Goal: Task Accomplishment & Management: Manage account settings

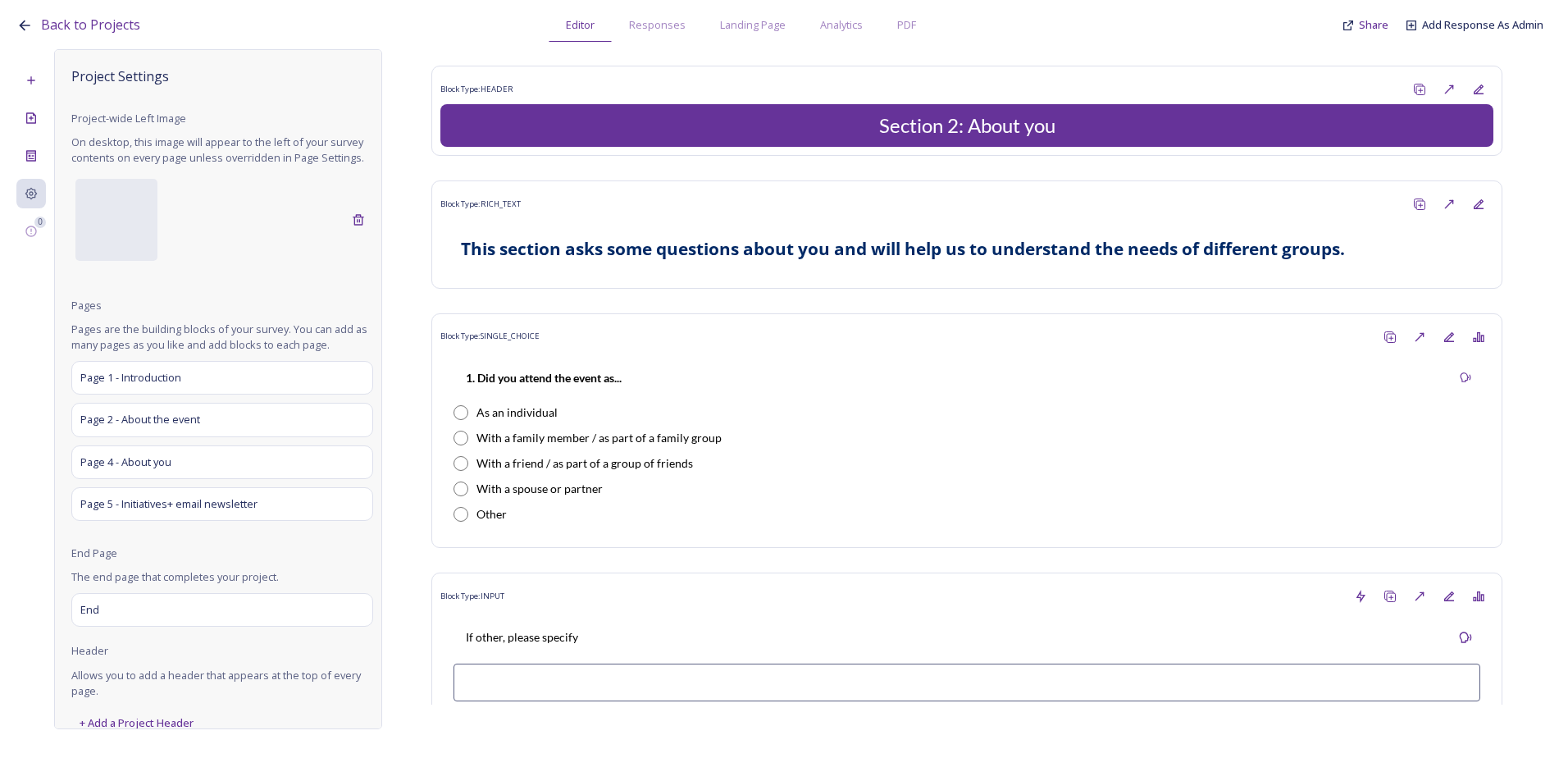
scroll to position [969, 0]
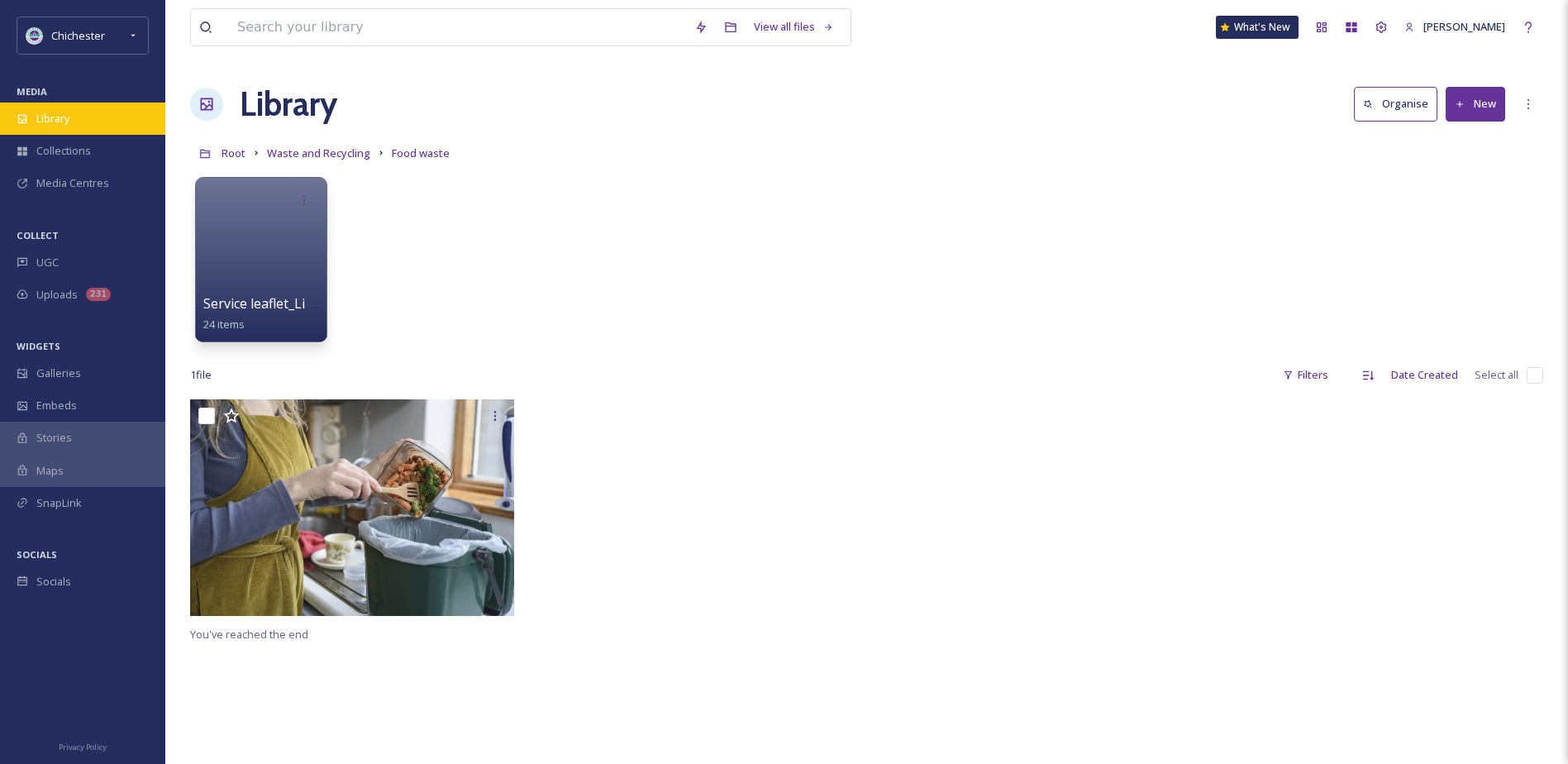
click at [79, 107] on div "Library" at bounding box center [83, 119] width 165 height 33
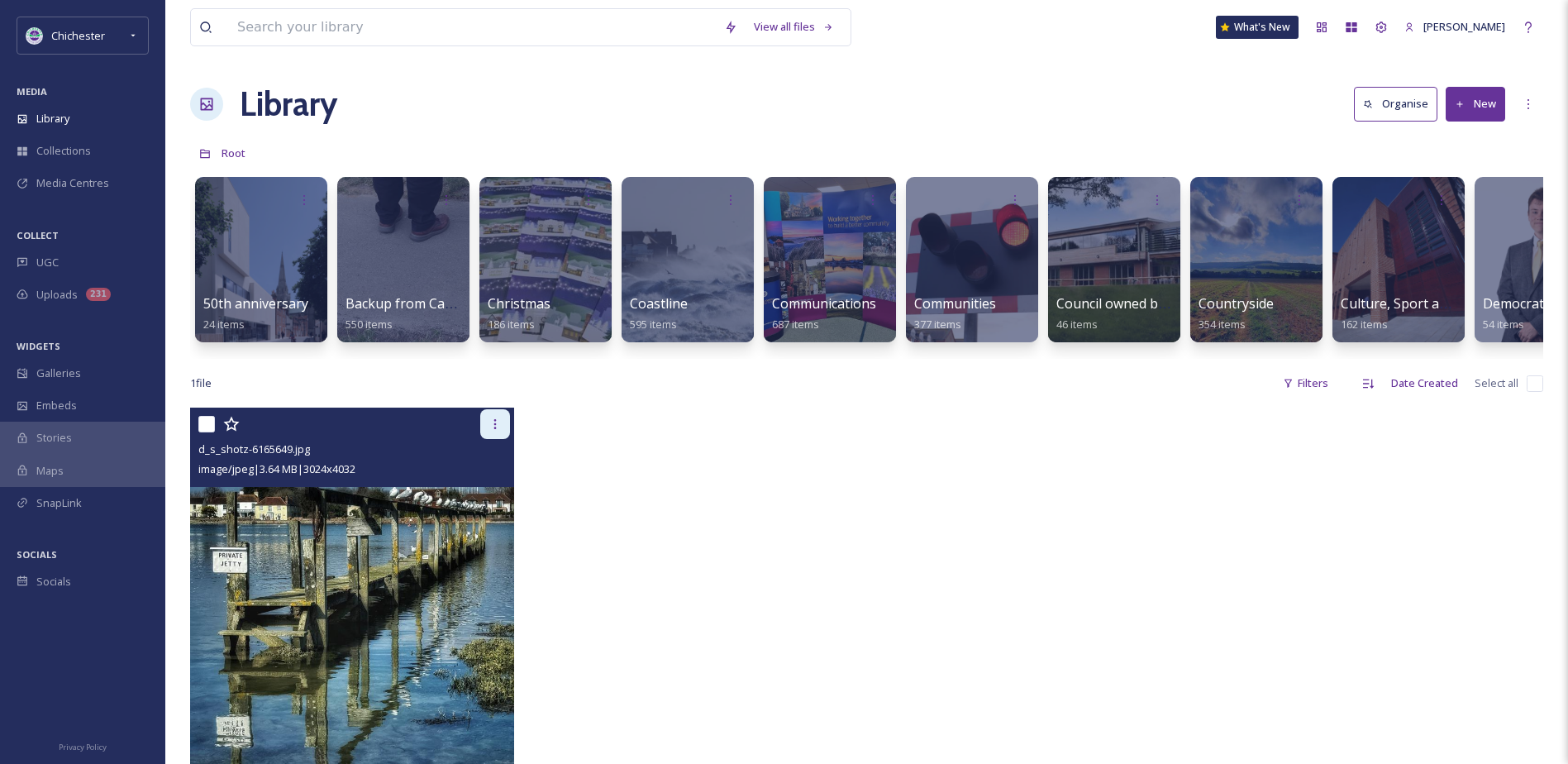
click at [500, 439] on div at bounding box center [495, 425] width 30 height 30
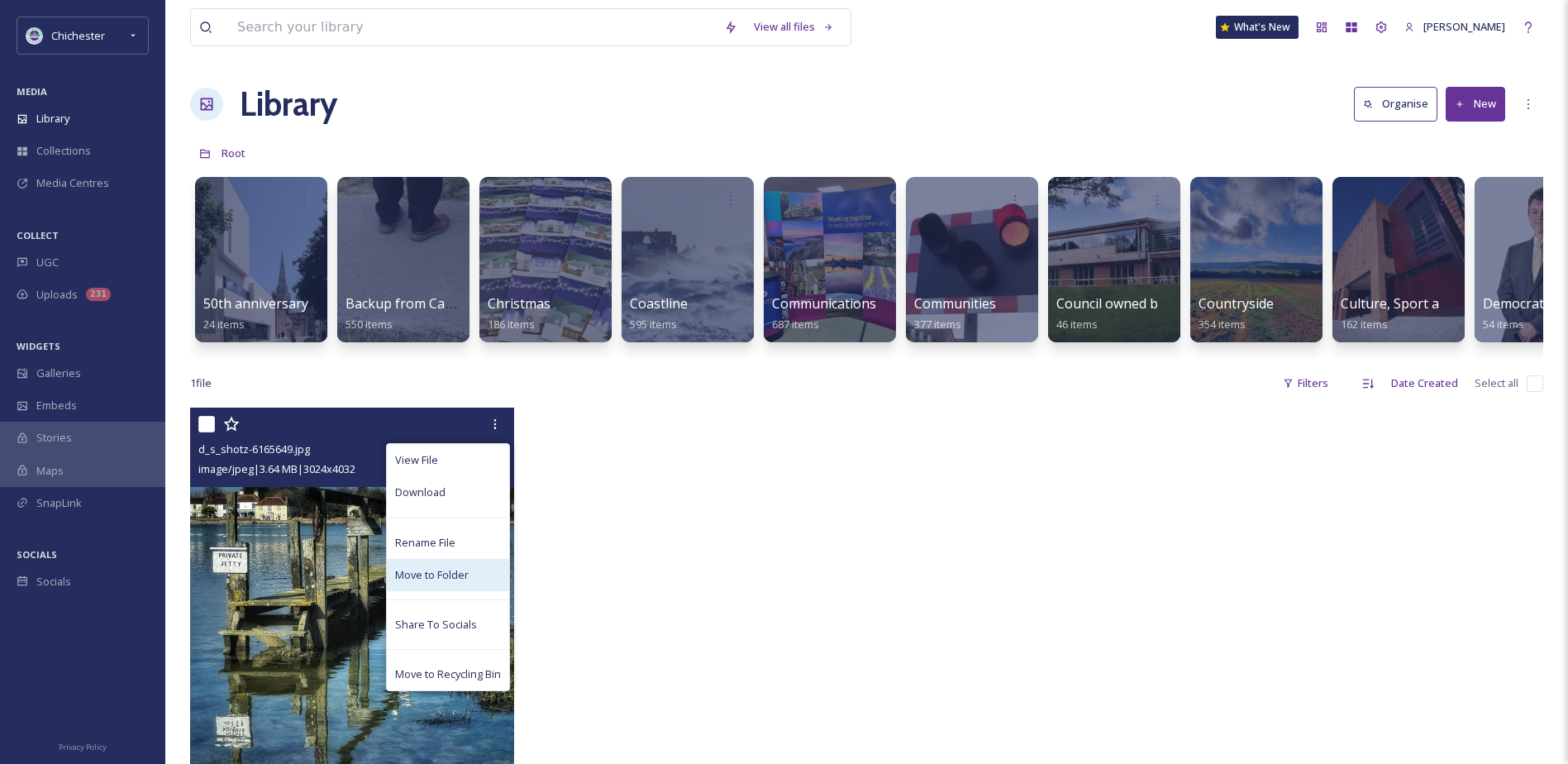
click at [429, 583] on span "Move to Folder" at bounding box center [432, 575] width 74 height 16
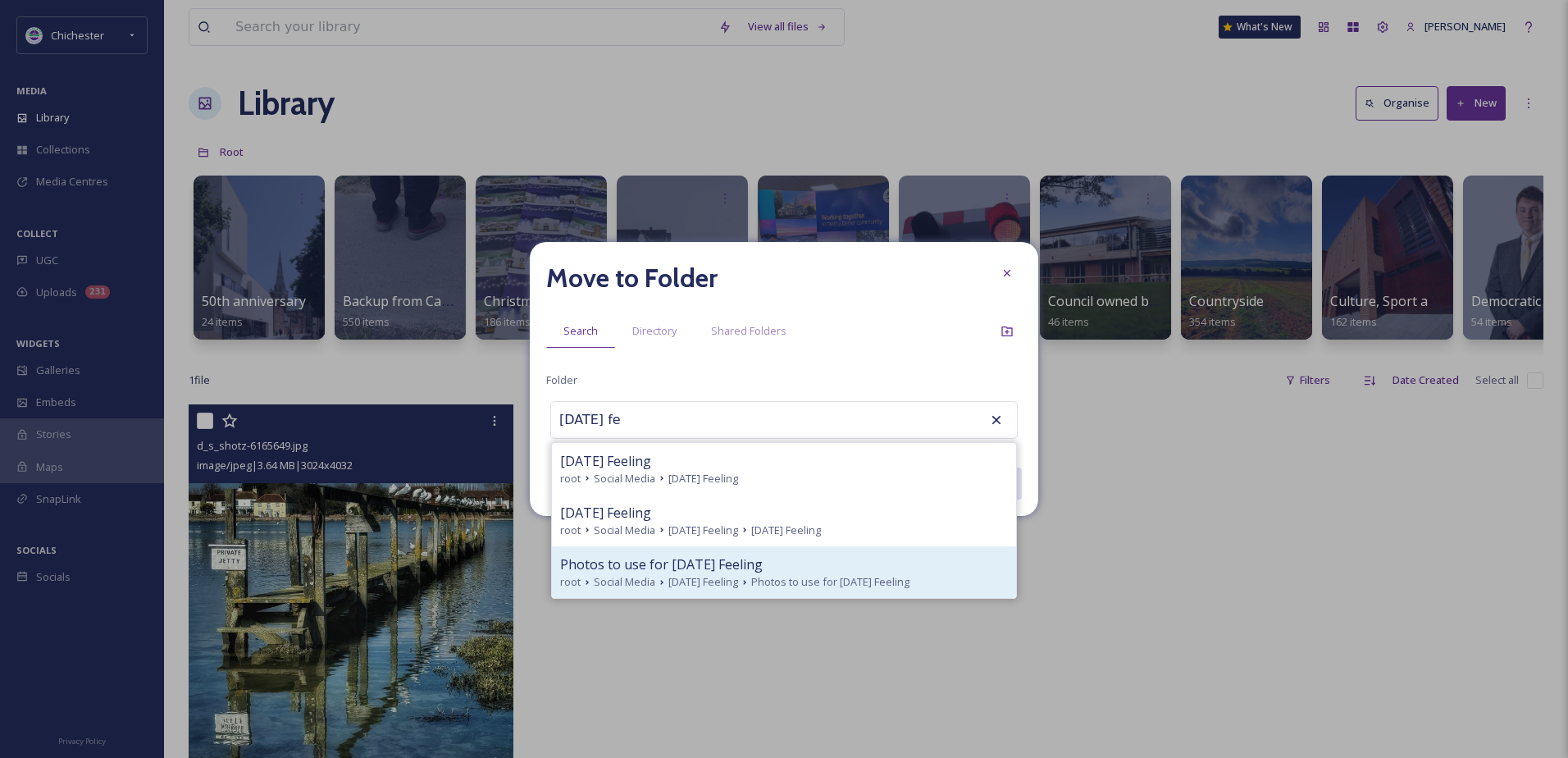
click at [638, 556] on span "Photos to use for [DATE] Feeling" at bounding box center [662, 565] width 202 height 20
type input "Photos to use for [DATE] Feeling"
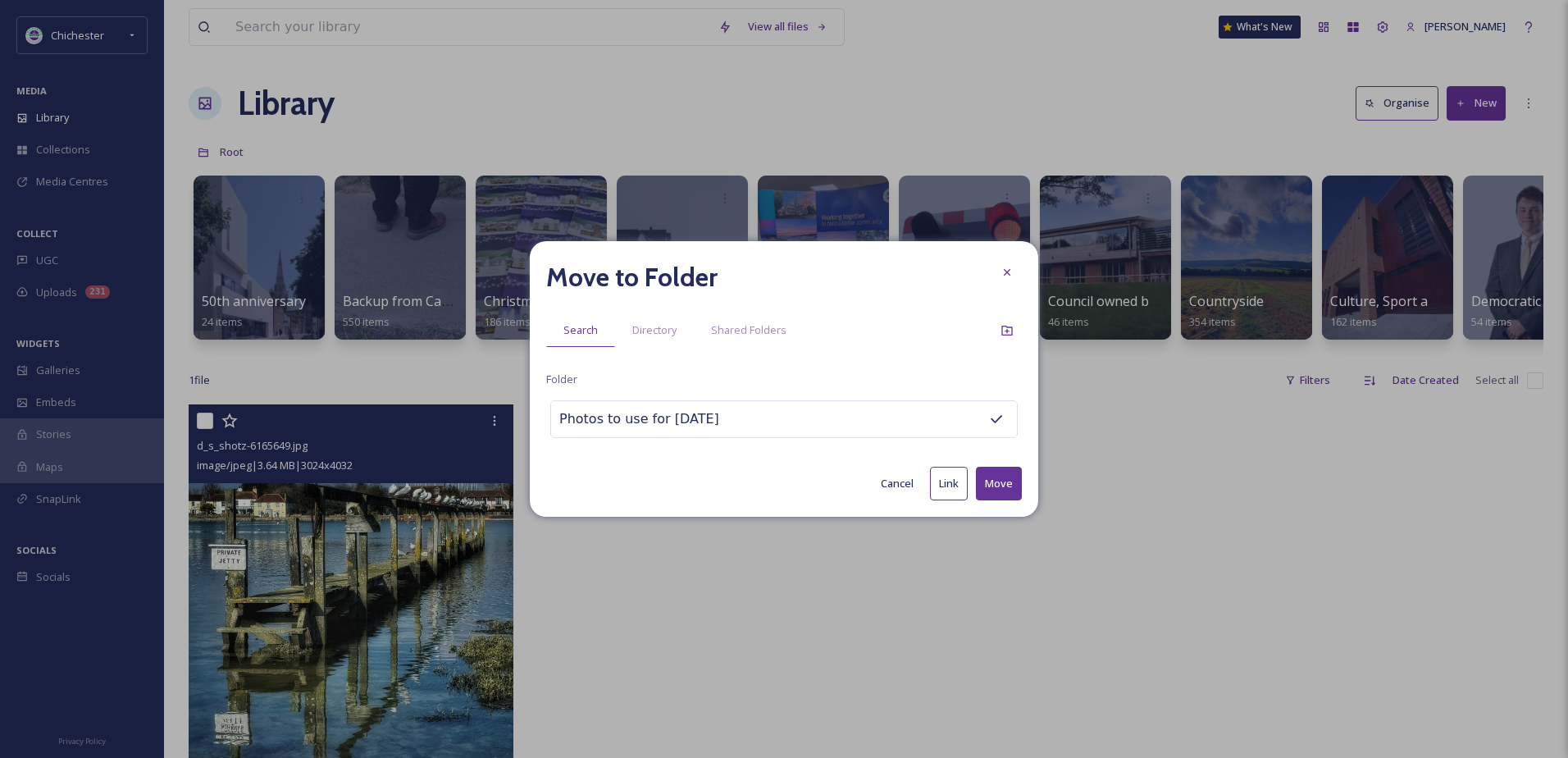
click at [994, 484] on button "Move" at bounding box center [998, 483] width 46 height 34
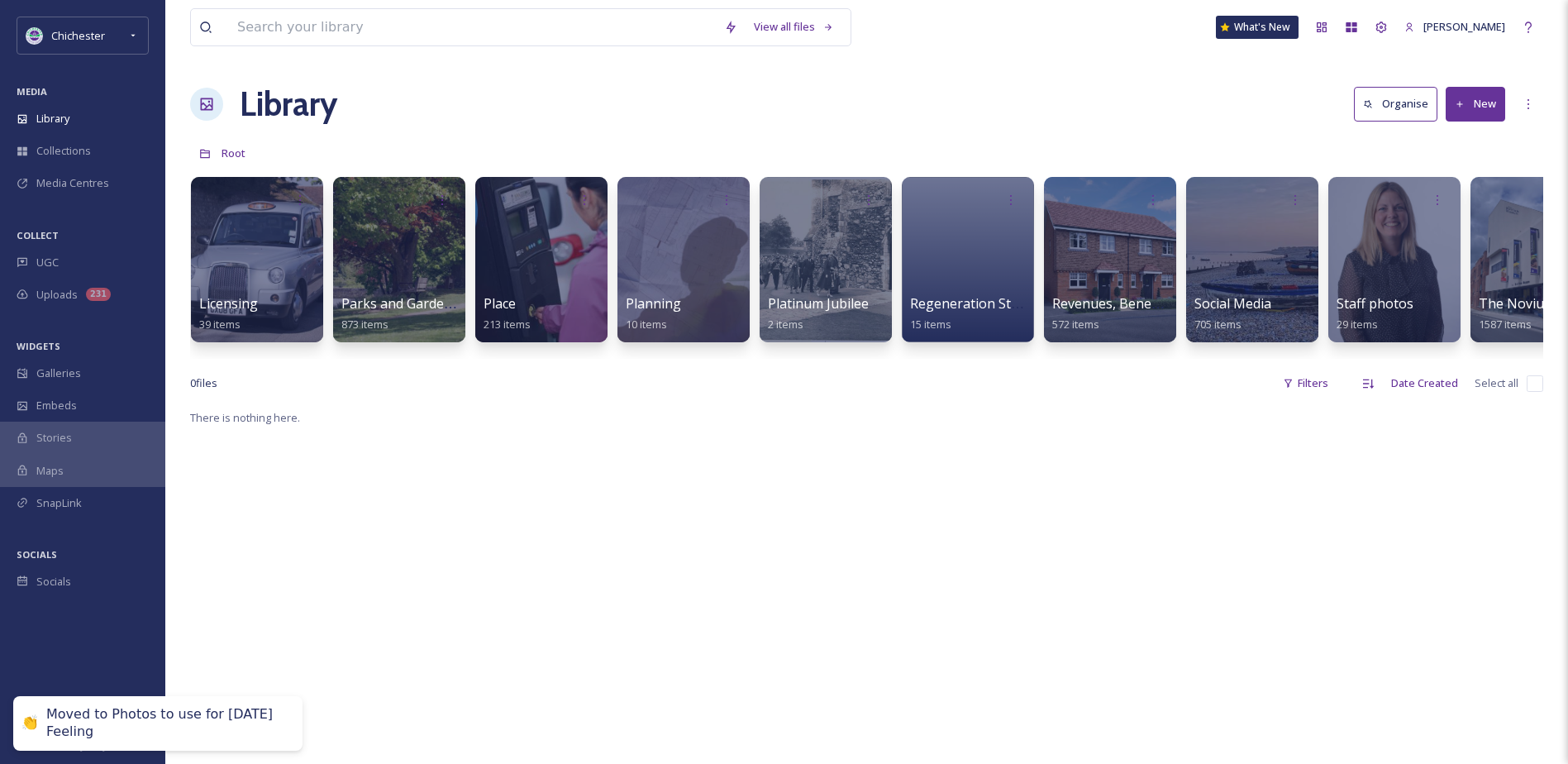
scroll to position [0, 3022]
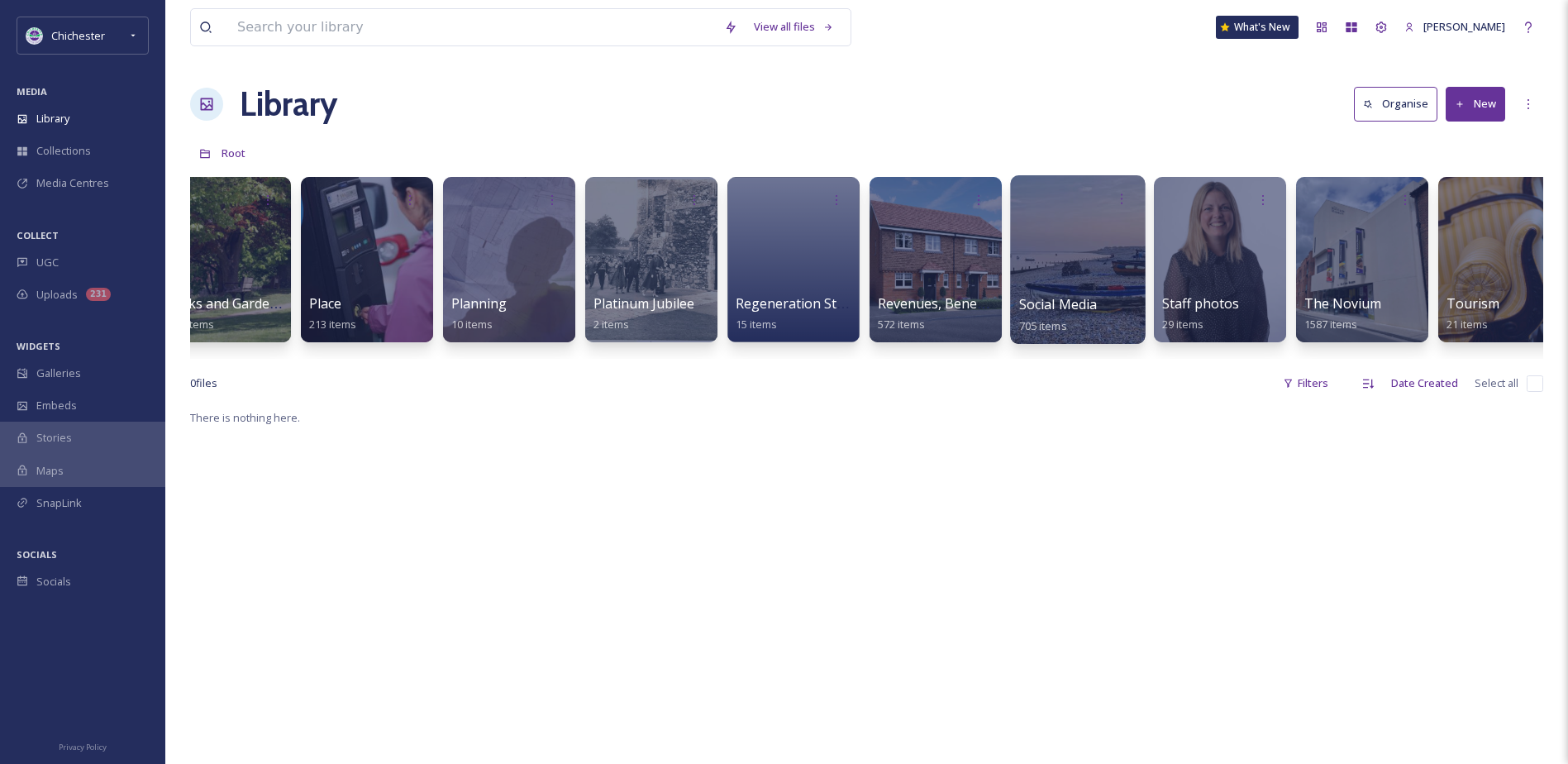
click at [1080, 243] on div at bounding box center [1077, 260] width 134 height 169
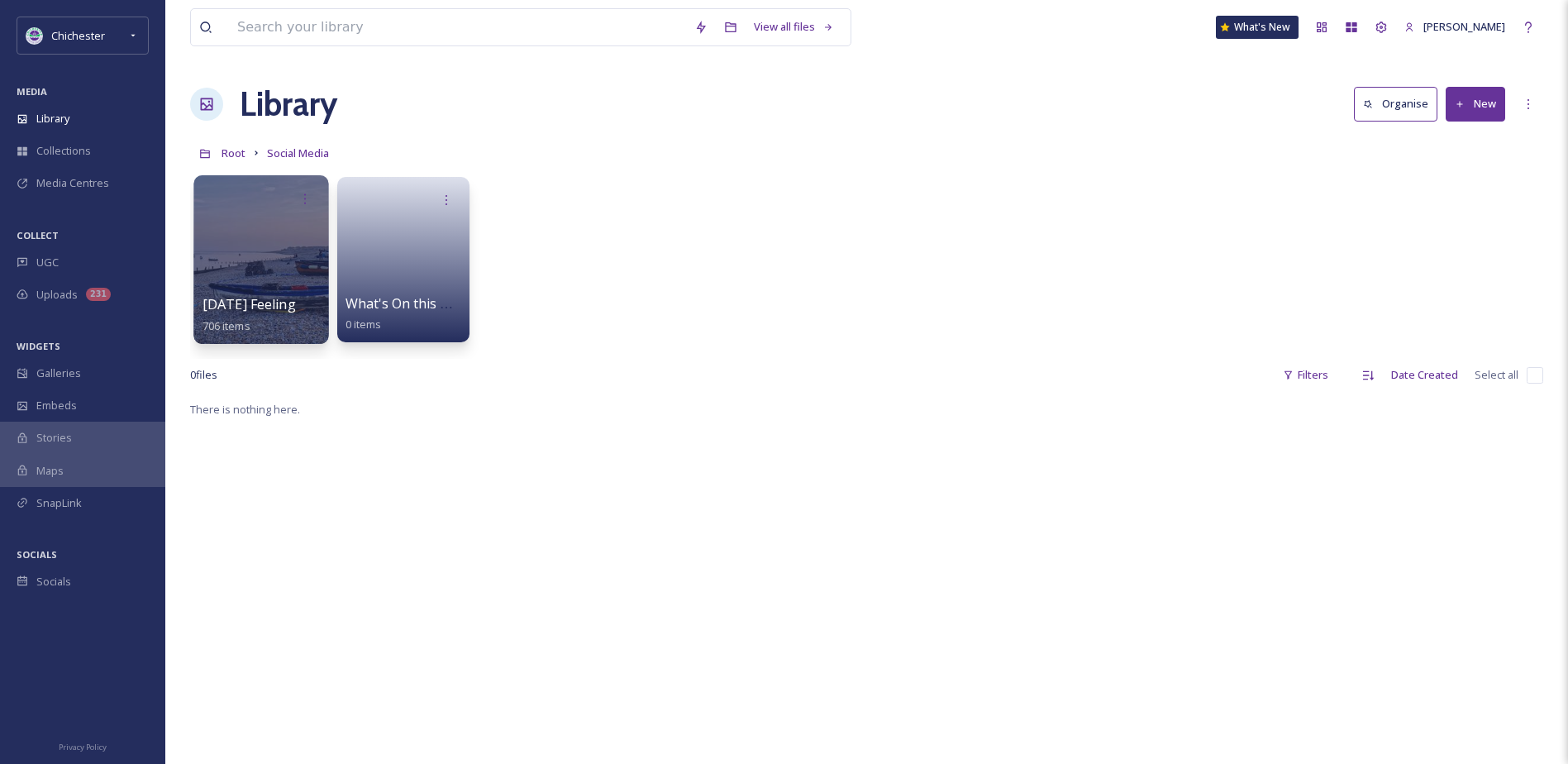
click at [260, 294] on div "[DATE] Feeling 706 items" at bounding box center [261, 314] width 118 height 41
click at [265, 279] on div at bounding box center [260, 260] width 134 height 169
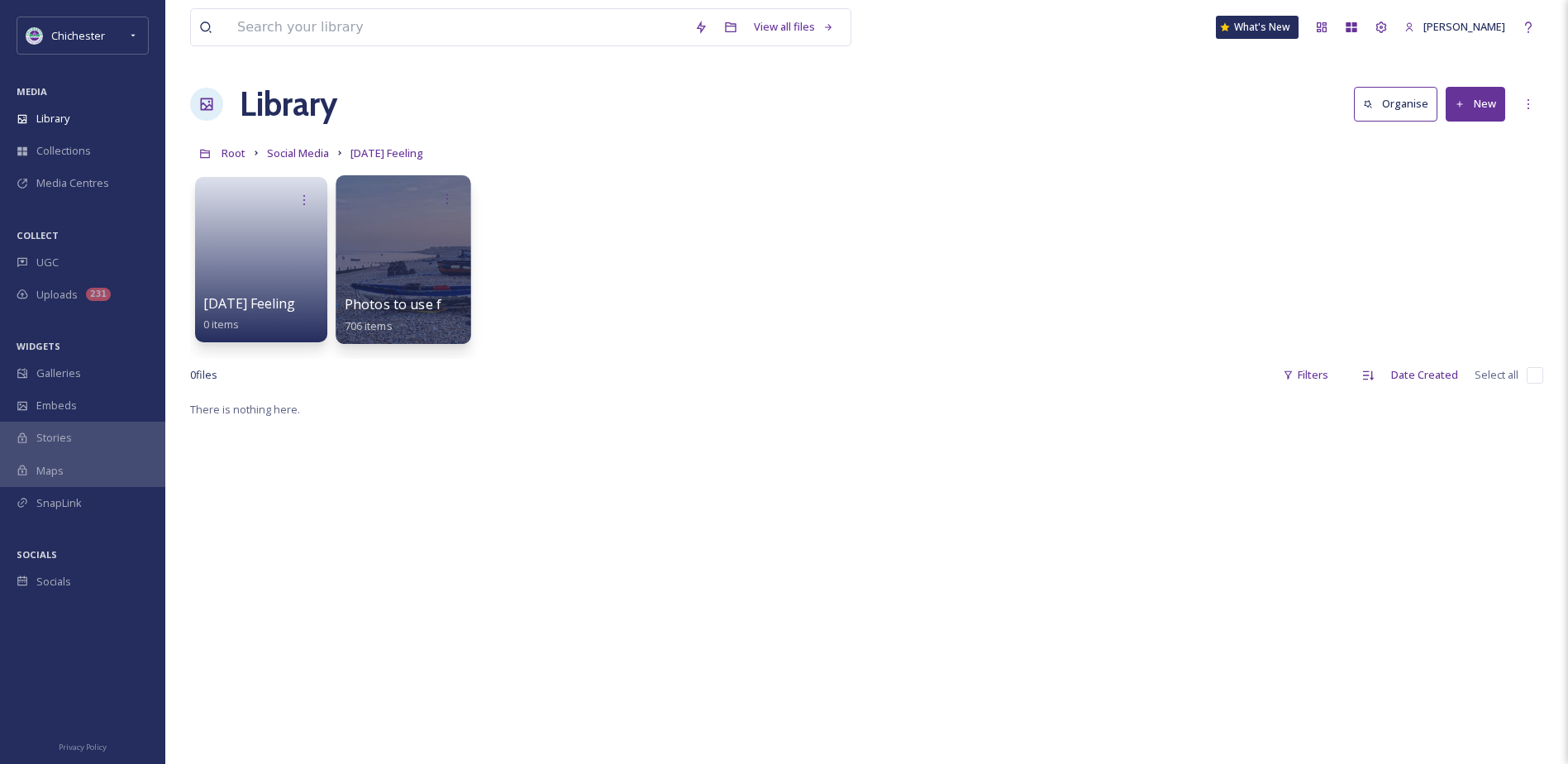
click at [394, 252] on div at bounding box center [403, 260] width 134 height 169
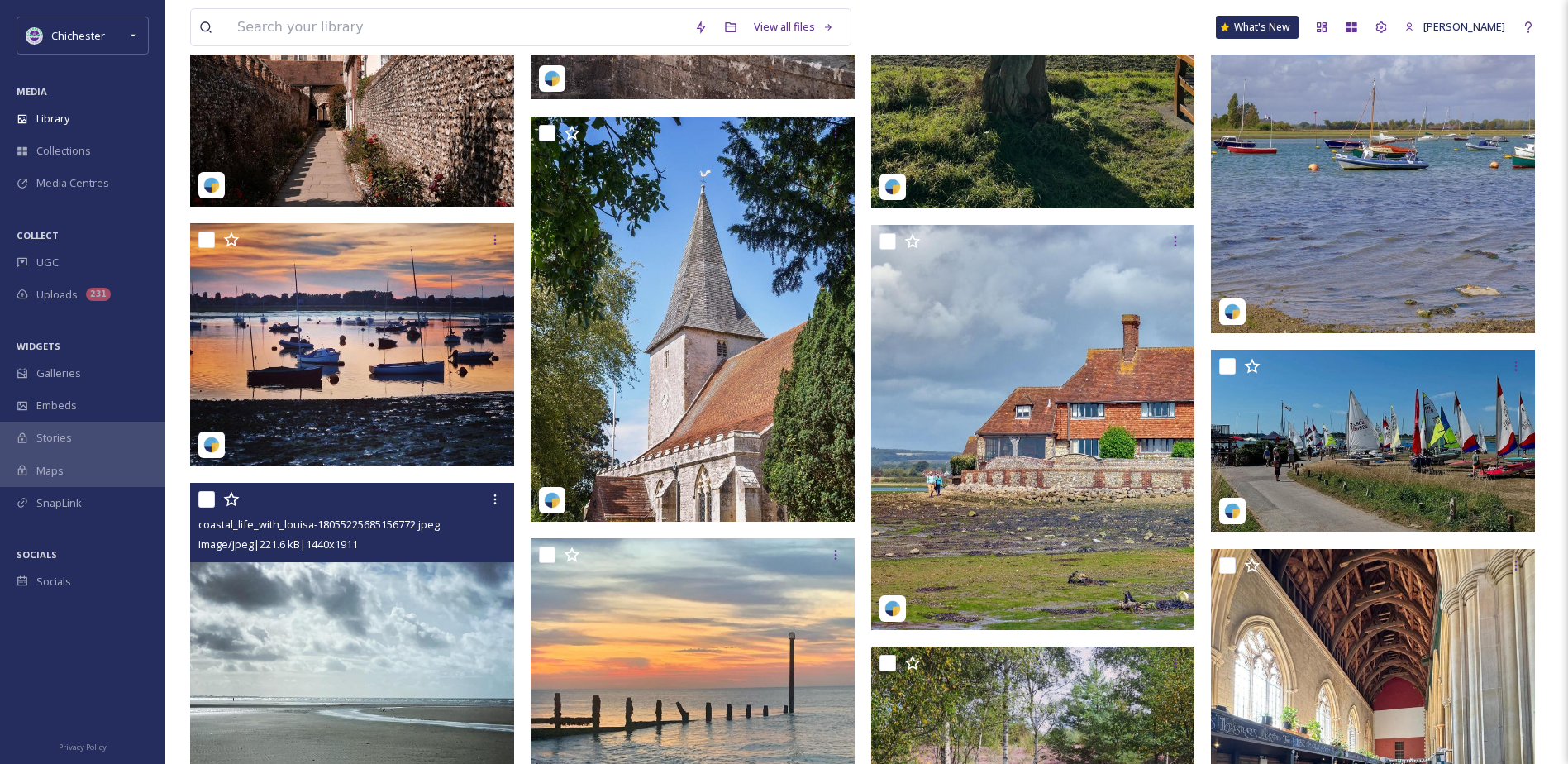
scroll to position [6710, 0]
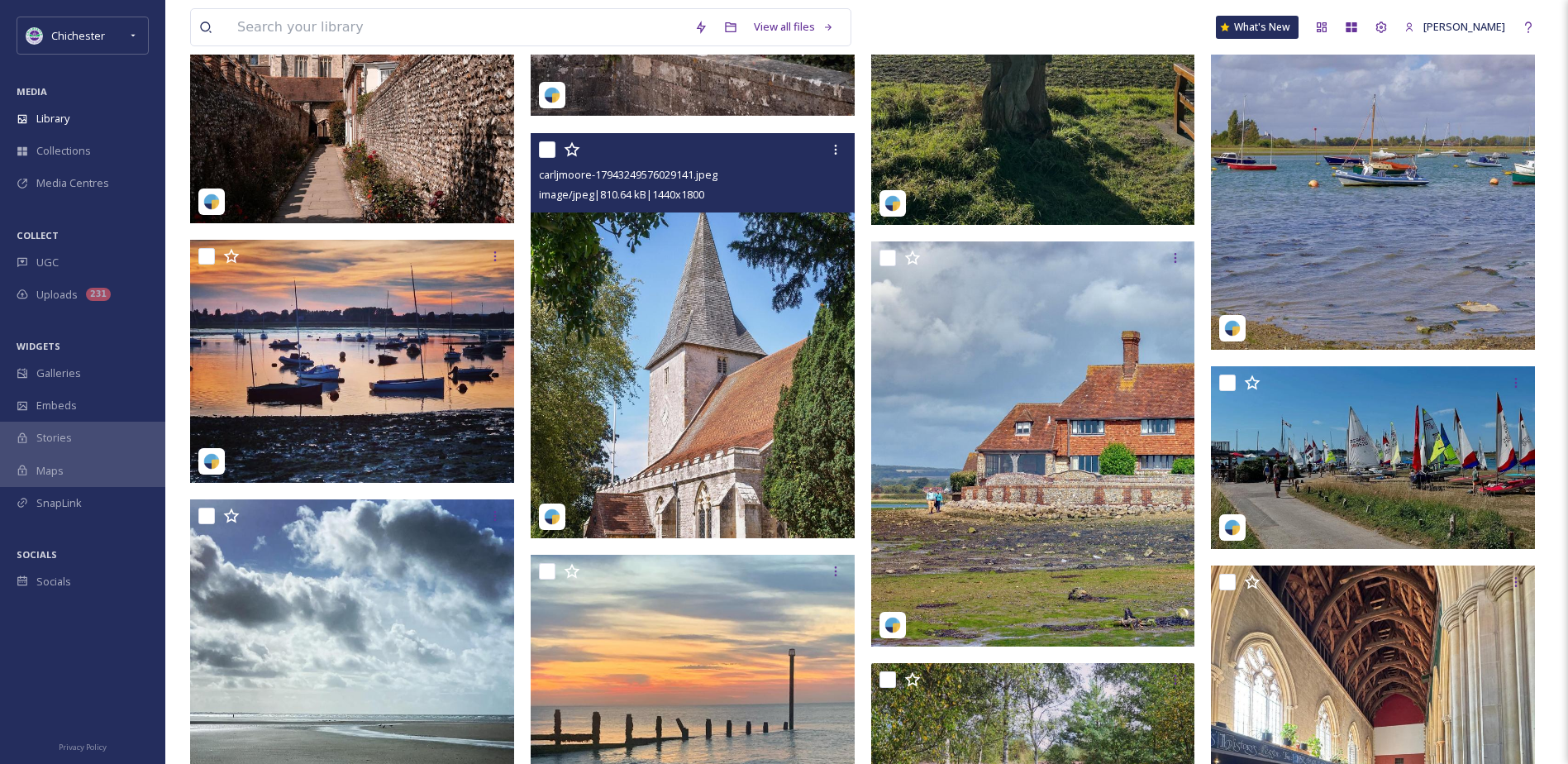
click at [543, 139] on div at bounding box center [694, 150] width 312 height 30
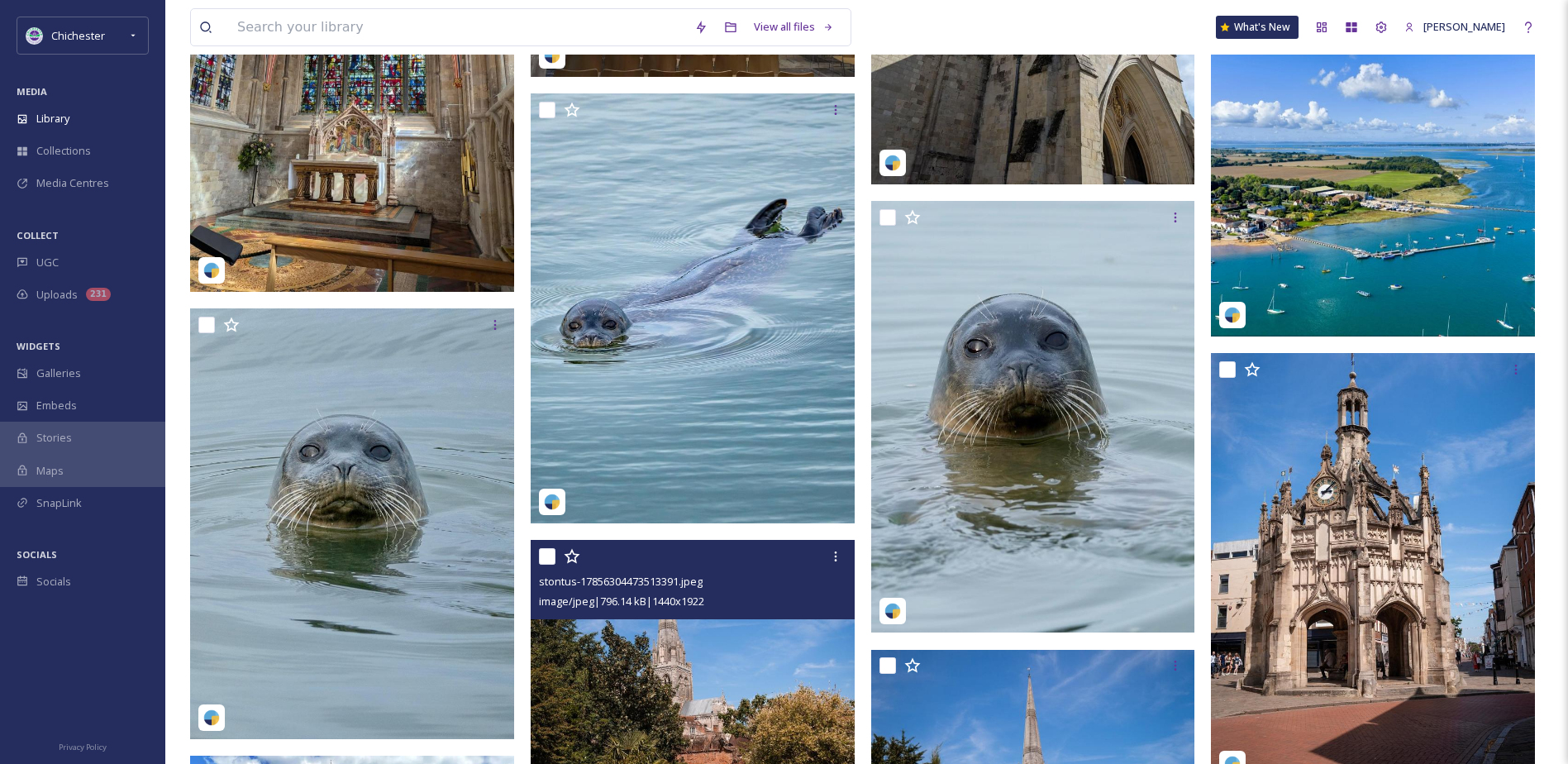
scroll to position [5387, 0]
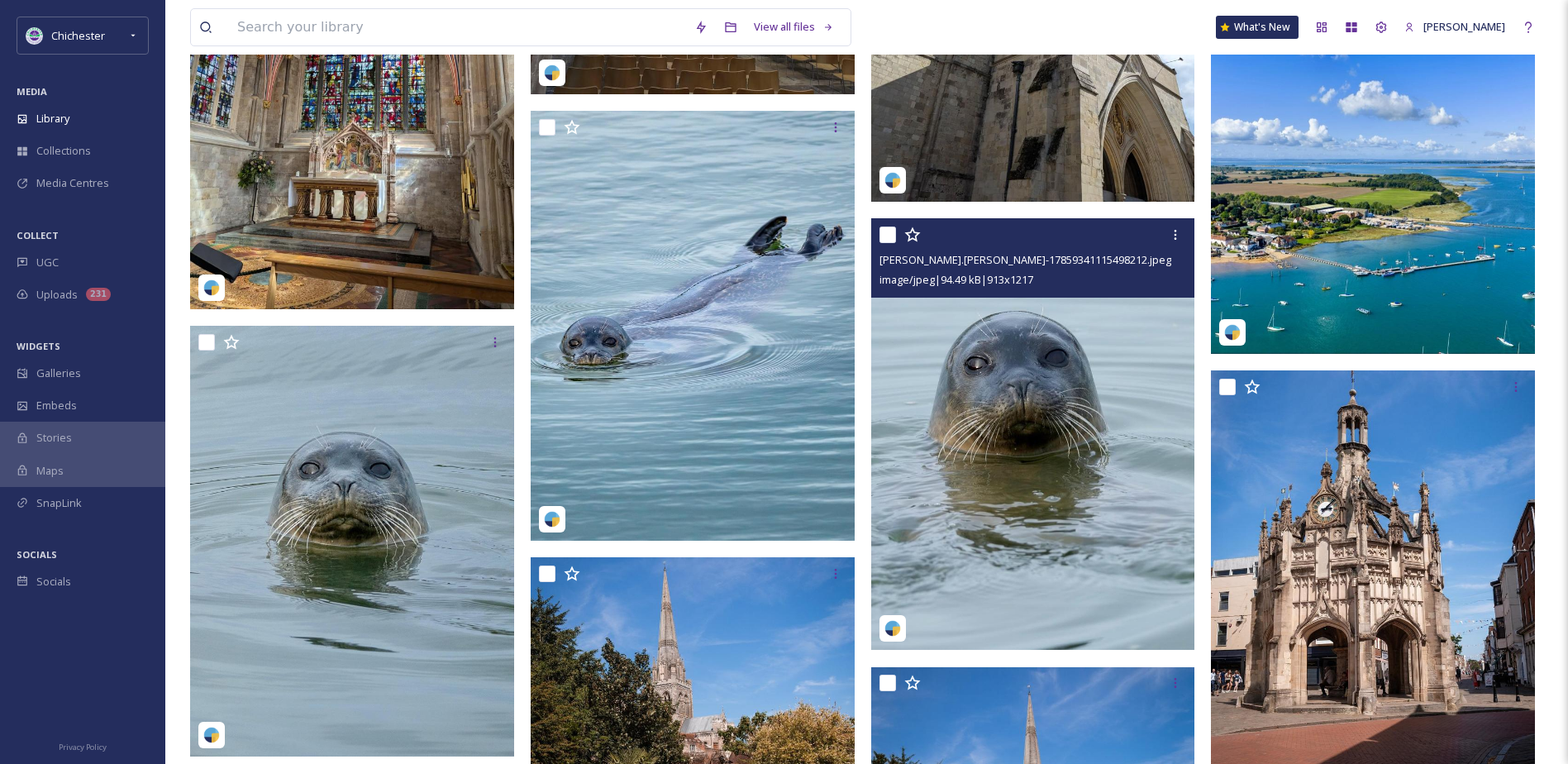
click at [891, 235] on input "checkbox" at bounding box center [888, 235] width 17 height 17
checkbox input "true"
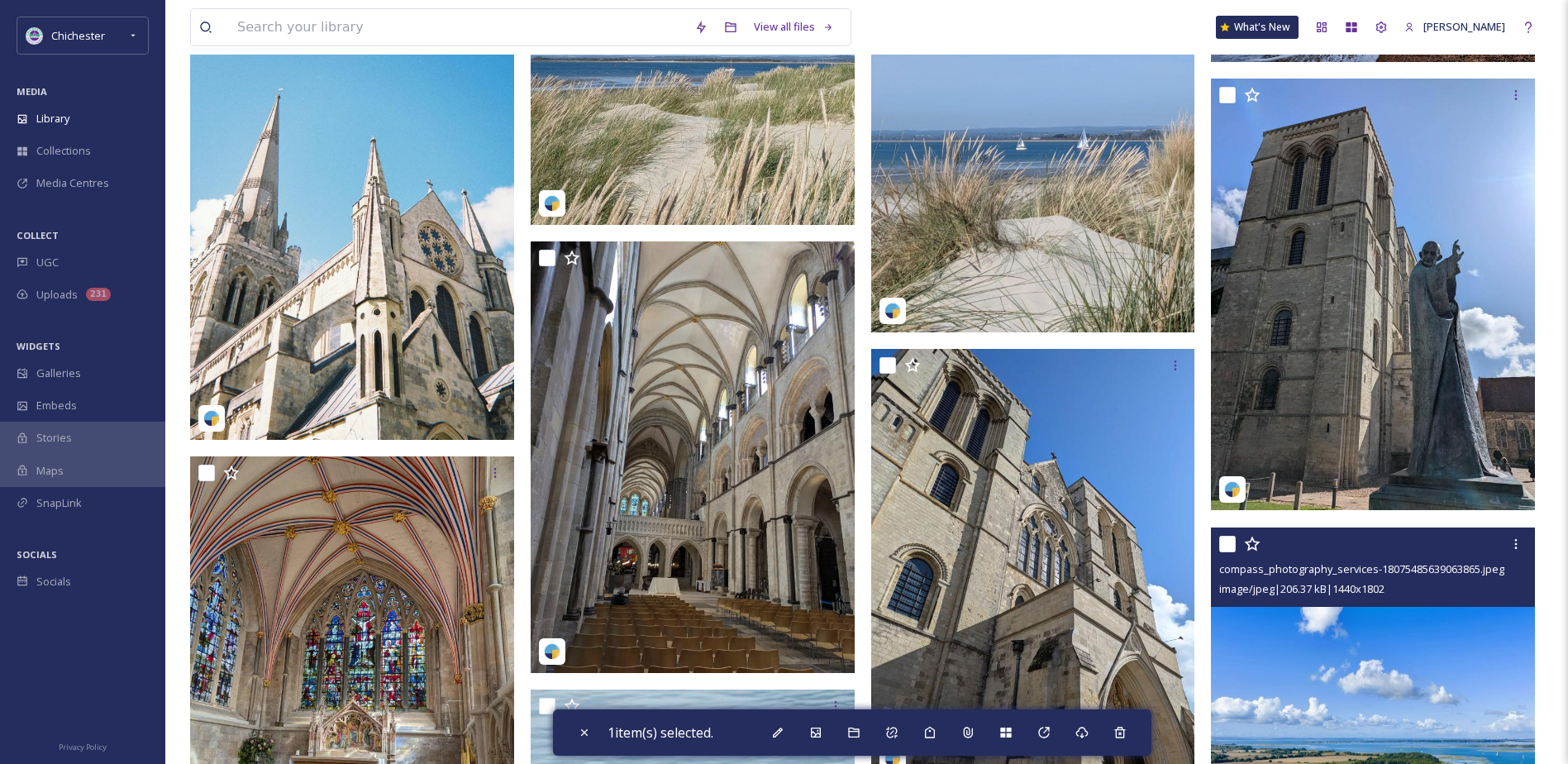
scroll to position [5139, 0]
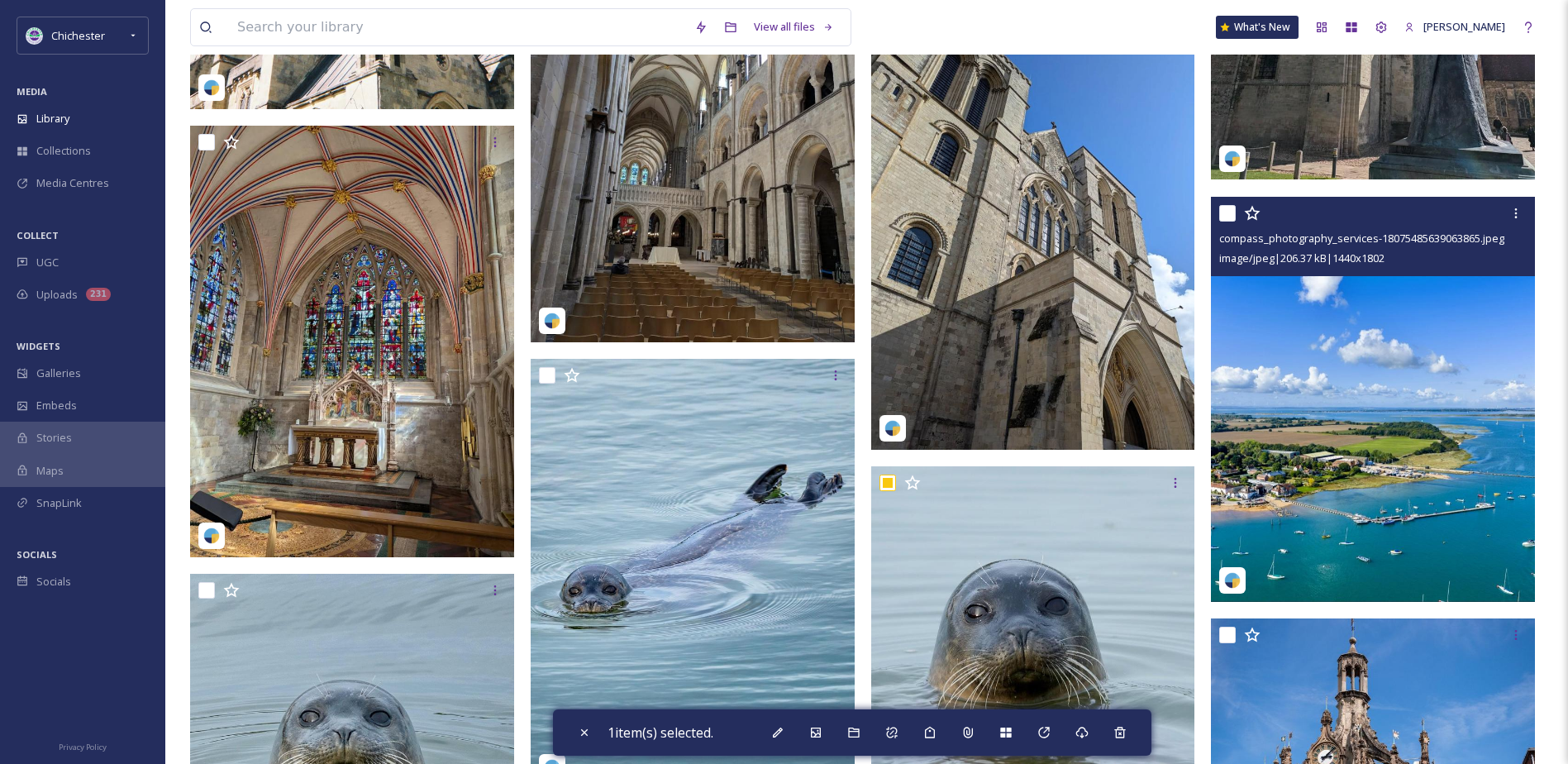
click at [1394, 461] on img at bounding box center [1373, 399] width 324 height 406
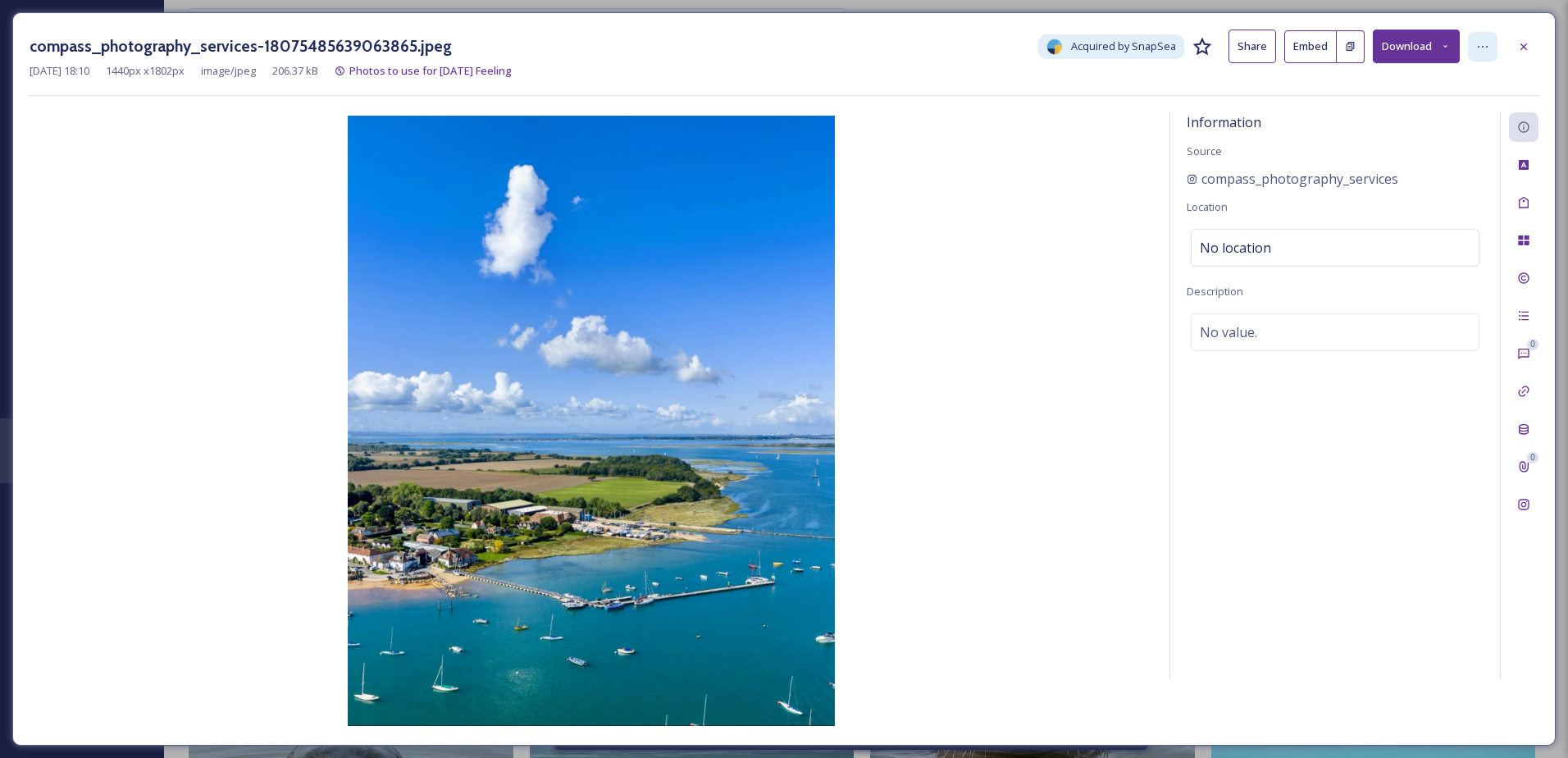
click at [1474, 46] on div at bounding box center [1483, 47] width 30 height 30
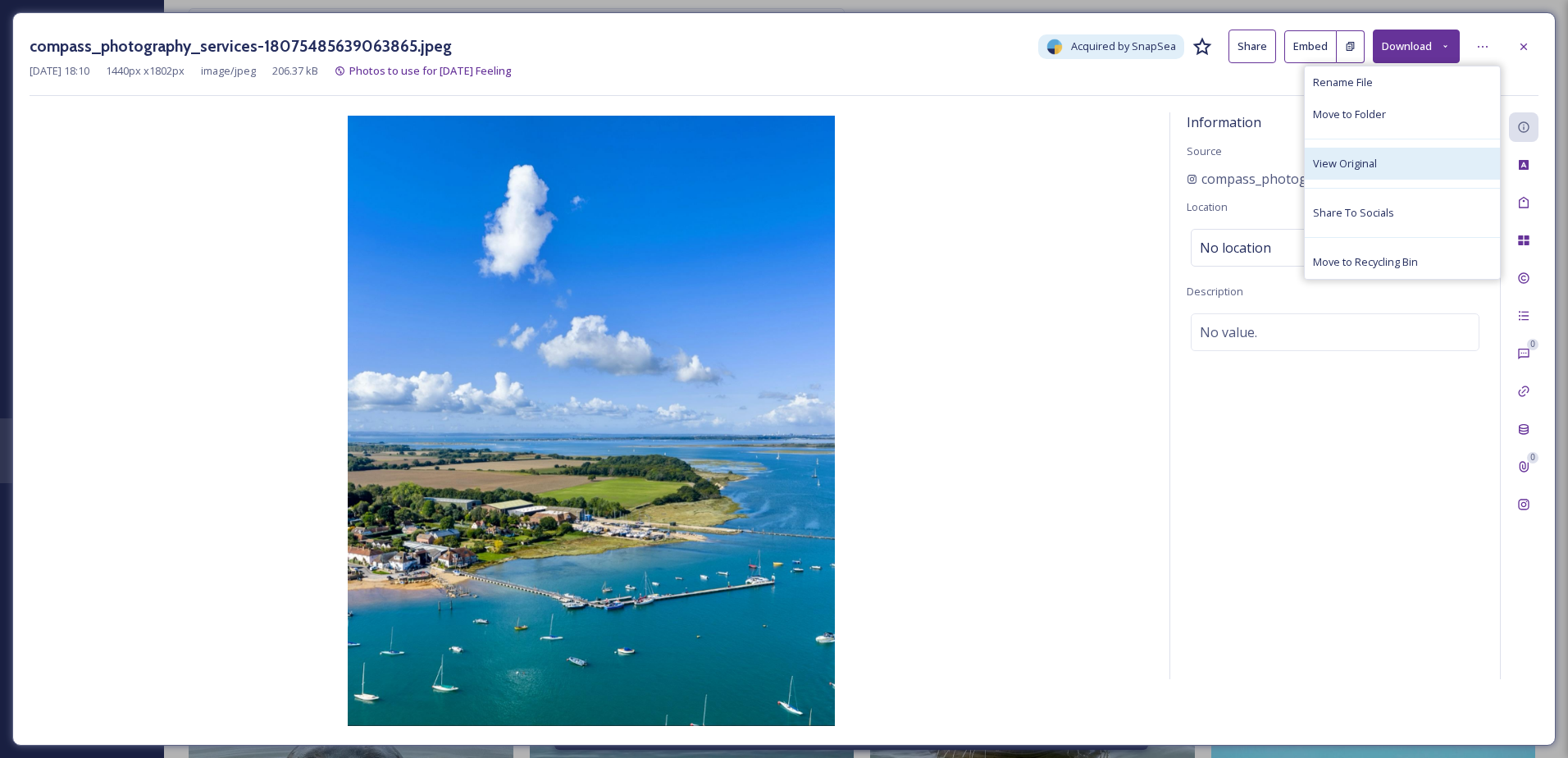
click at [1401, 160] on div "View Original" at bounding box center [1402, 163] width 195 height 32
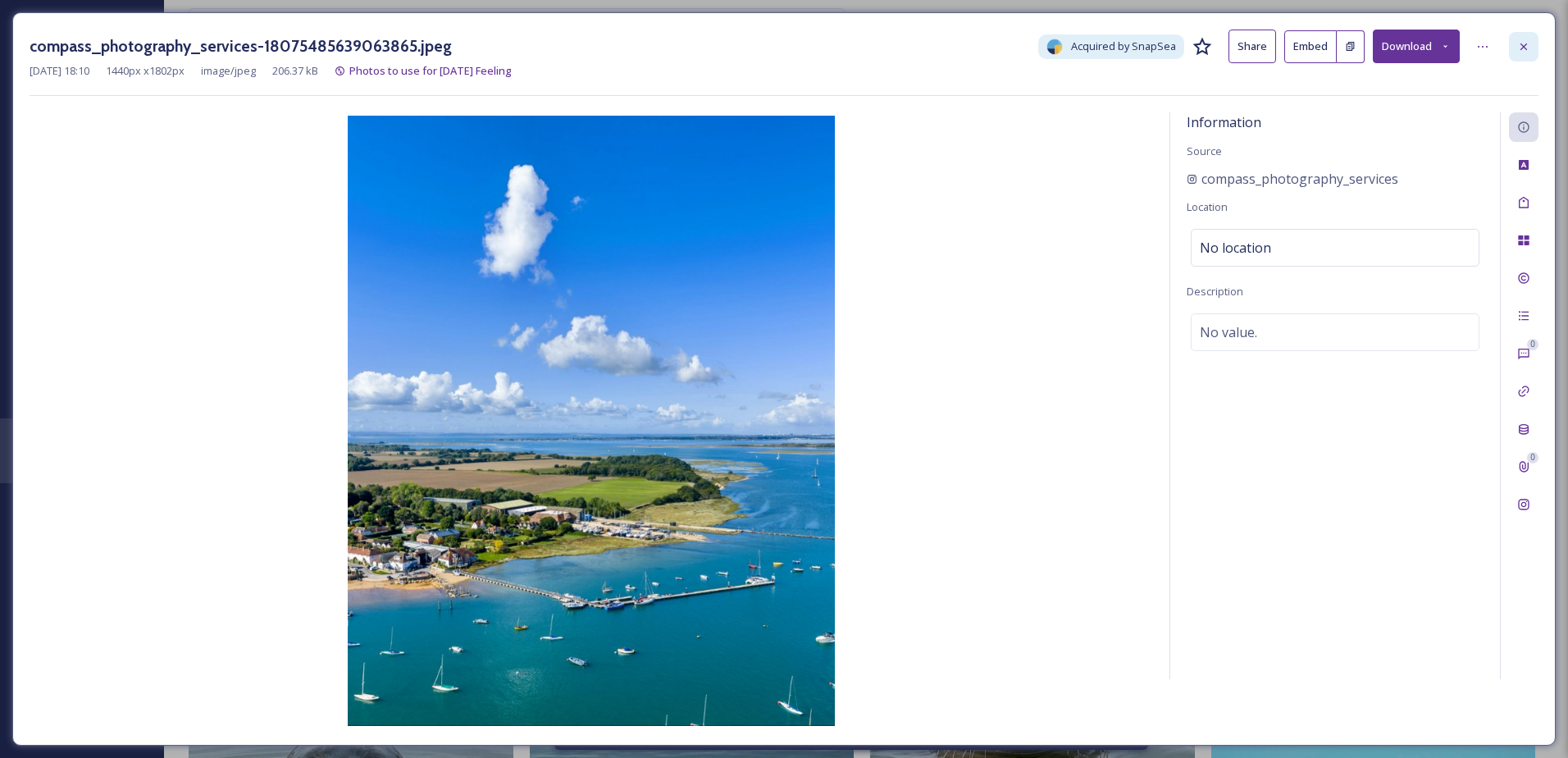
click at [1518, 45] on icon at bounding box center [1524, 46] width 13 height 13
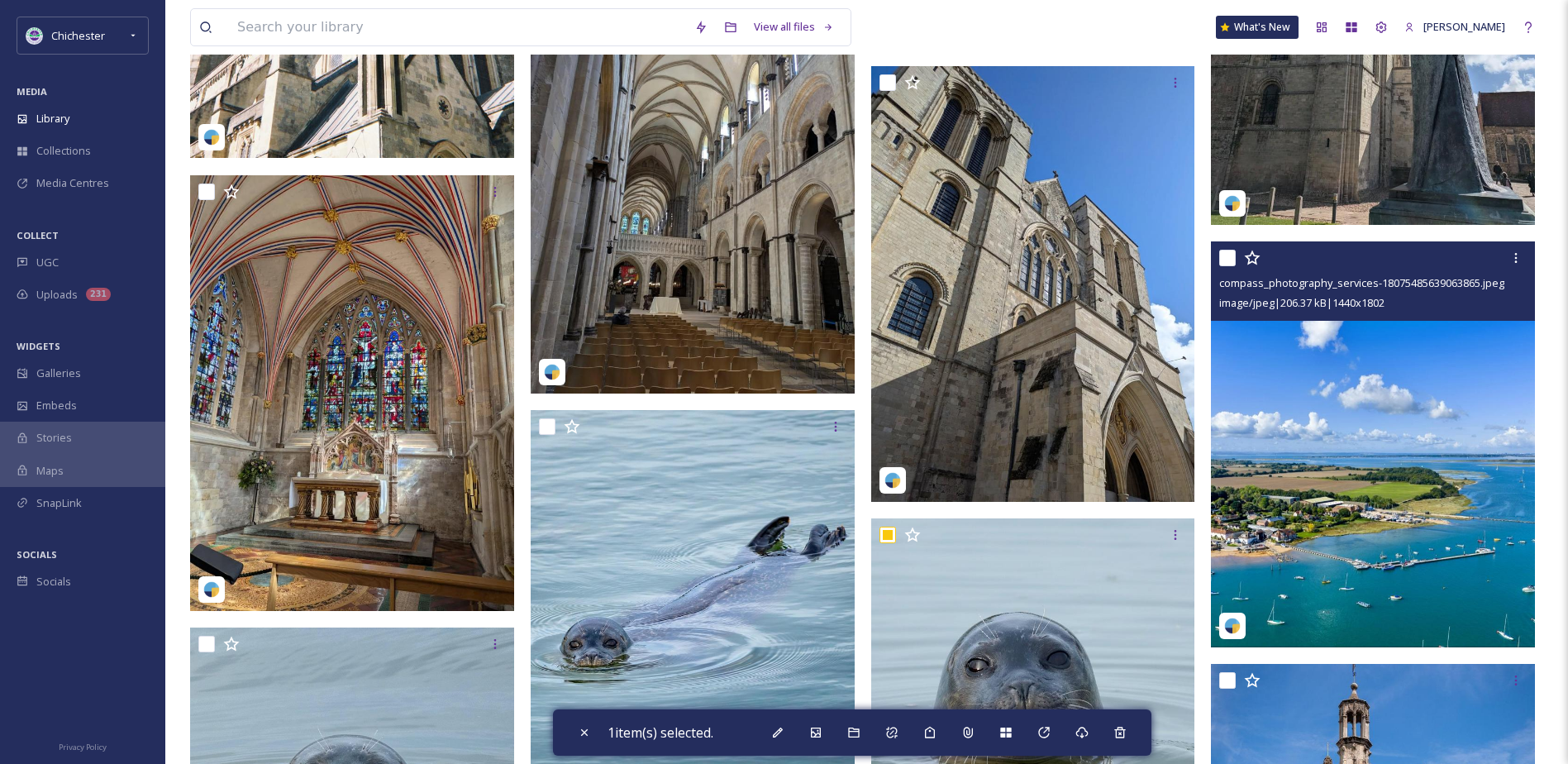
click at [1229, 256] on input "checkbox" at bounding box center [1227, 258] width 17 height 17
checkbox input "true"
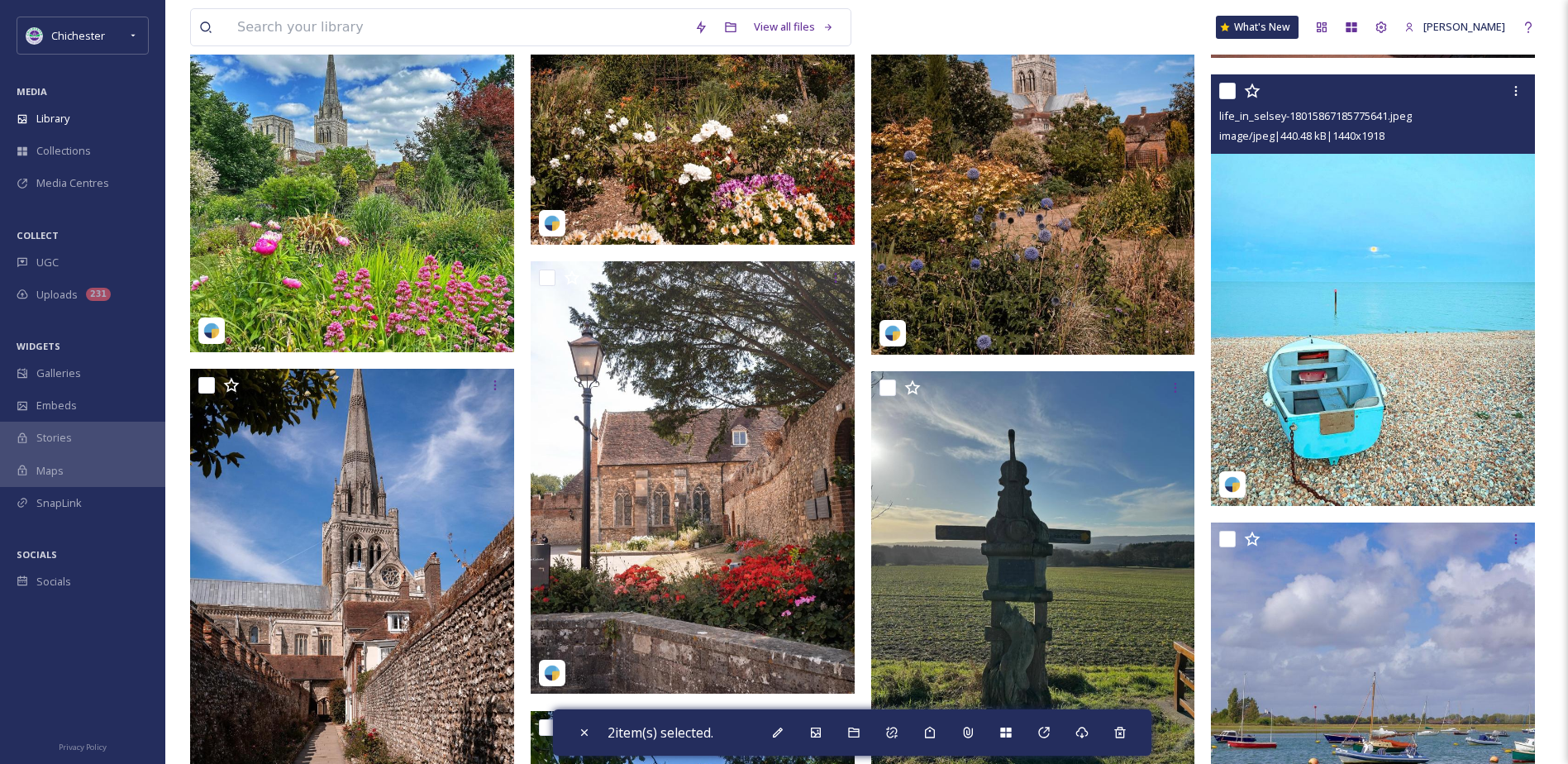
scroll to position [6545, 0]
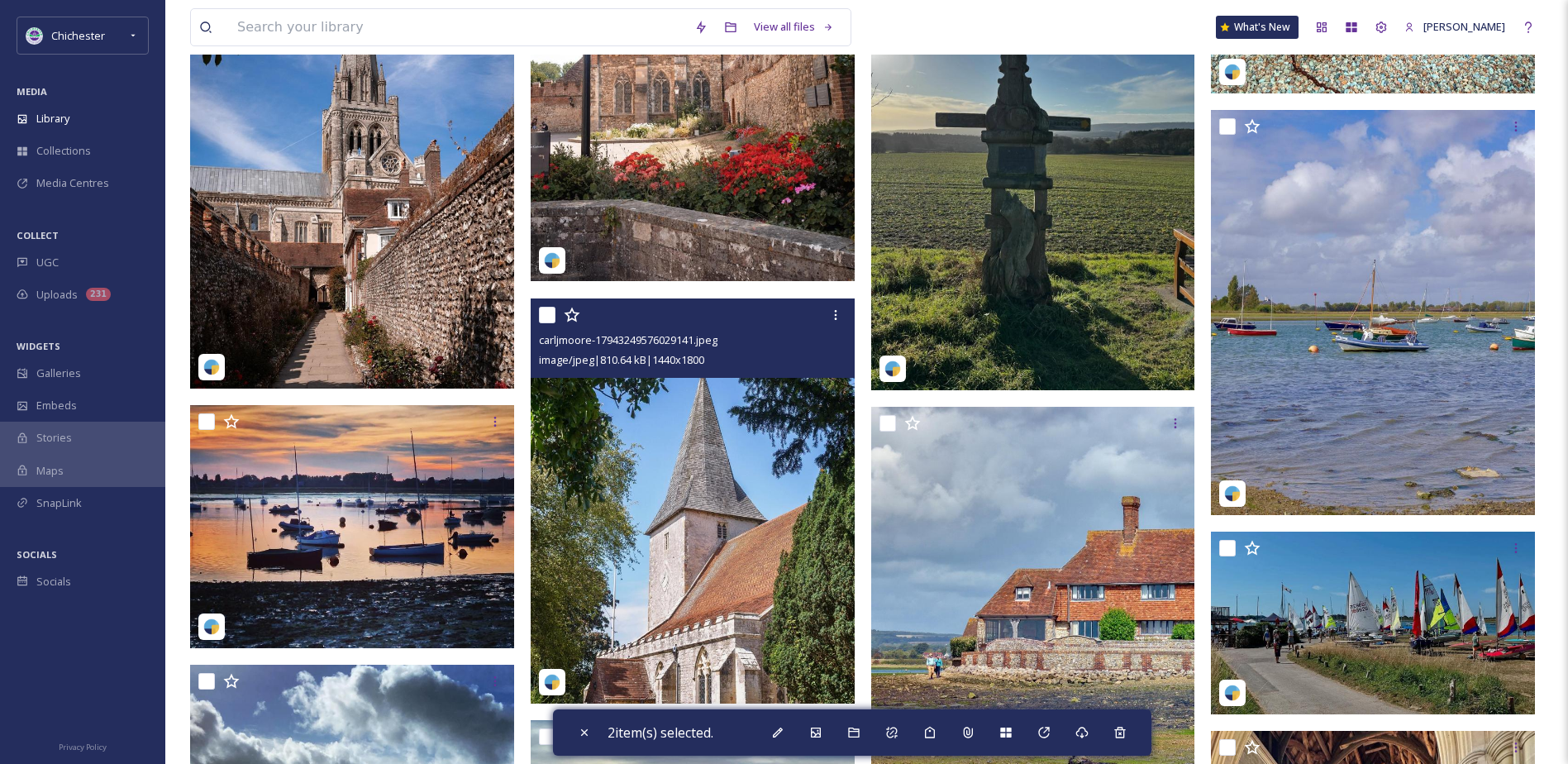
drag, startPoint x: 546, startPoint y: 308, endPoint x: 565, endPoint y: 308, distance: 19.0
click at [545, 308] on input "checkbox" at bounding box center [547, 315] width 17 height 17
checkbox input "true"
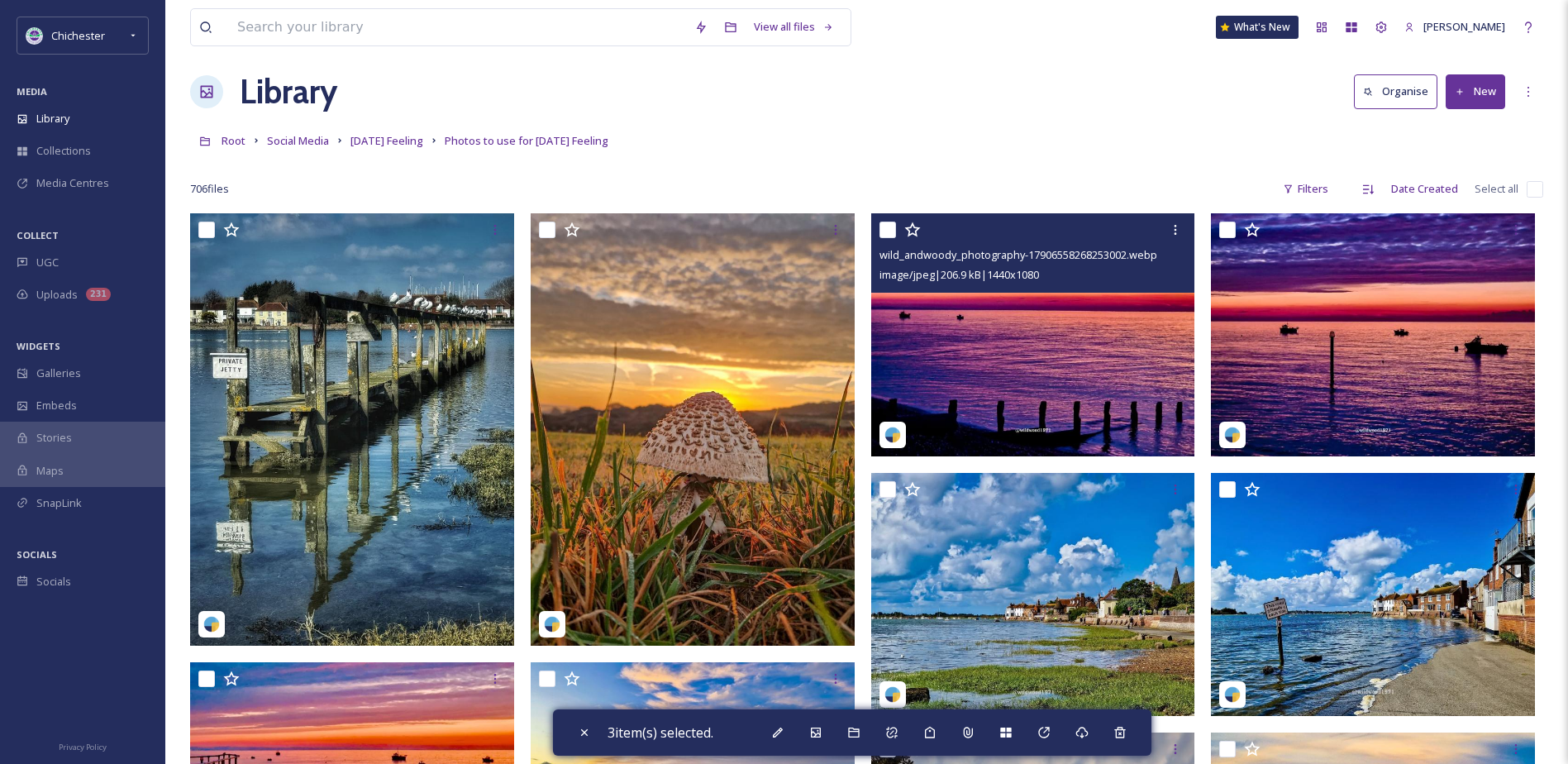
scroll to position [425, 0]
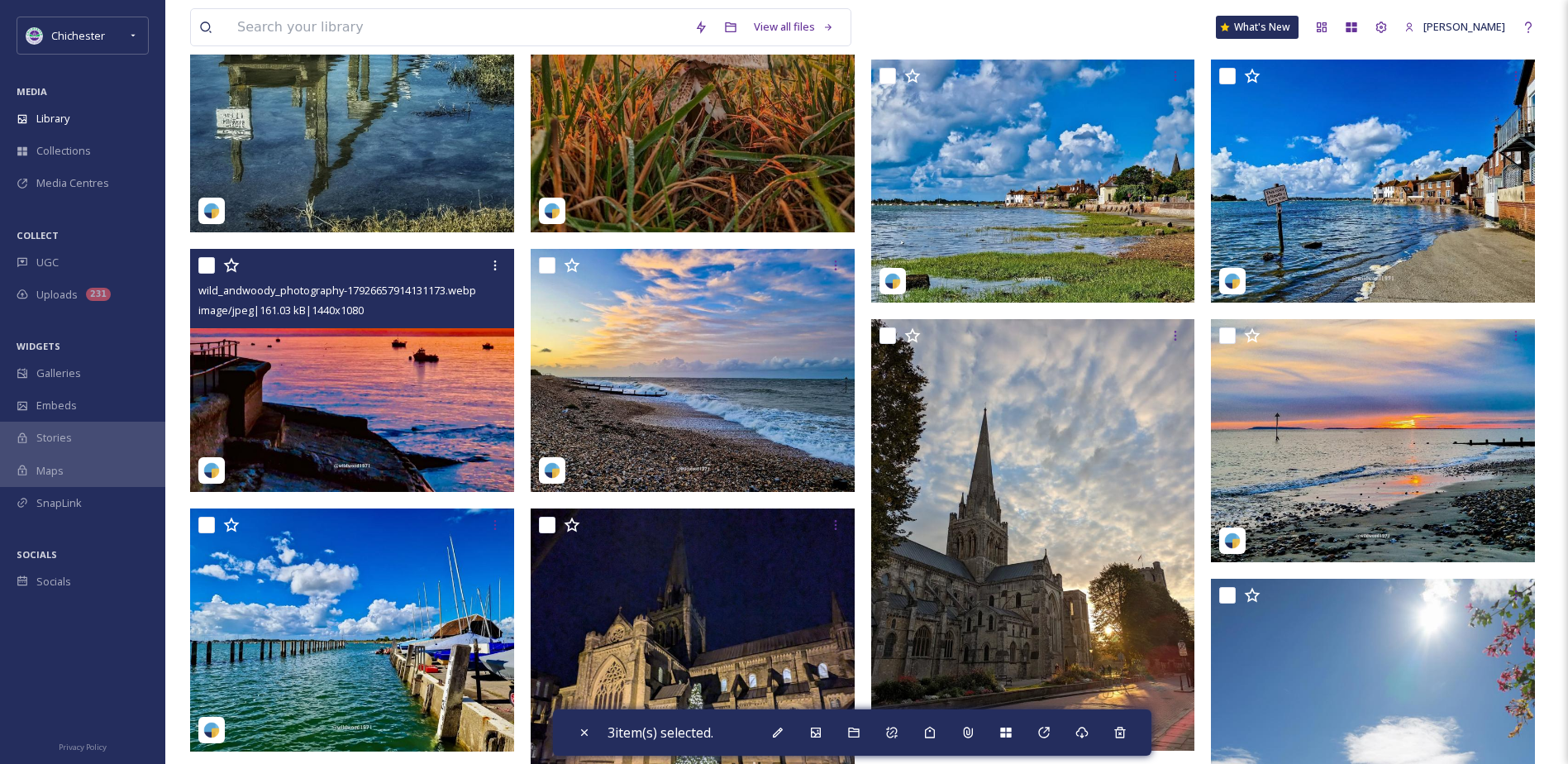
drag, startPoint x: 204, startPoint y: 262, endPoint x: 393, endPoint y: 374, distance: 219.7
click at [204, 262] on input "checkbox" at bounding box center [206, 266] width 17 height 17
checkbox input "true"
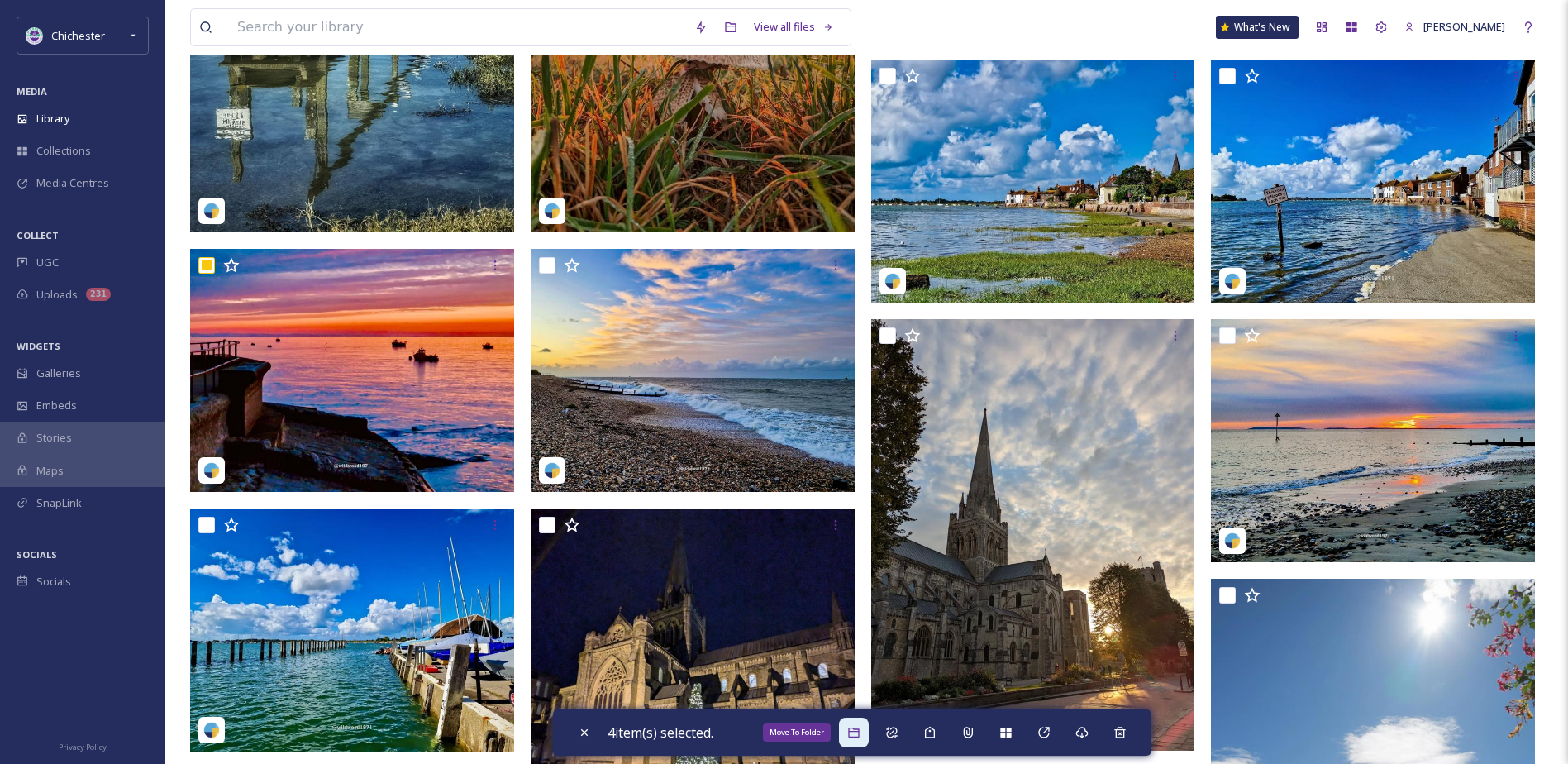
click at [845, 735] on div "Move To Folder" at bounding box center [854, 733] width 30 height 30
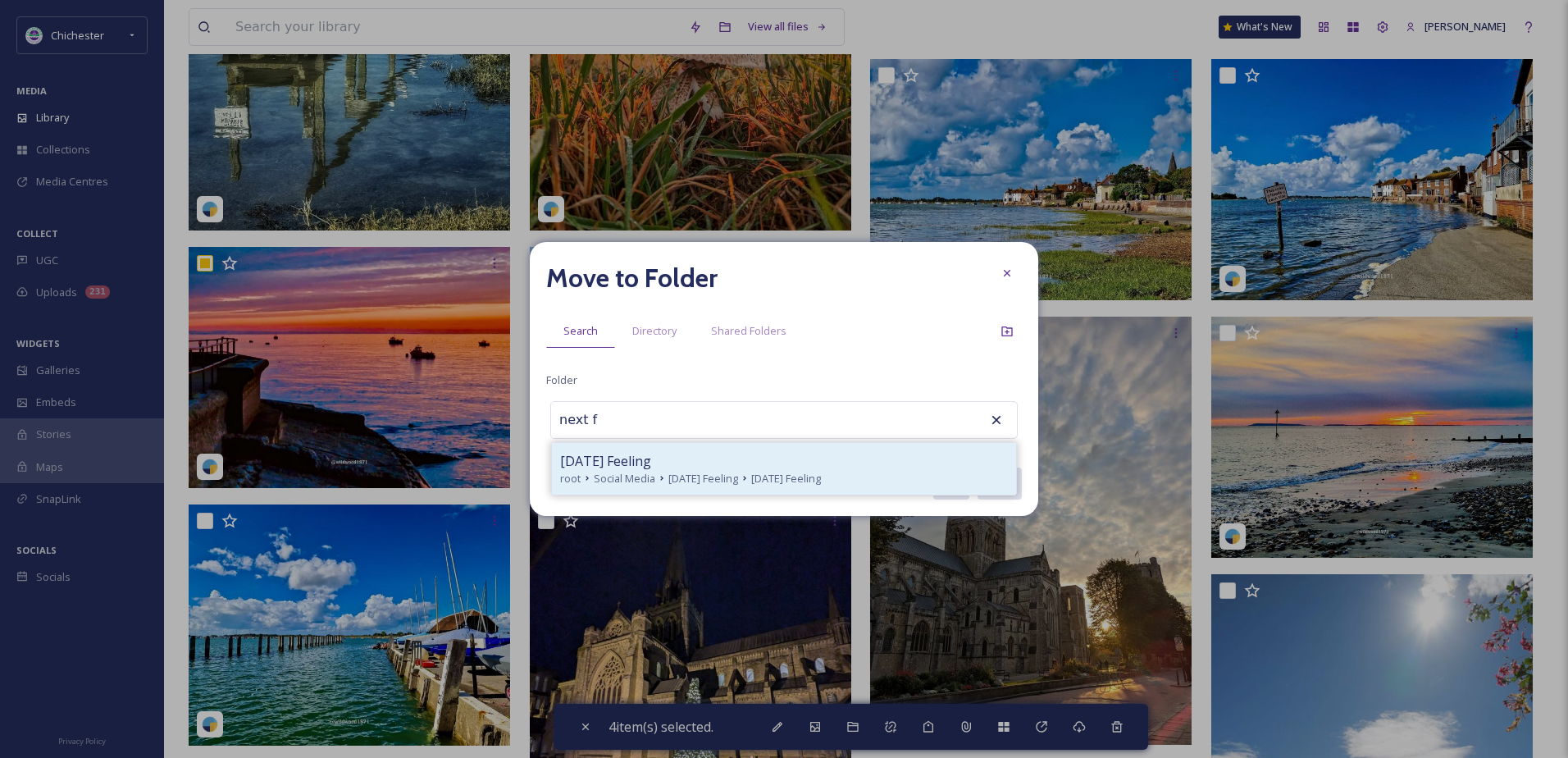
click at [677, 471] on span "[DATE] Feeling" at bounding box center [703, 479] width 70 height 16
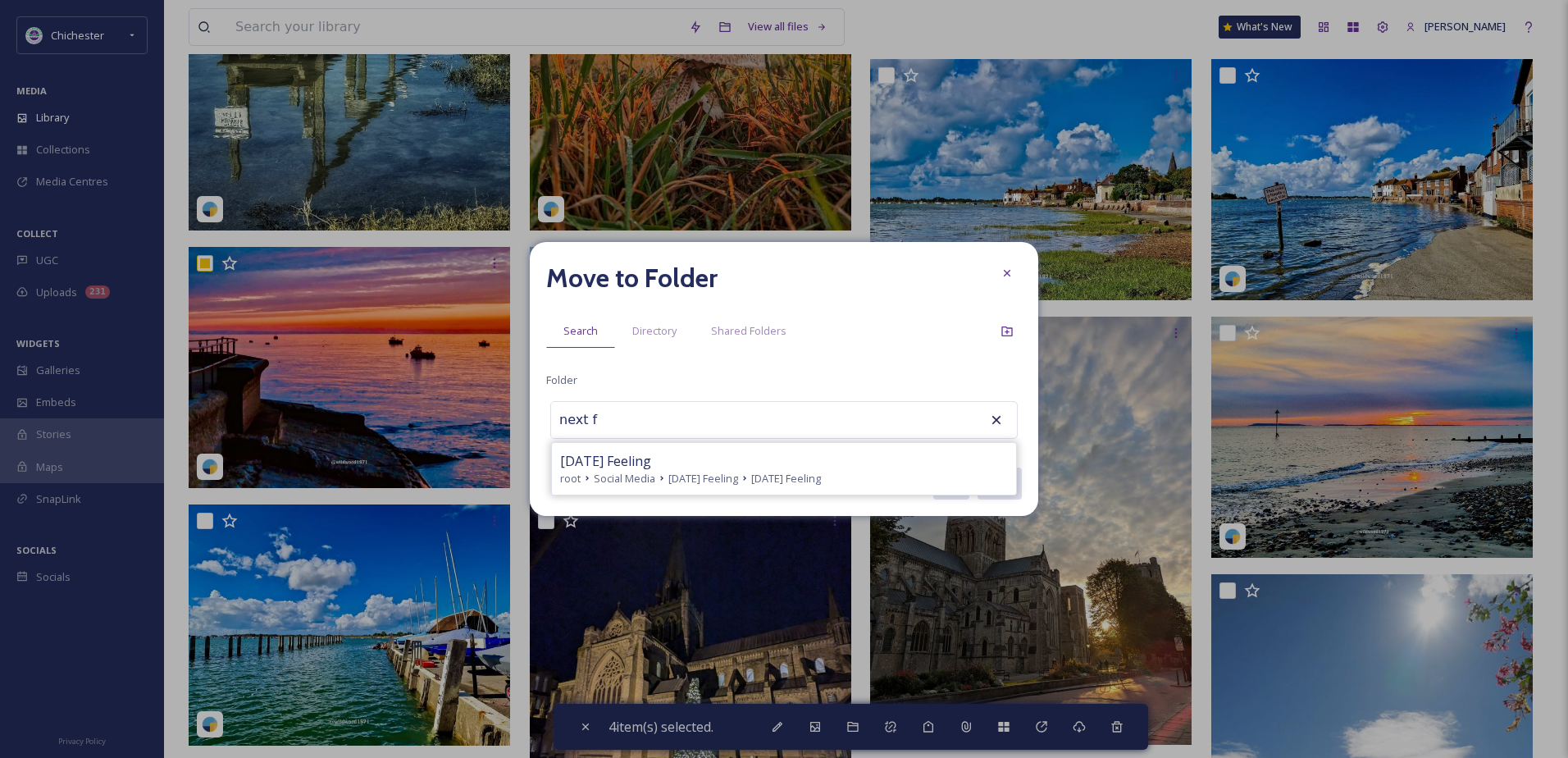
type input "[DATE] Feeling"
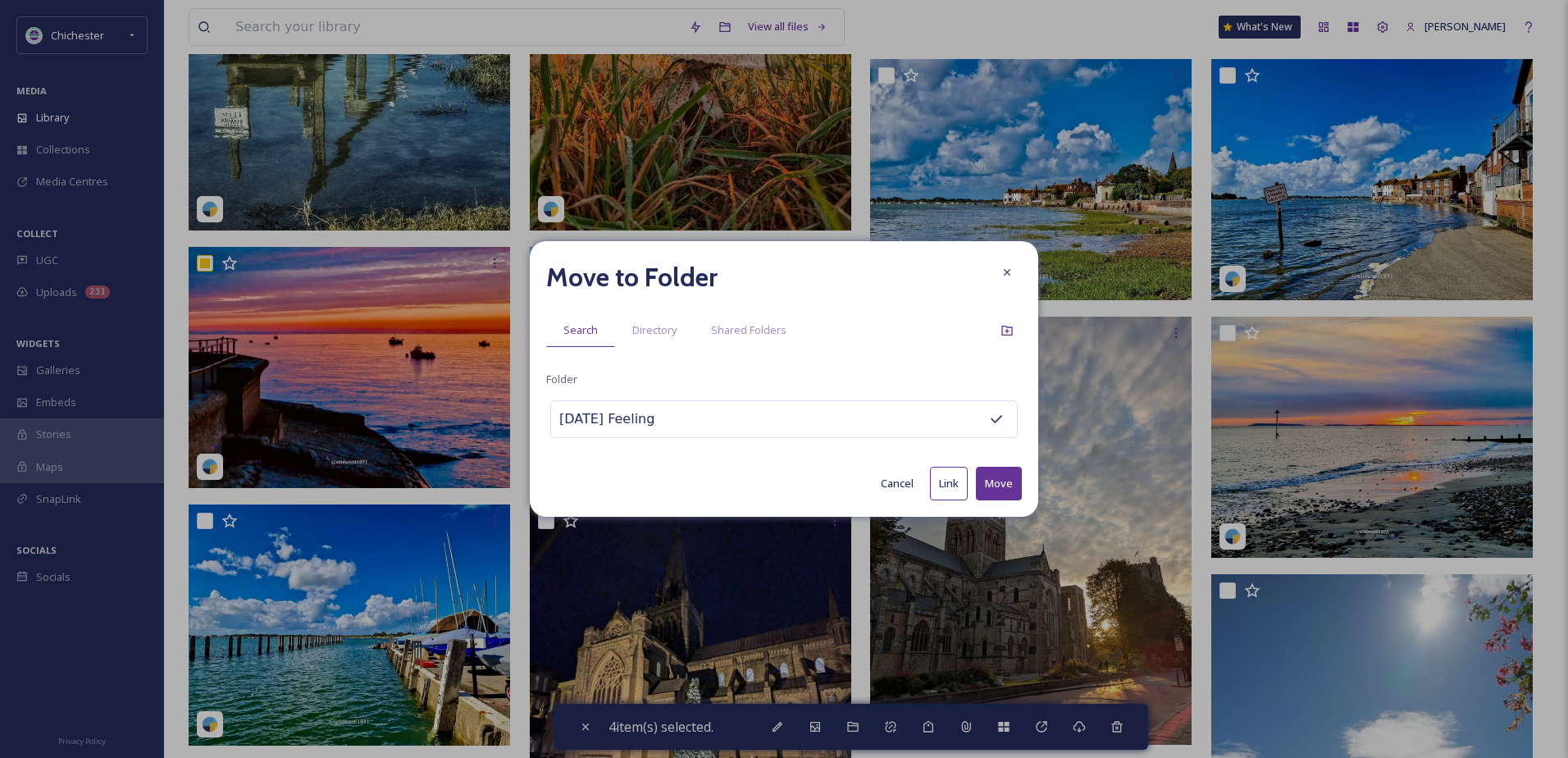
click at [994, 469] on button "Move" at bounding box center [998, 483] width 46 height 34
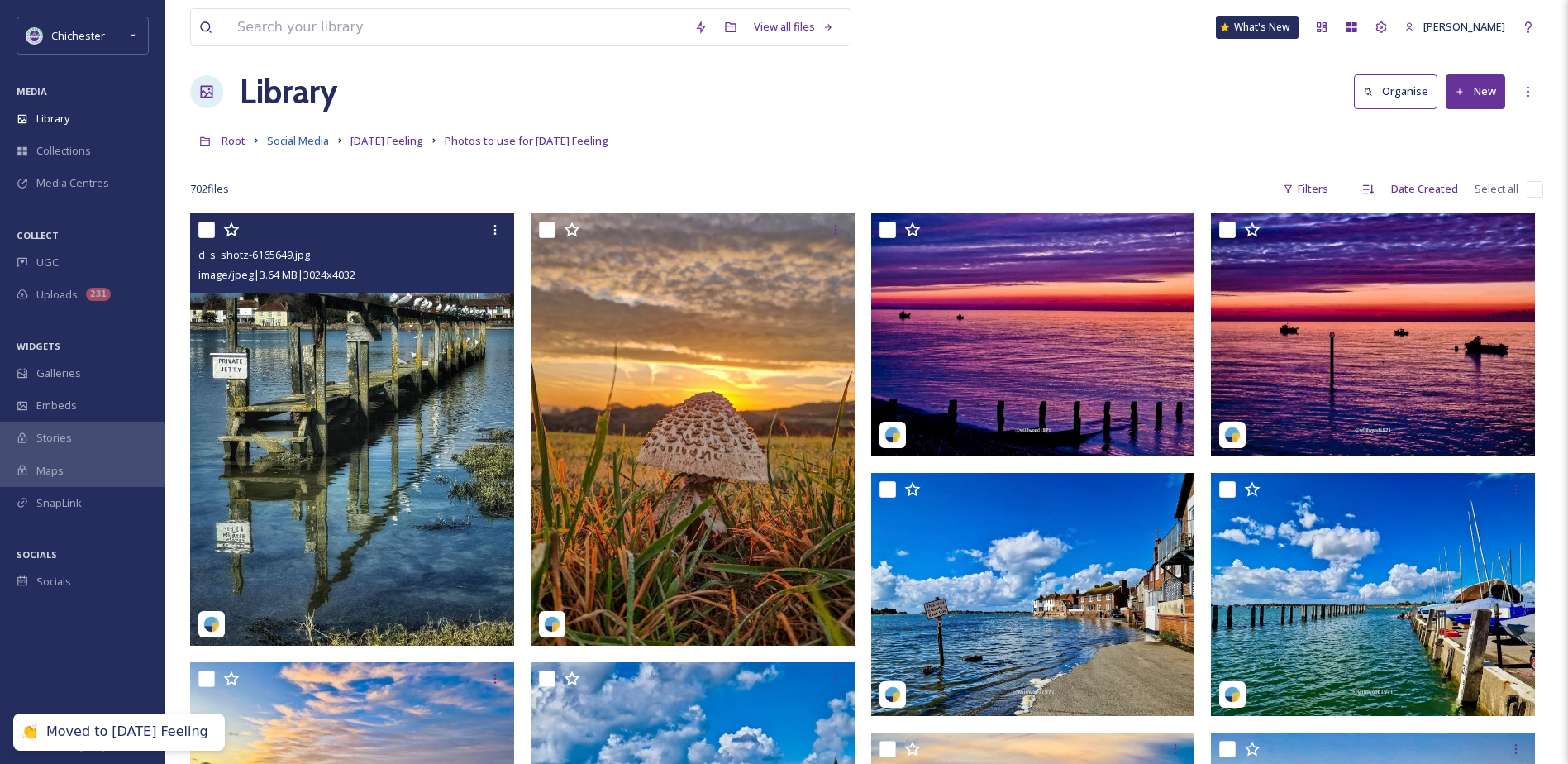
scroll to position [0, 0]
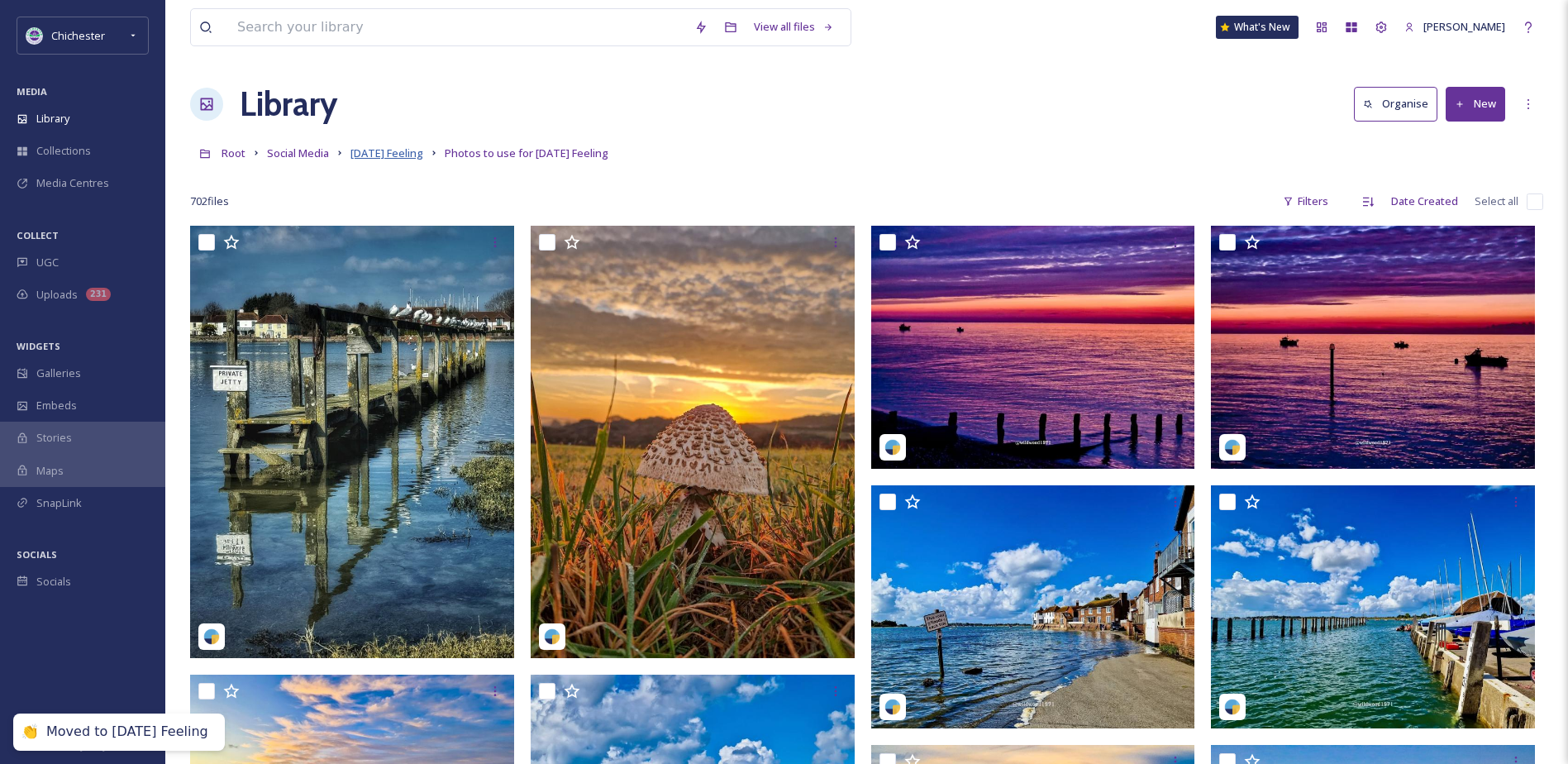
click at [361, 149] on span "[DATE] Feeling" at bounding box center [386, 153] width 73 height 15
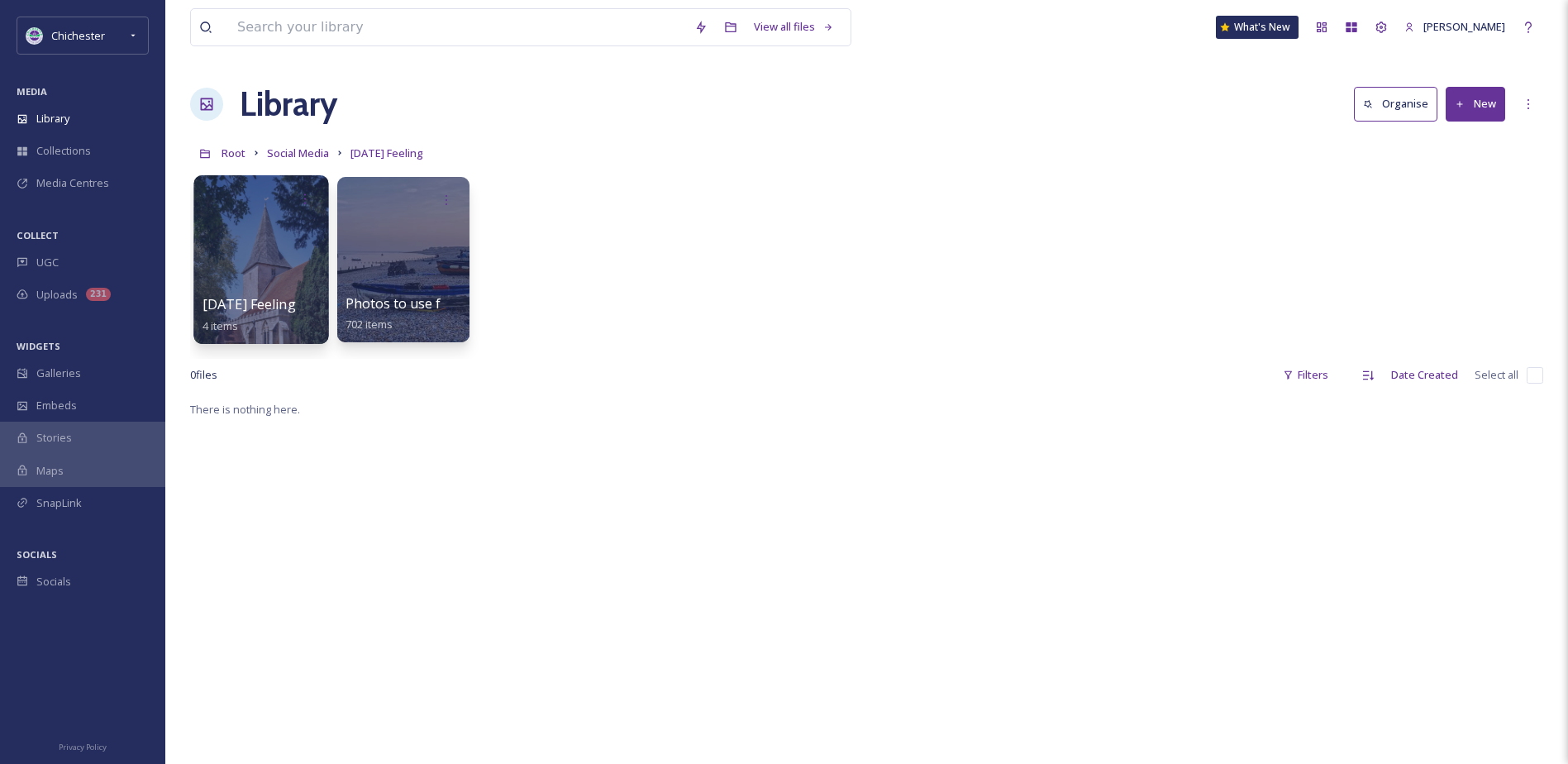
click at [282, 290] on div at bounding box center [260, 260] width 134 height 169
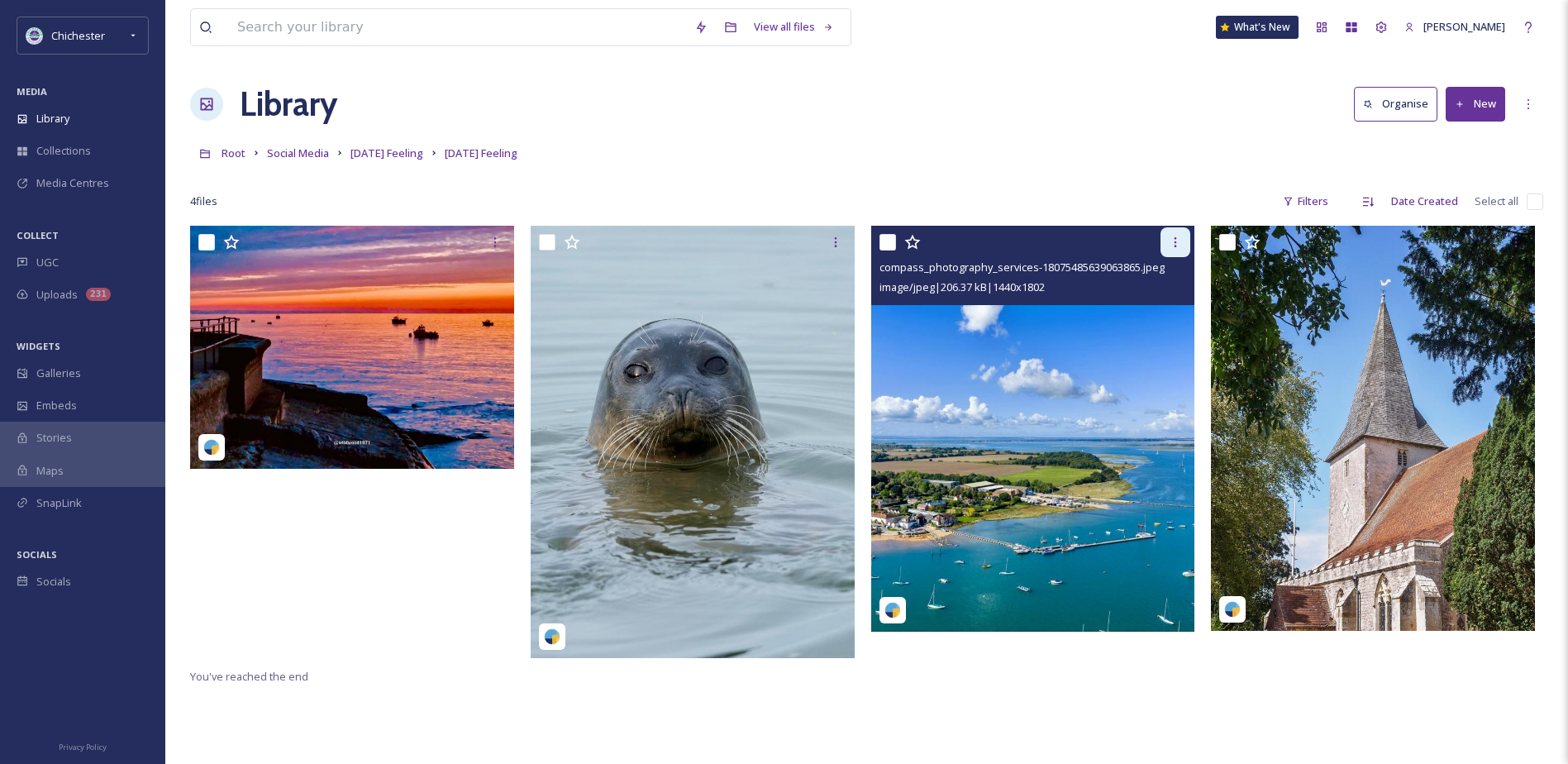
click at [1173, 237] on icon at bounding box center [1175, 242] width 13 height 13
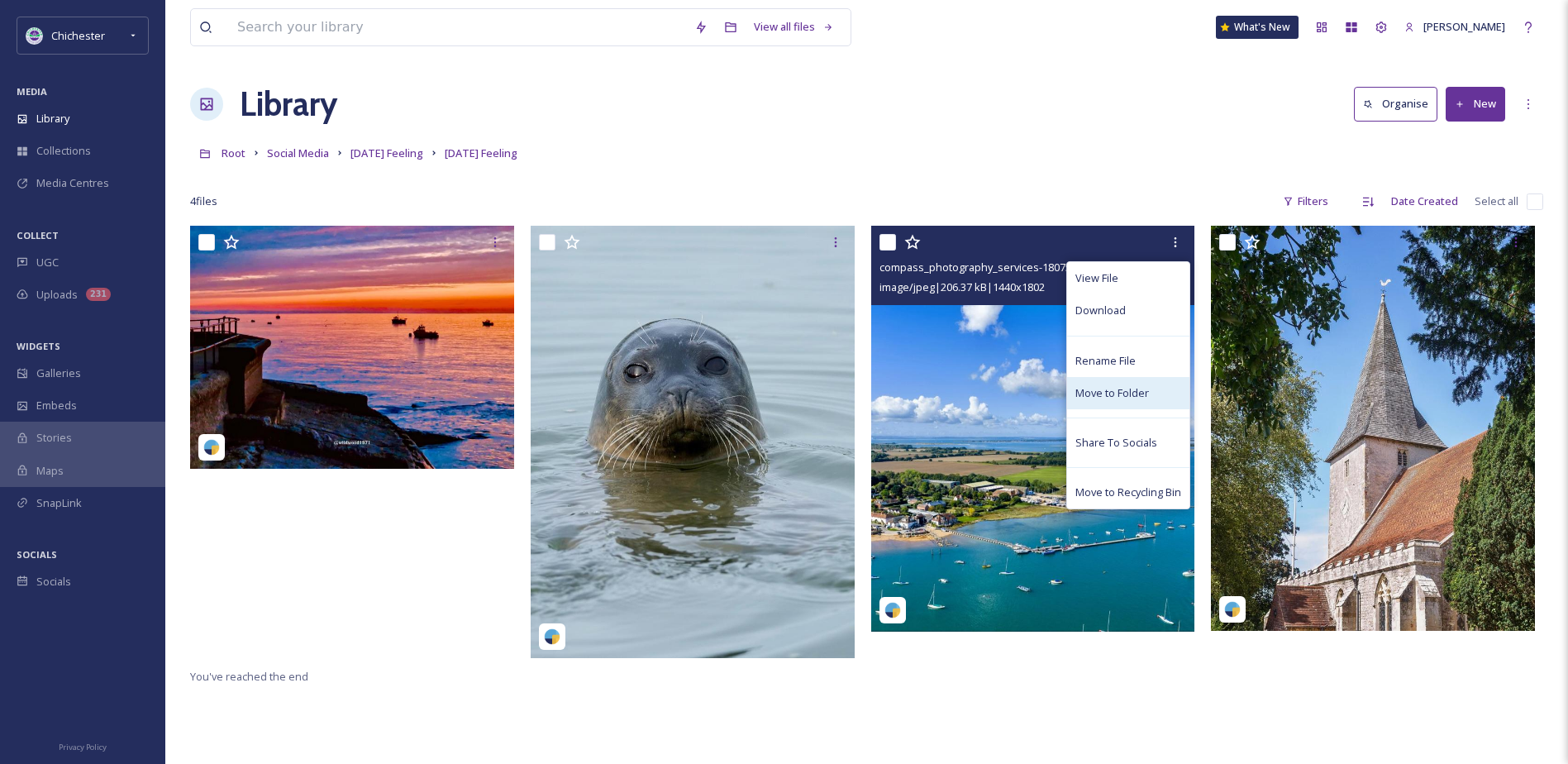
click at [1124, 394] on span "Move to Folder" at bounding box center [1112, 393] width 74 height 16
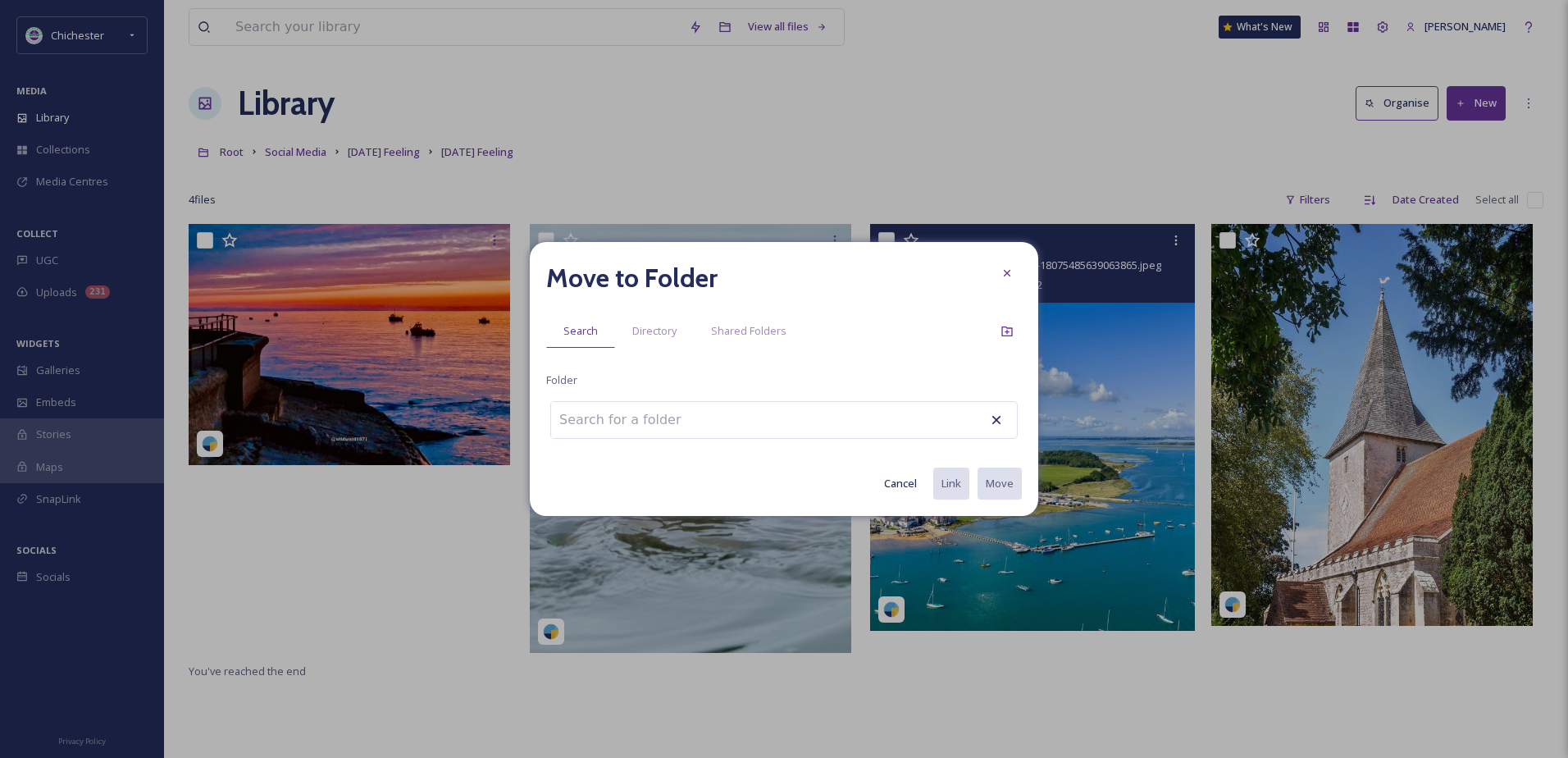
click at [717, 398] on div "Move to Folder Search Directory Shared Folders Folder Cancel Link Move" at bounding box center [784, 379] width 508 height 274
click at [672, 411] on input at bounding box center [642, 420] width 181 height 36
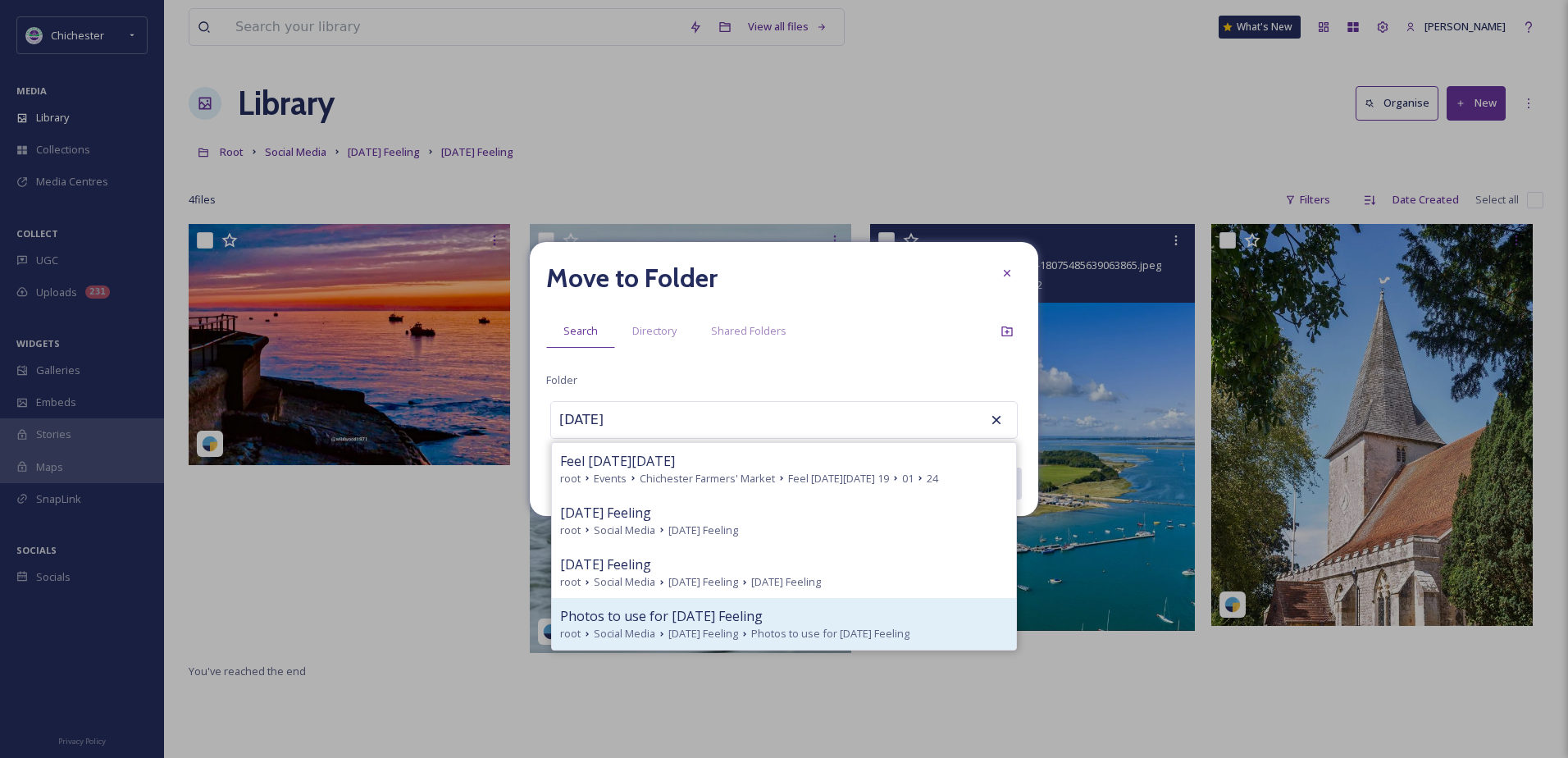
click at [657, 615] on span "Photos to use for [DATE] Feeling" at bounding box center [662, 616] width 202 height 20
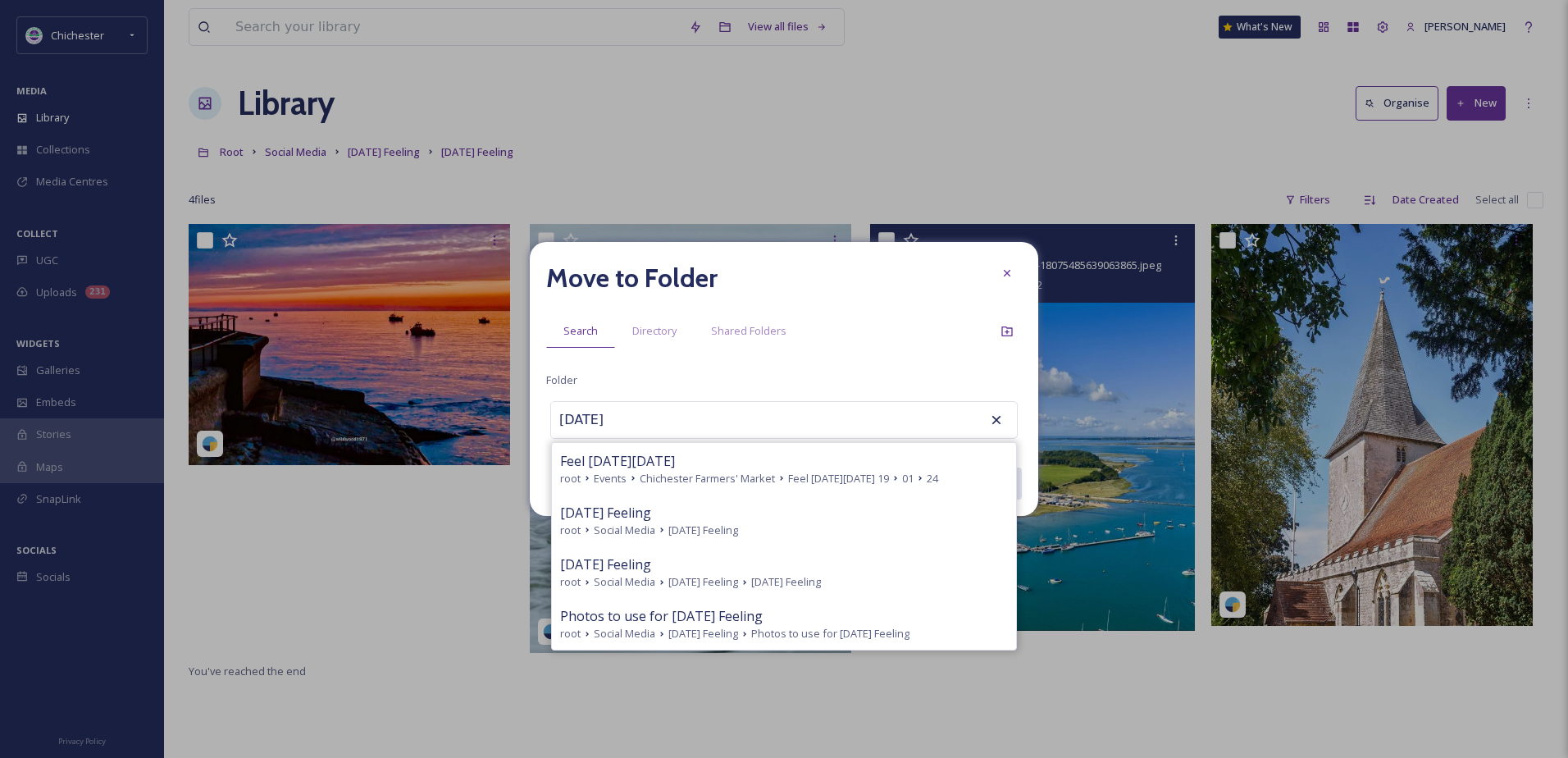
type input "Photos to use for [DATE] Feeling"
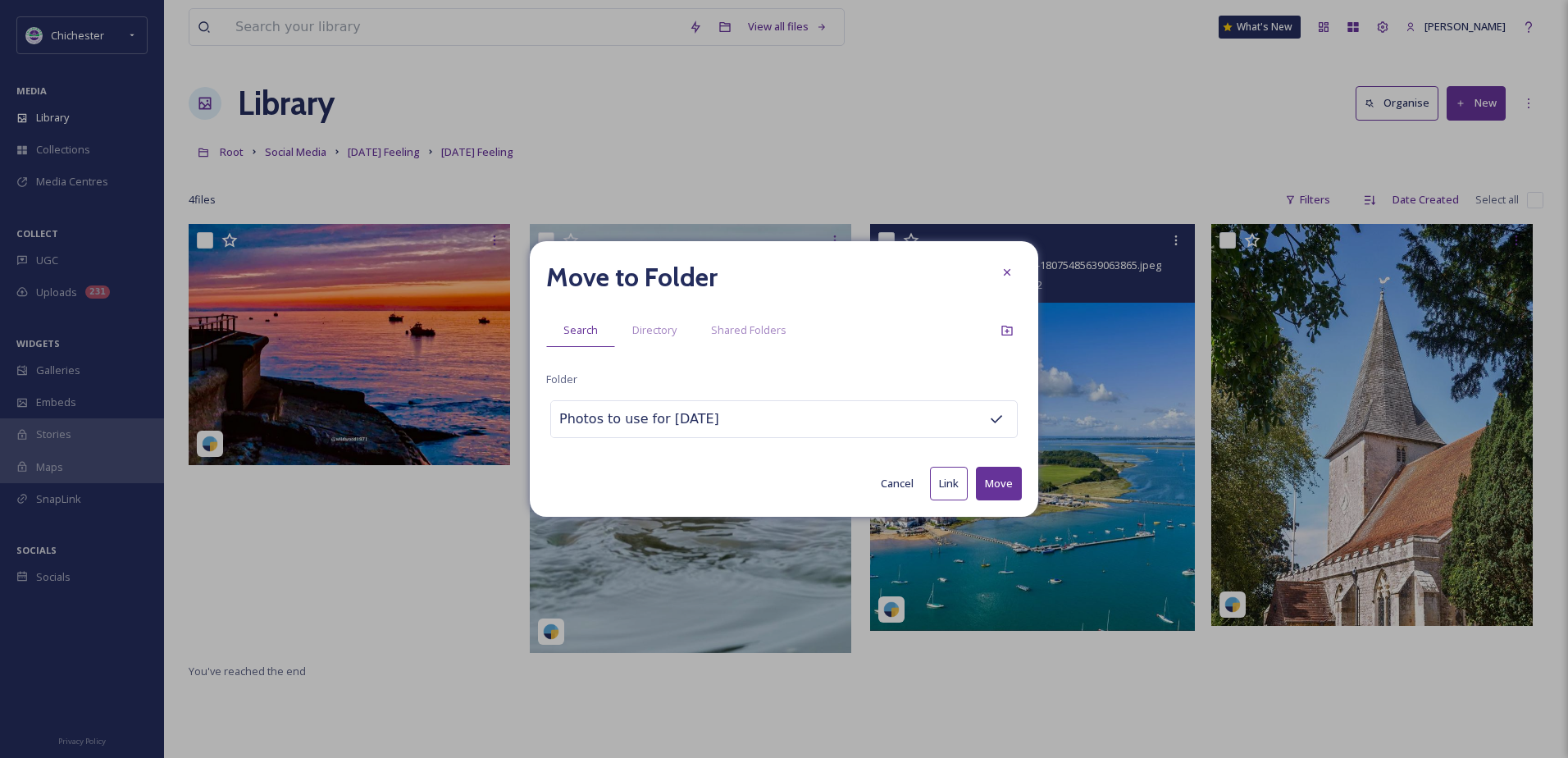
click at [1022, 475] on button "Move" at bounding box center [998, 483] width 46 height 34
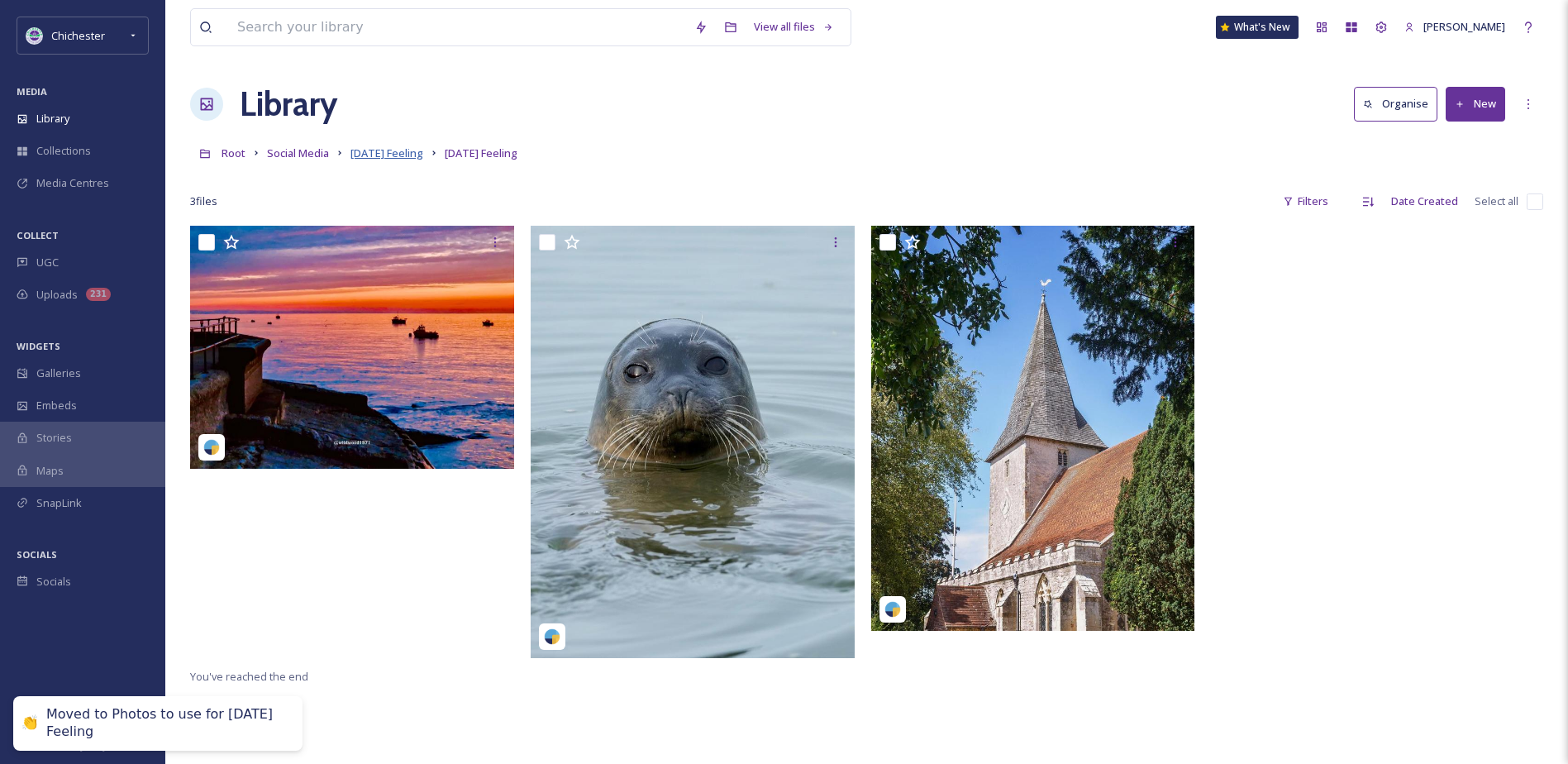
click at [398, 155] on span "[DATE] Feeling" at bounding box center [386, 153] width 73 height 15
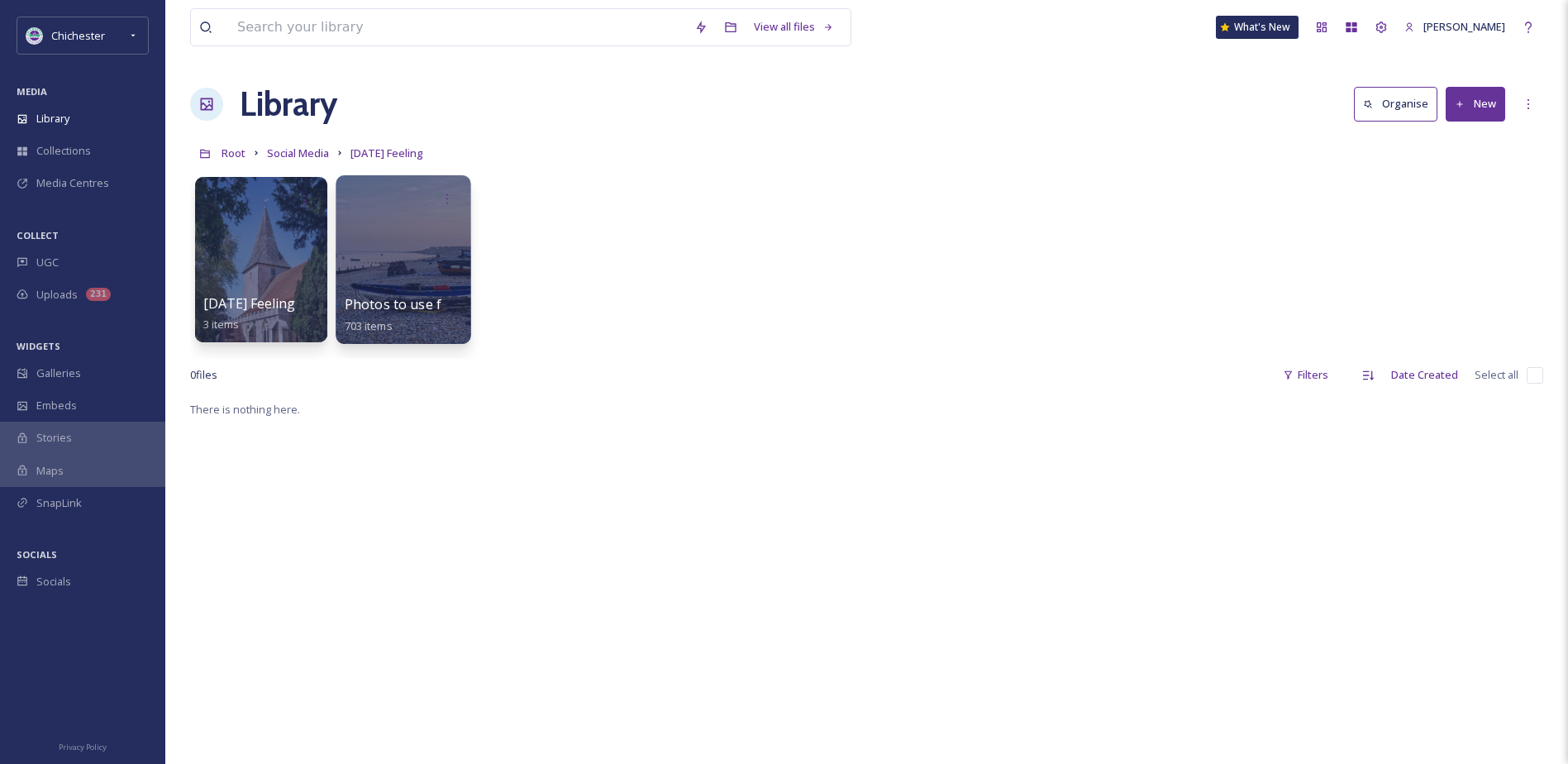
click at [436, 257] on div at bounding box center [403, 260] width 134 height 169
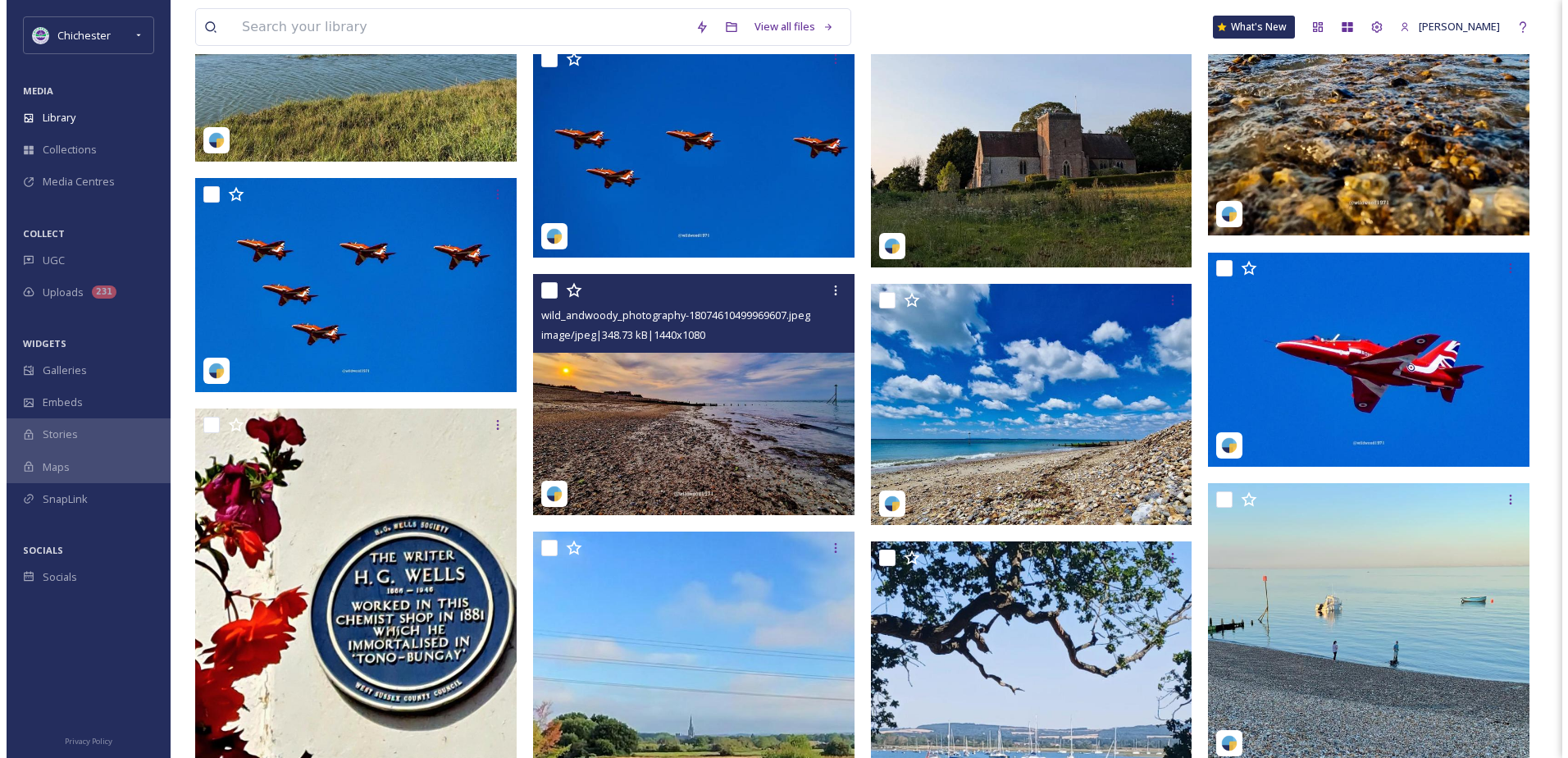
scroll to position [11403, 0]
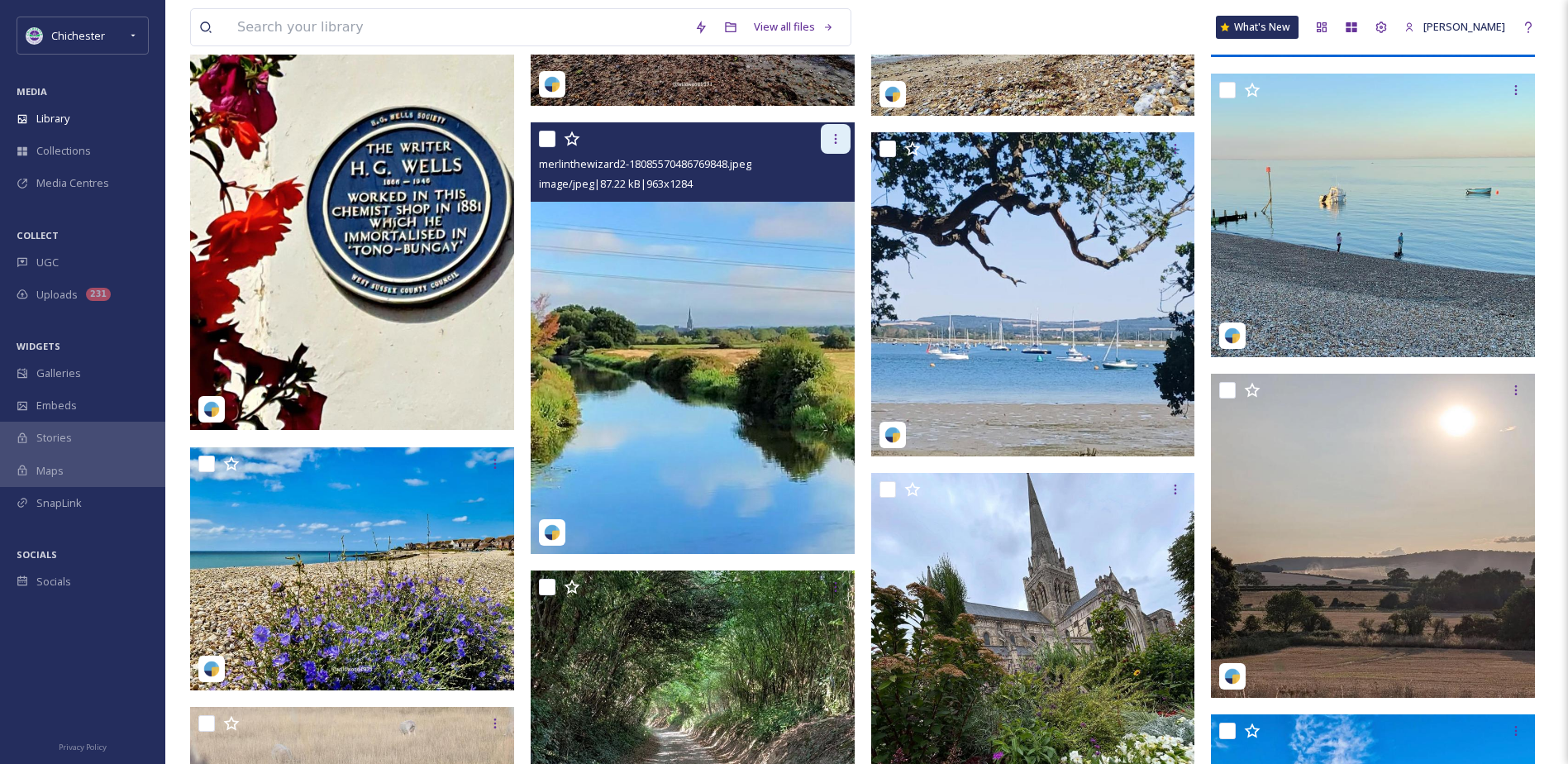
click at [830, 136] on icon at bounding box center [835, 139] width 13 height 13
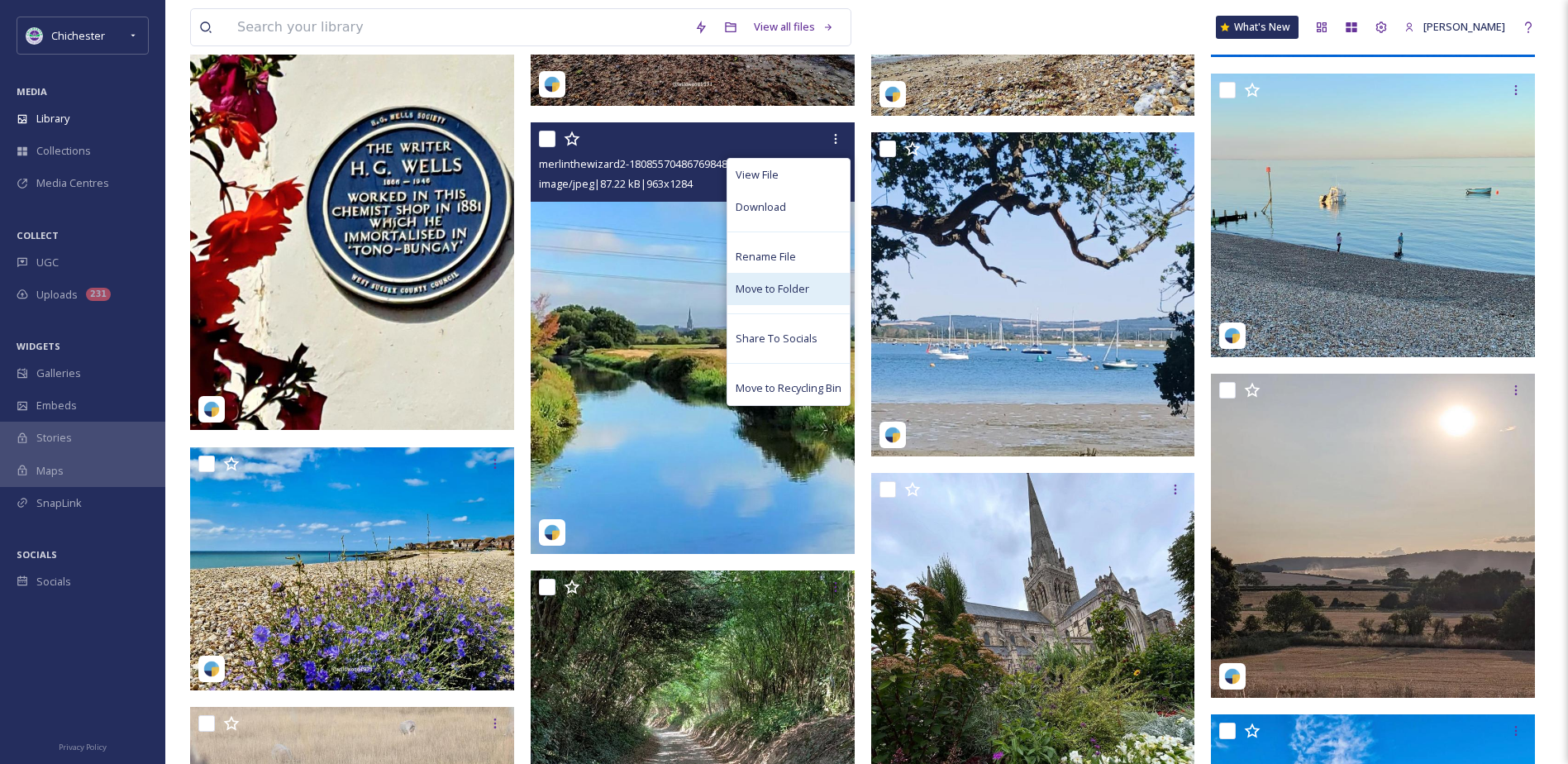
click at [778, 290] on span "Move to Folder" at bounding box center [772, 288] width 74 height 16
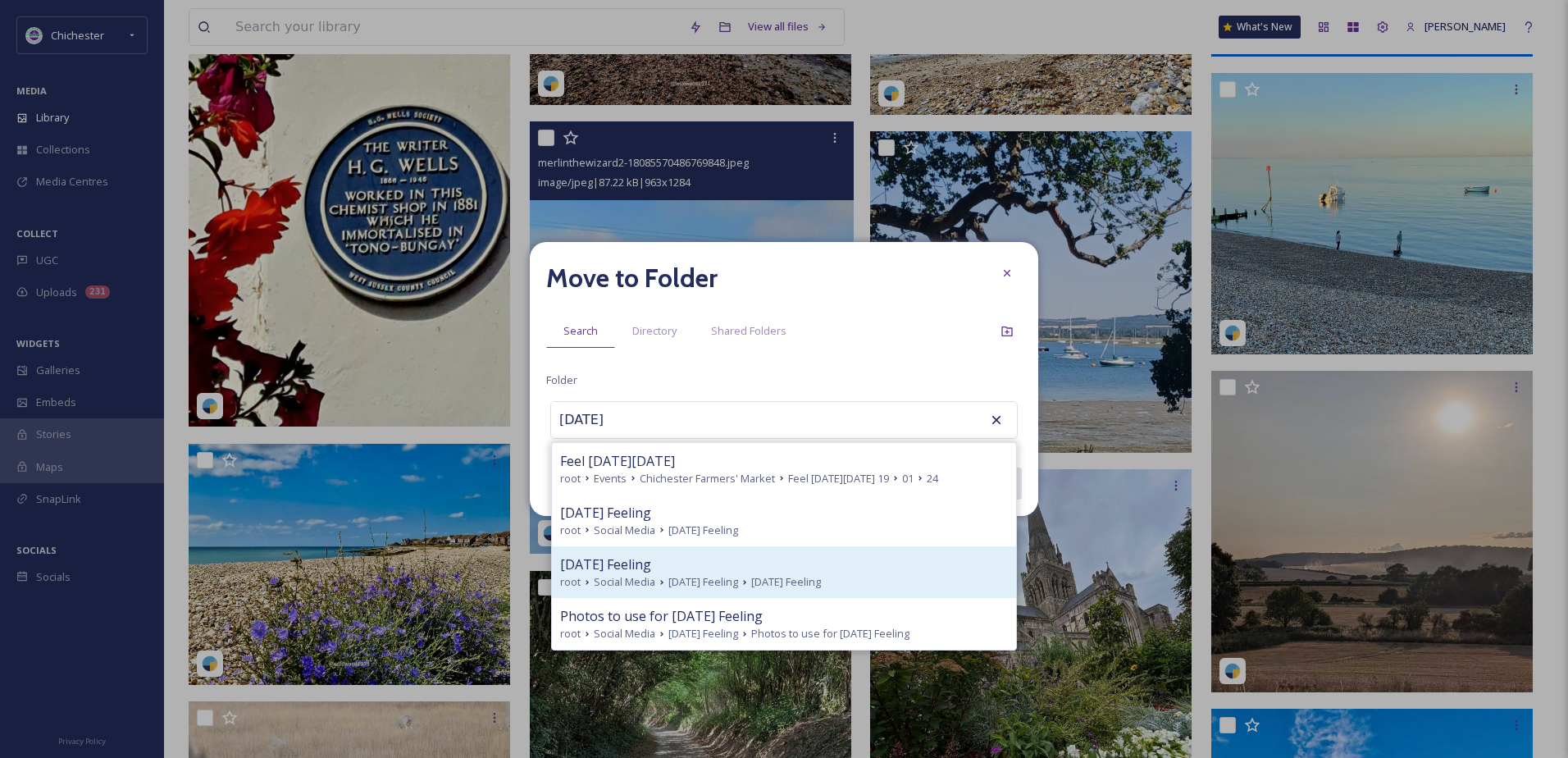
click at [710, 571] on div "[DATE] Feeling" at bounding box center [784, 565] width 448 height 20
type input "[DATE] Feeling"
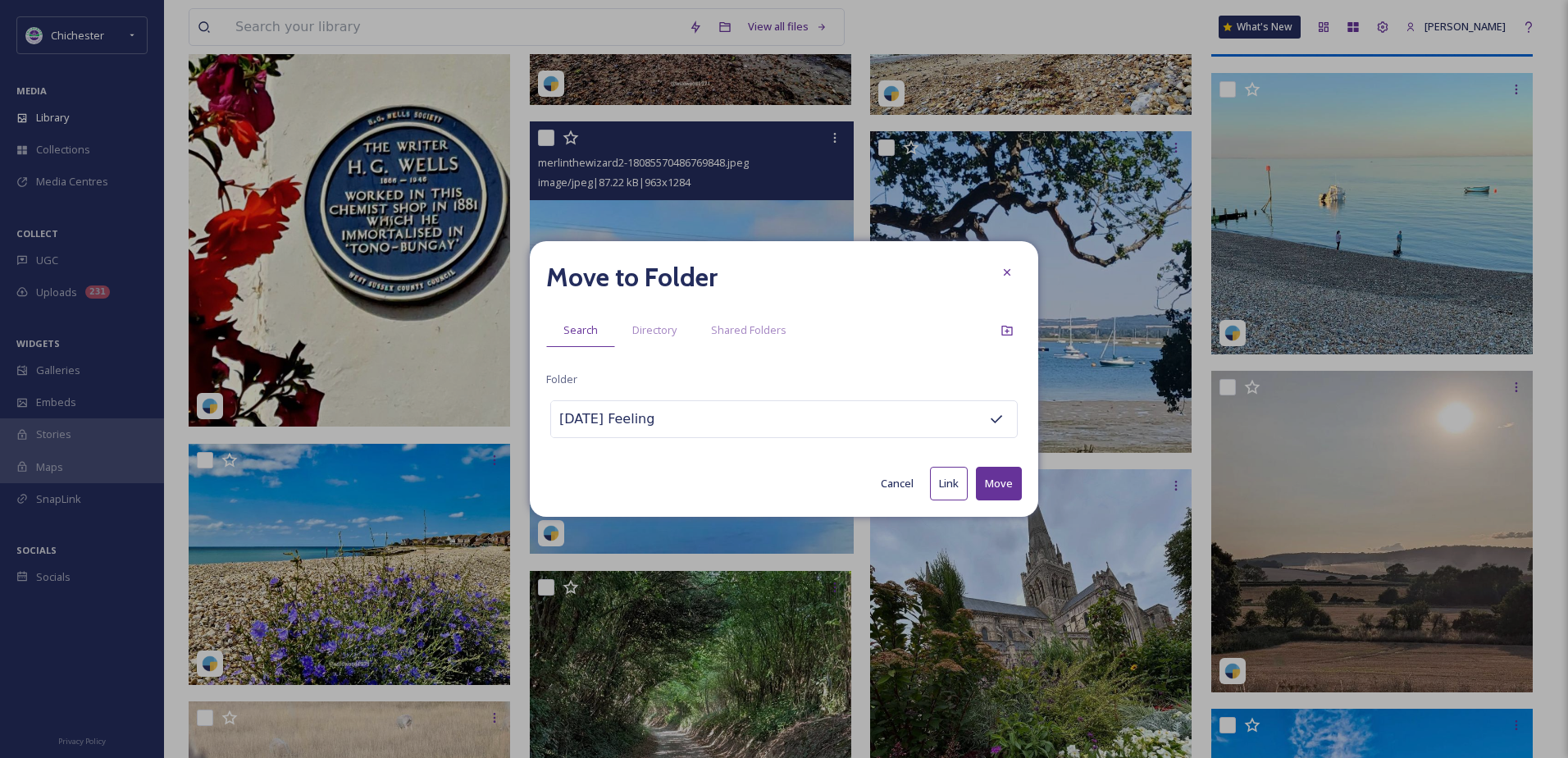
click at [1001, 491] on button "Move" at bounding box center [998, 483] width 46 height 34
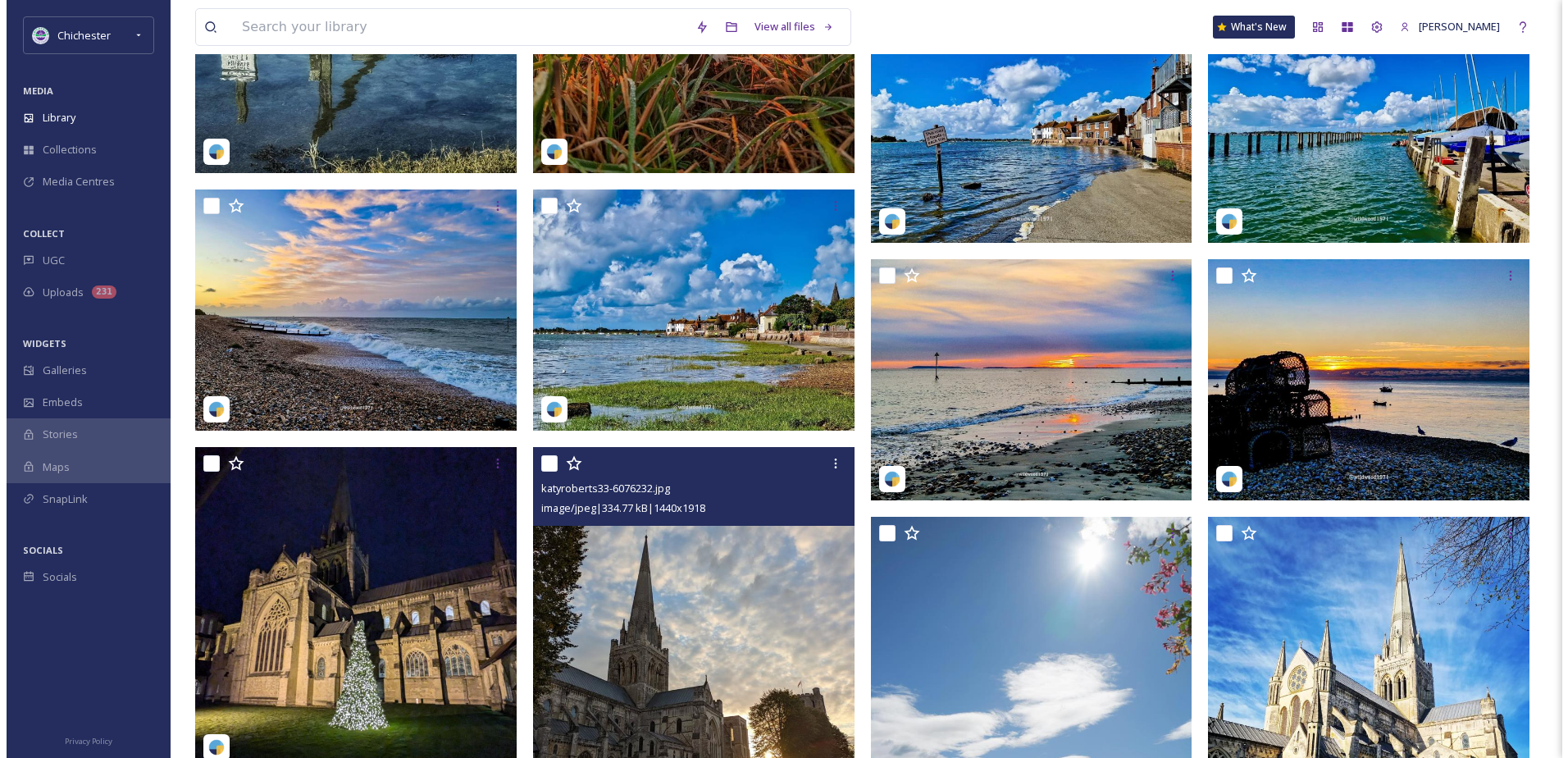
scroll to position [0, 0]
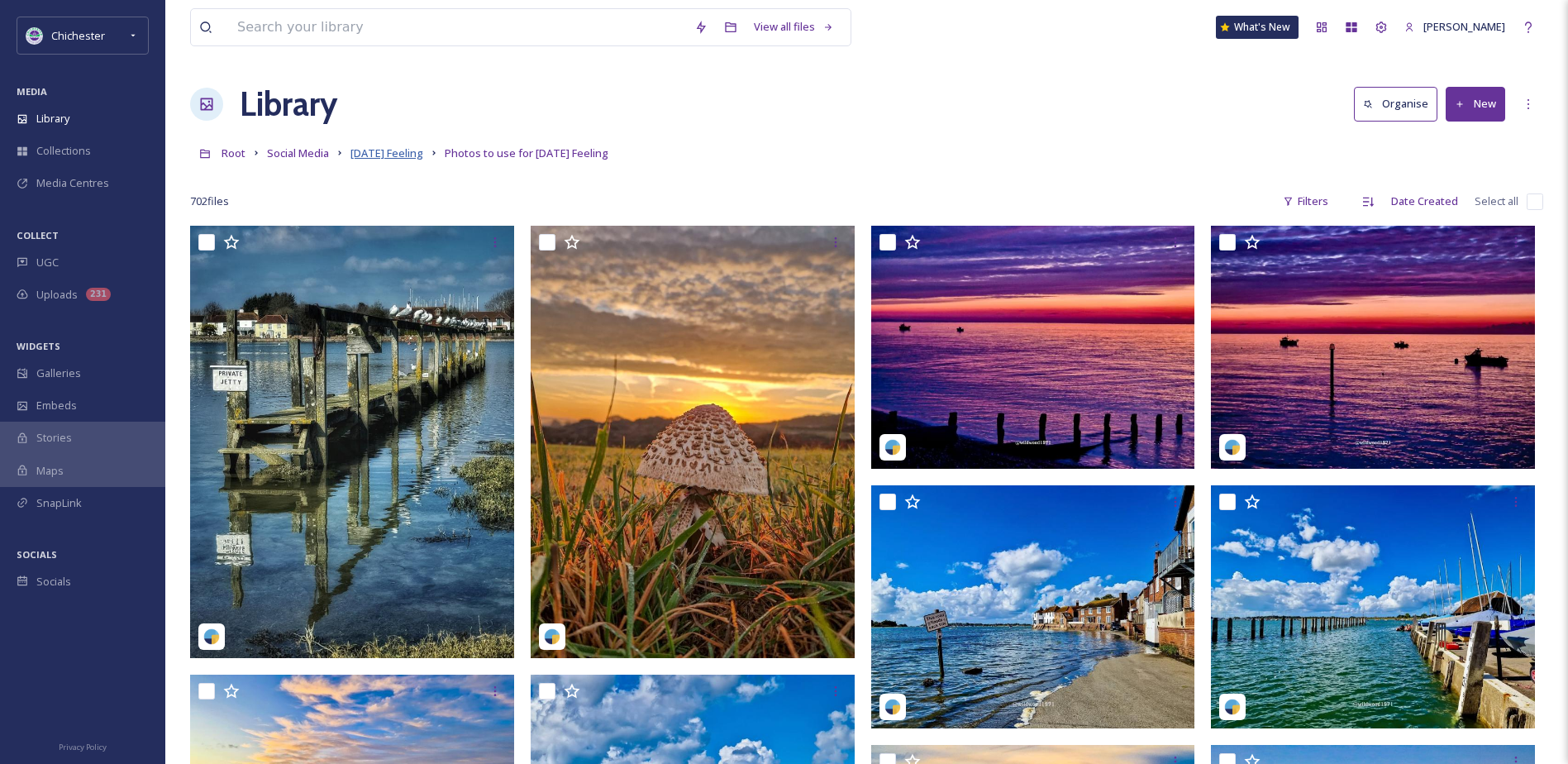
click at [393, 146] on span "[DATE] Feeling" at bounding box center [386, 153] width 73 height 15
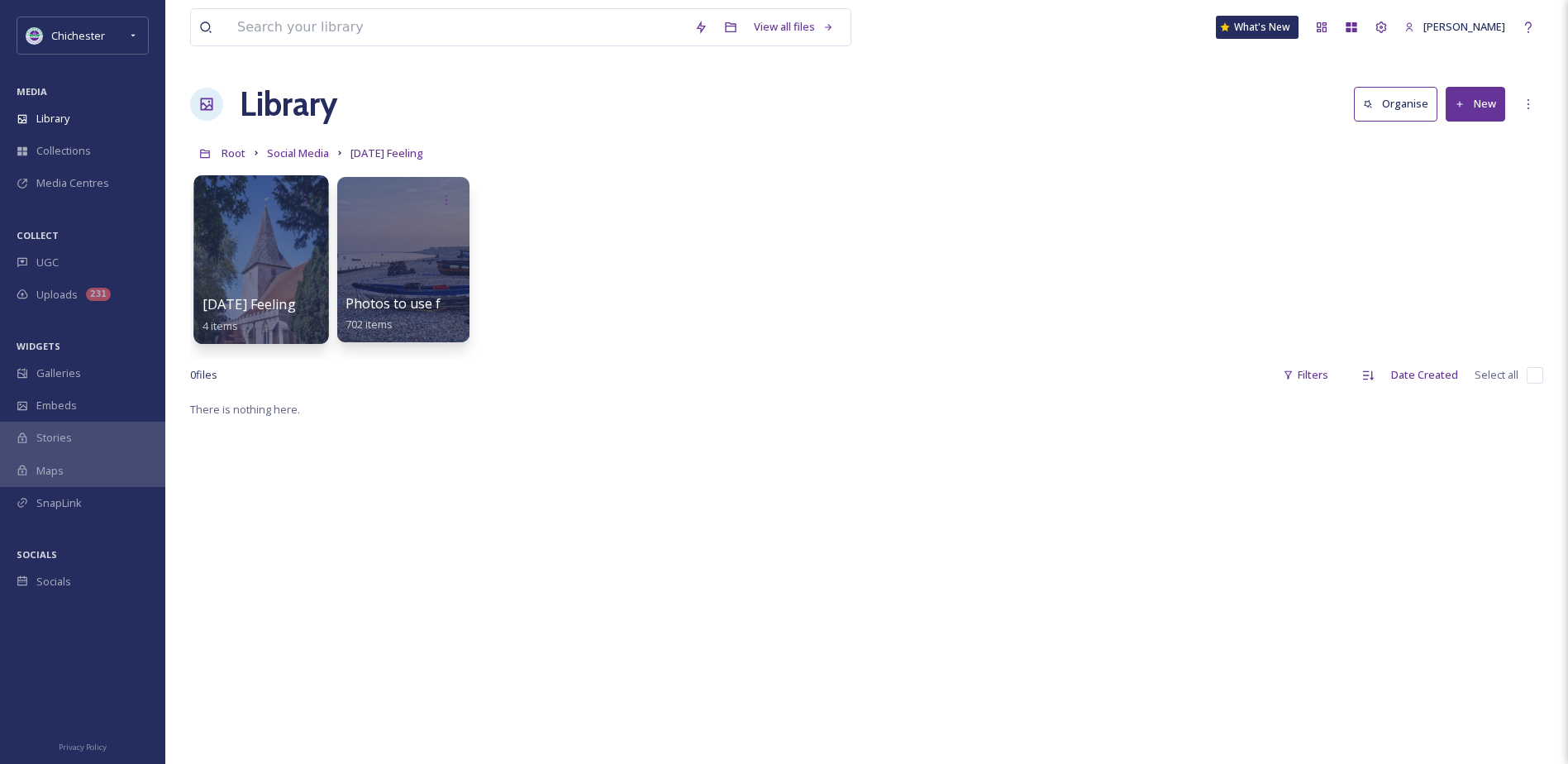
click at [268, 259] on div at bounding box center [260, 260] width 134 height 169
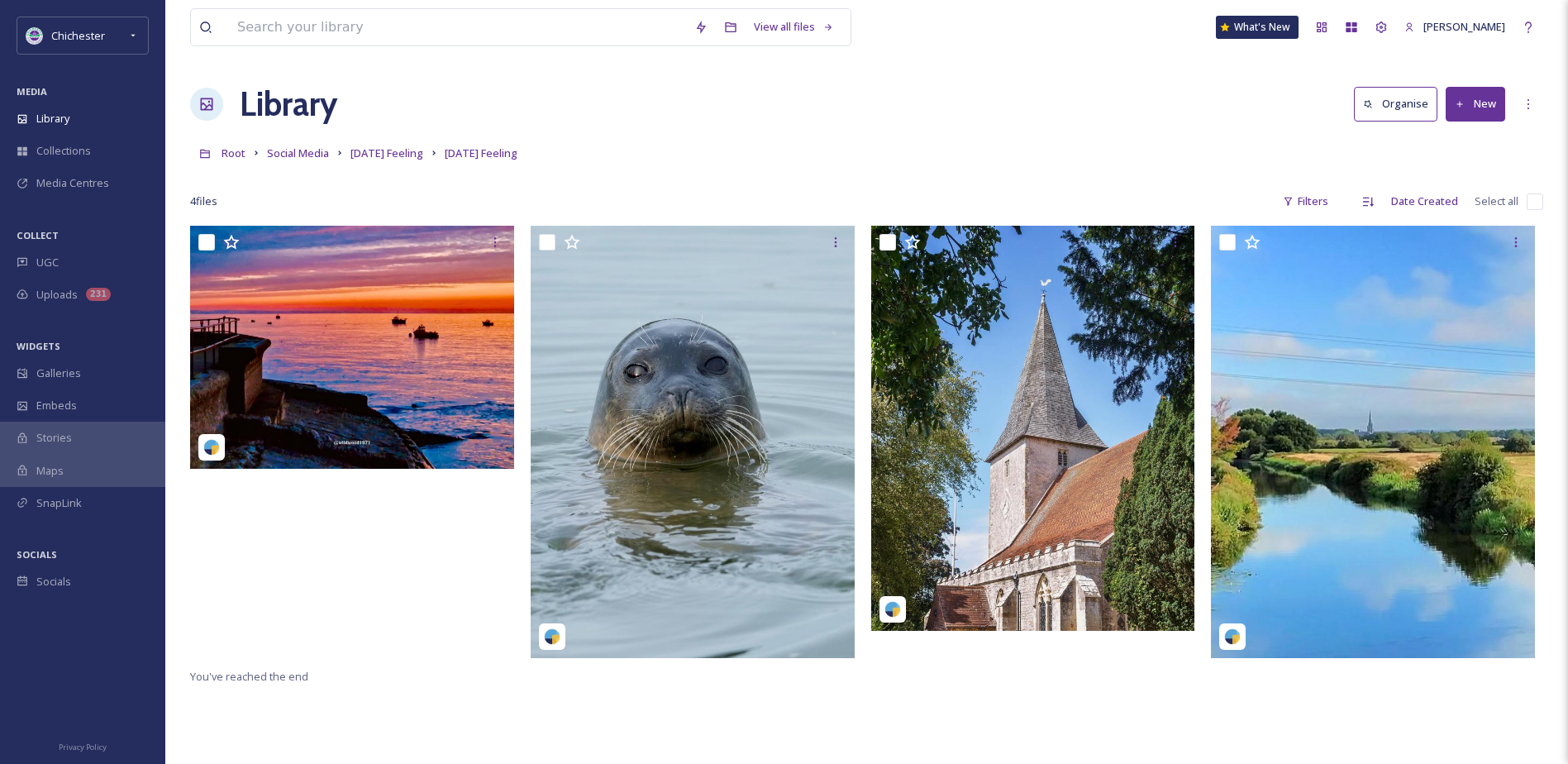
click at [1535, 202] on input "checkbox" at bounding box center [1535, 201] width 17 height 17
checkbox input "true"
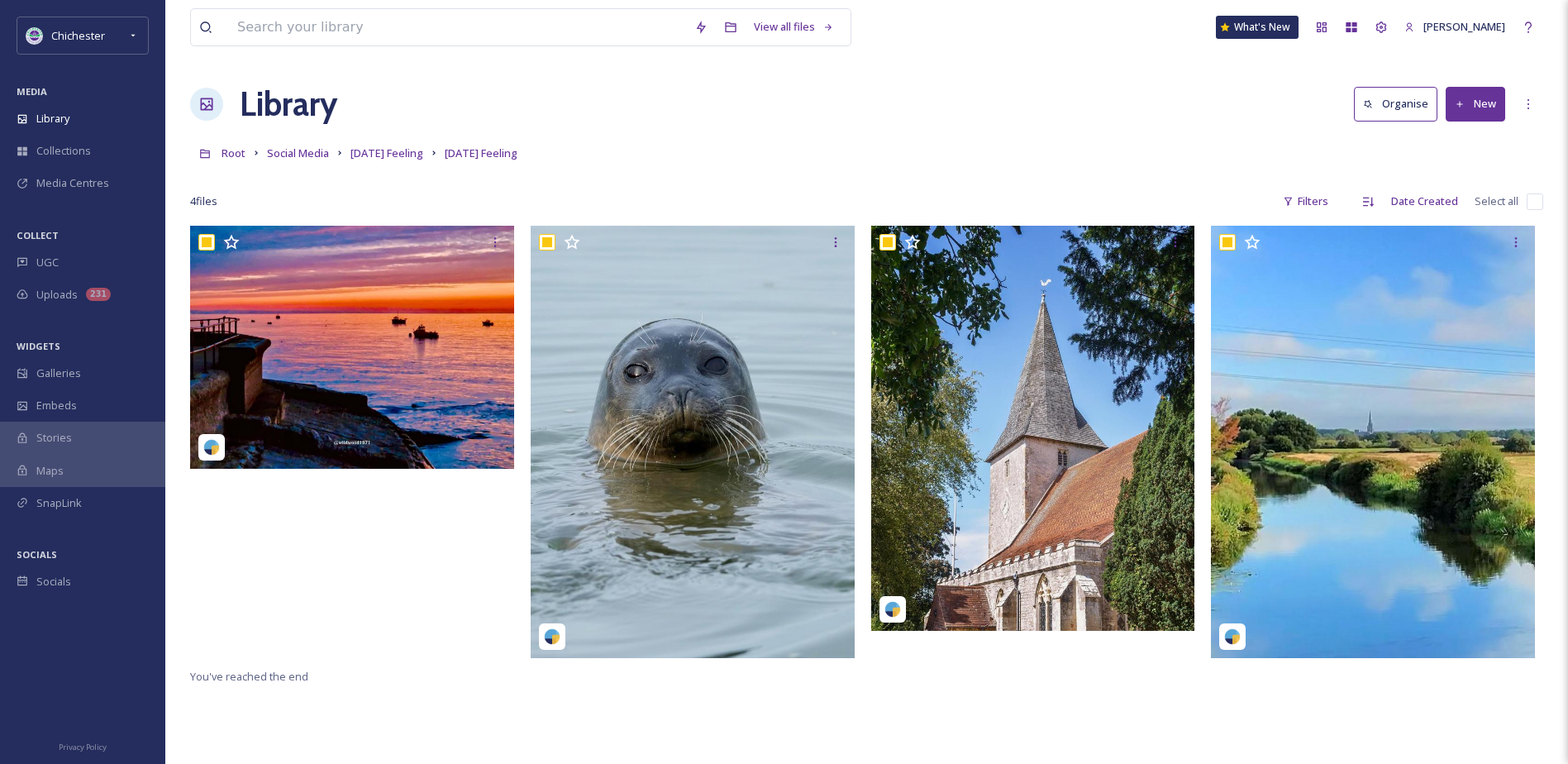
checkbox input "true"
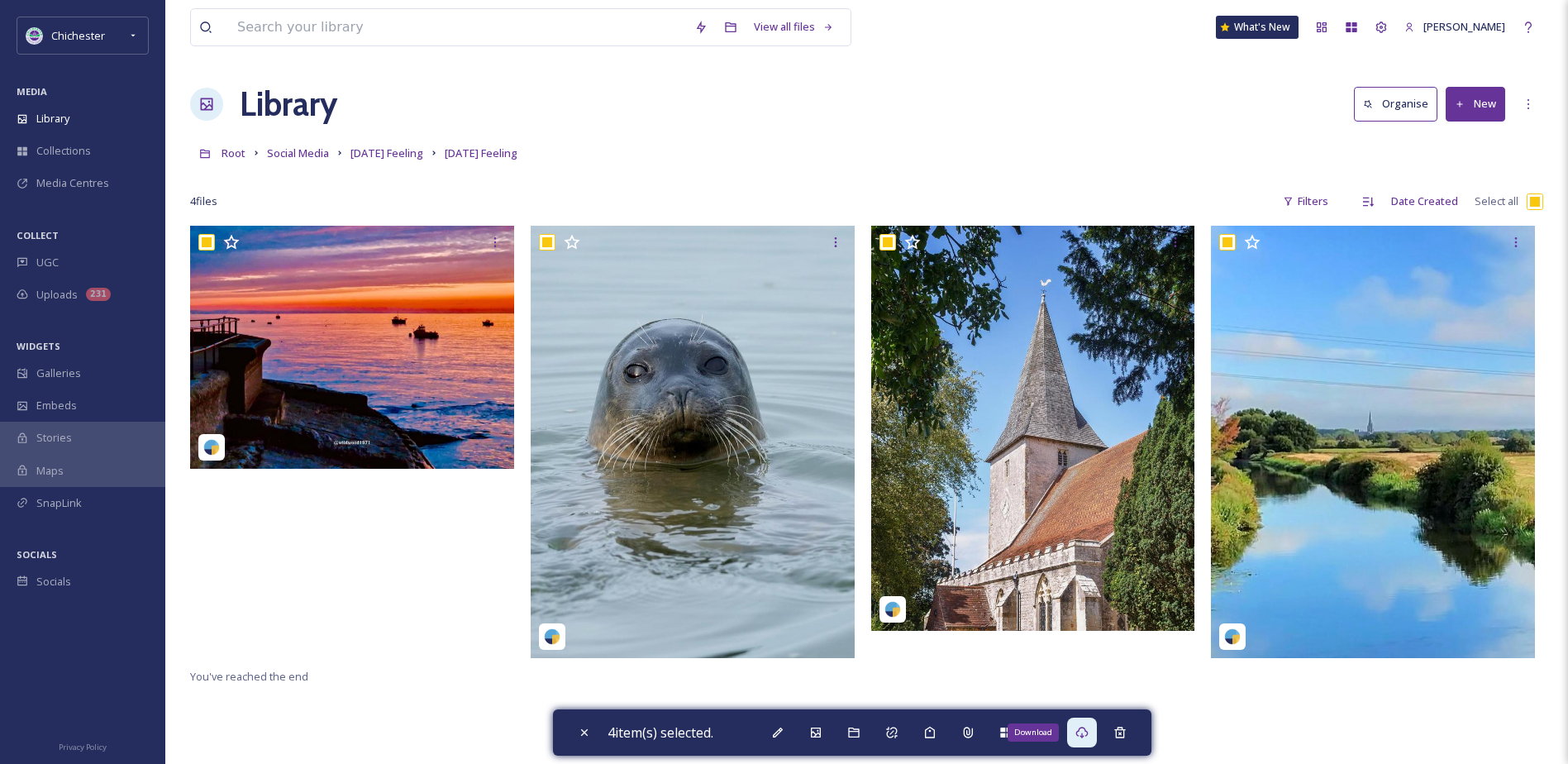
click at [1084, 727] on icon at bounding box center [1082, 733] width 13 height 13
click at [1078, 734] on div "Download" at bounding box center [1082, 733] width 30 height 30
drag, startPoint x: 575, startPoint y: 725, endPoint x: 679, endPoint y: 634, distance: 138.2
click at [575, 725] on div "Close" at bounding box center [585, 733] width 30 height 30
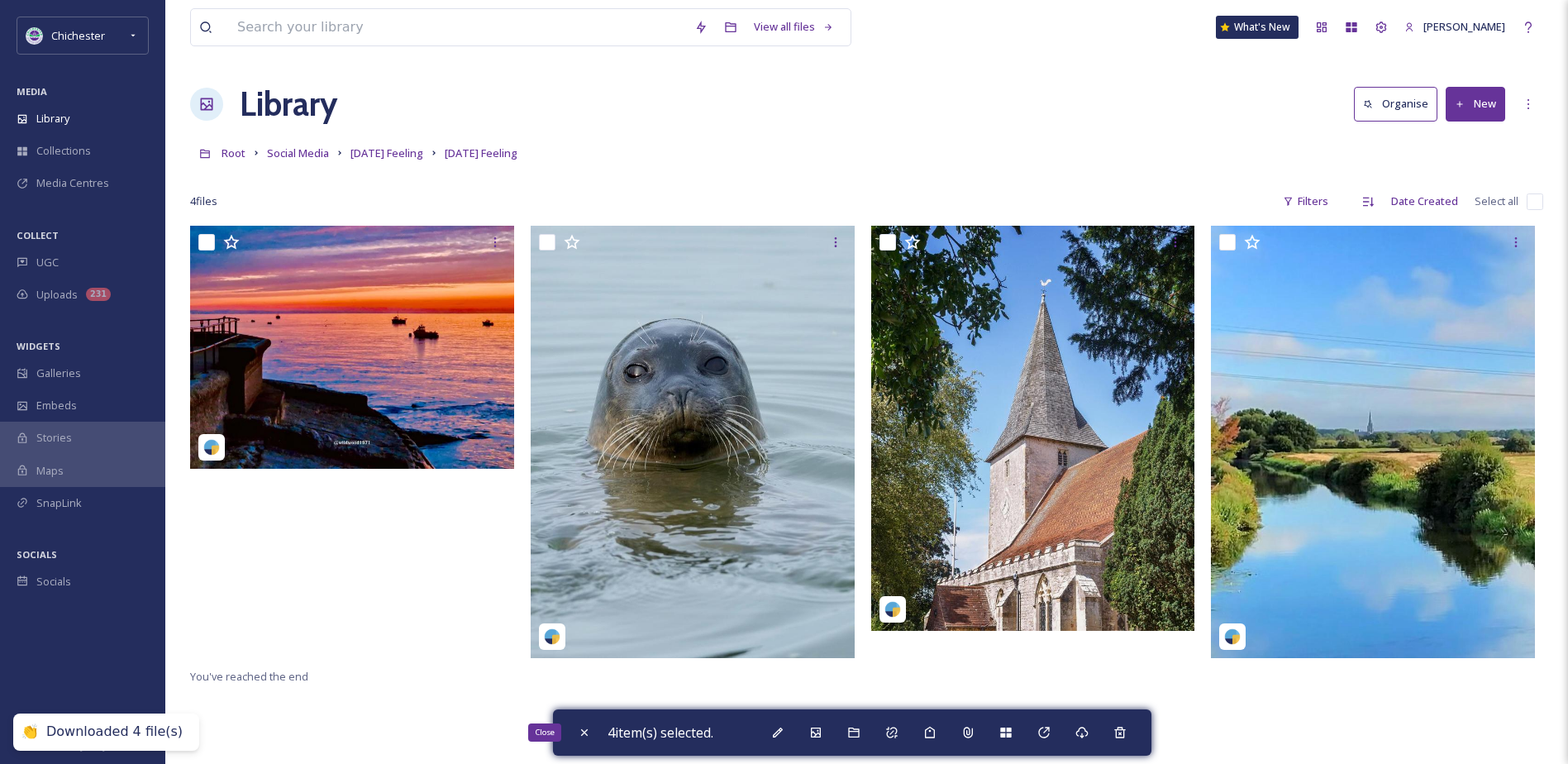
checkbox input "false"
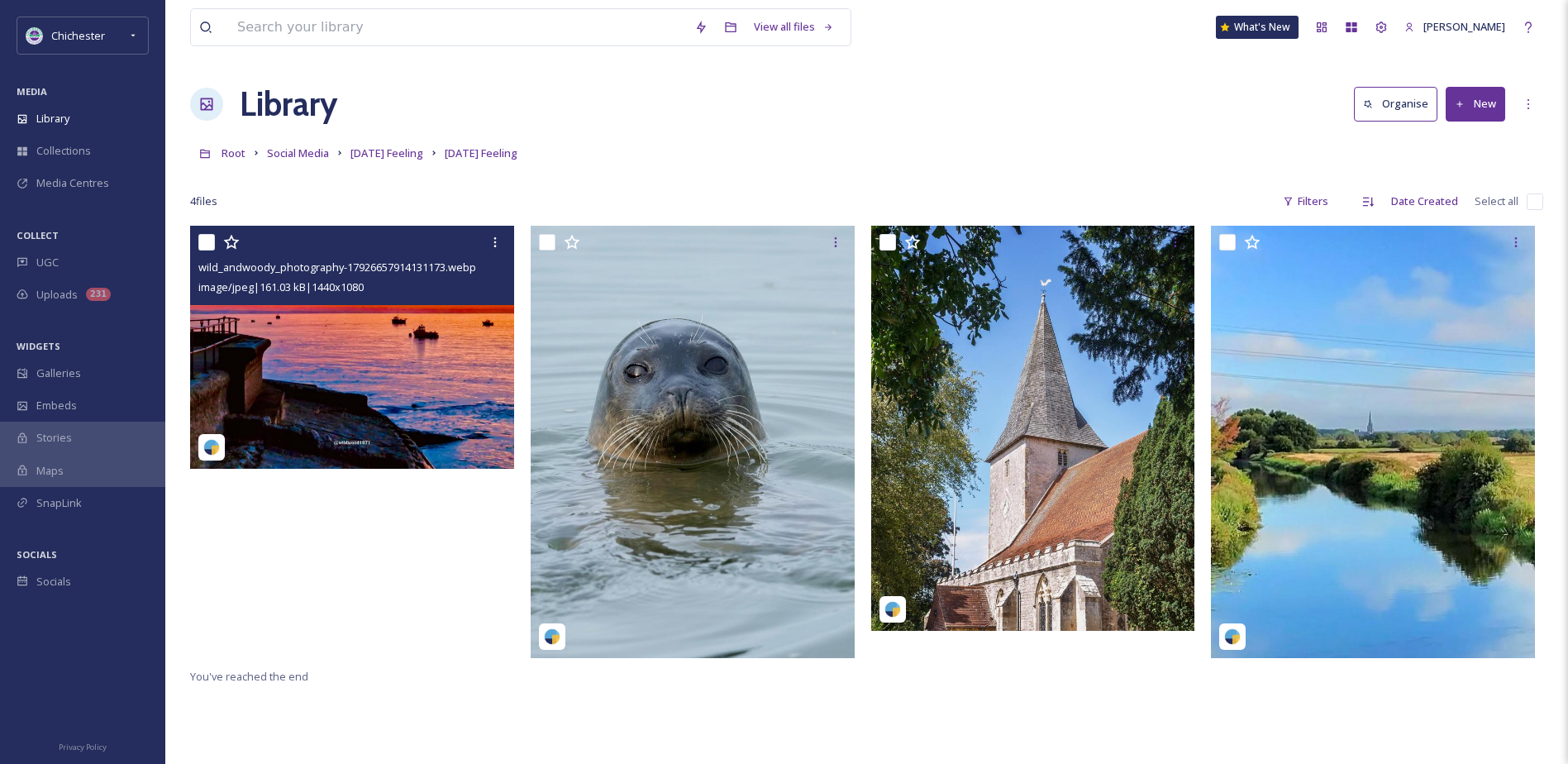
click at [429, 379] on img at bounding box center [353, 347] width 324 height 243
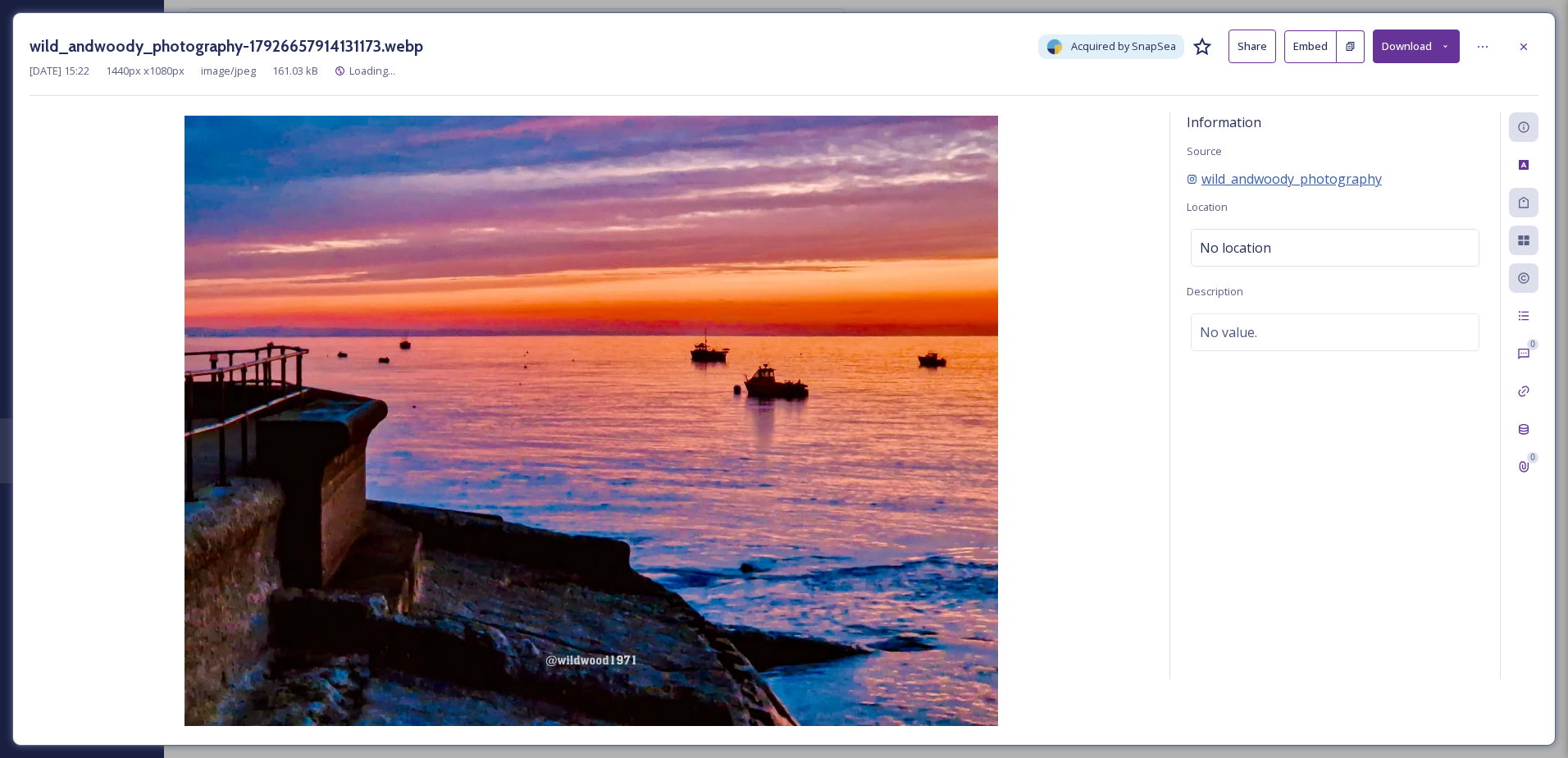
drag, startPoint x: 1410, startPoint y: 165, endPoint x: 1373, endPoint y: 169, distance: 37.2
click at [1199, 169] on div "Information Source wild_andwoody_photography Location No location Description N…" at bounding box center [1336, 396] width 330 height 567
click at [1401, 167] on div "Information Source wild_andwoody_photography Location No location Description N…" at bounding box center [1336, 396] width 330 height 567
drag, startPoint x: 1399, startPoint y: 180, endPoint x: 1204, endPoint y: 181, distance: 195.0
click at [1204, 181] on div "wild_andwoody_photography" at bounding box center [1335, 179] width 297 height 20
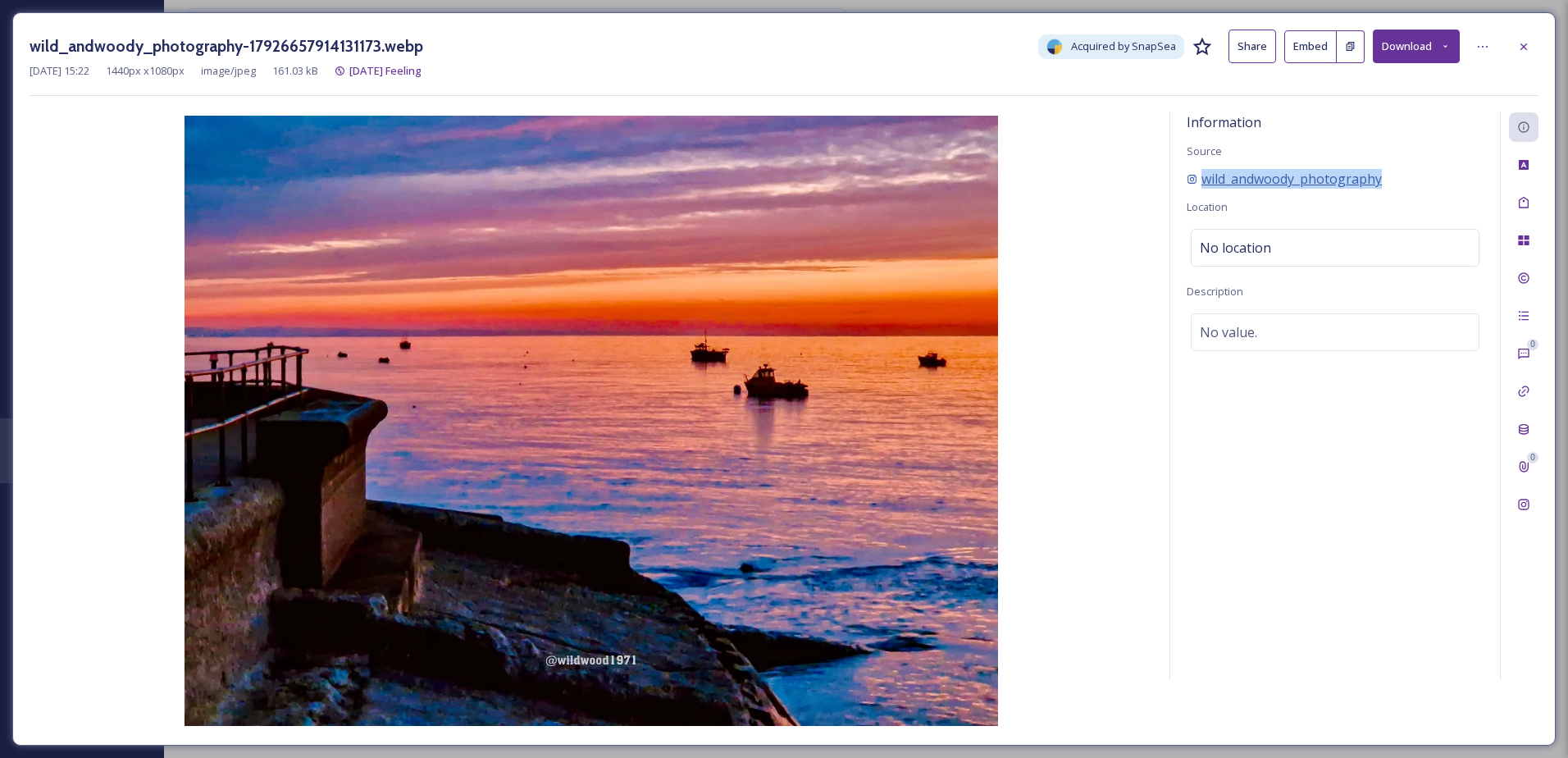
copy span "wild_andwoody_photography"
click at [1527, 58] on div at bounding box center [1524, 47] width 30 height 30
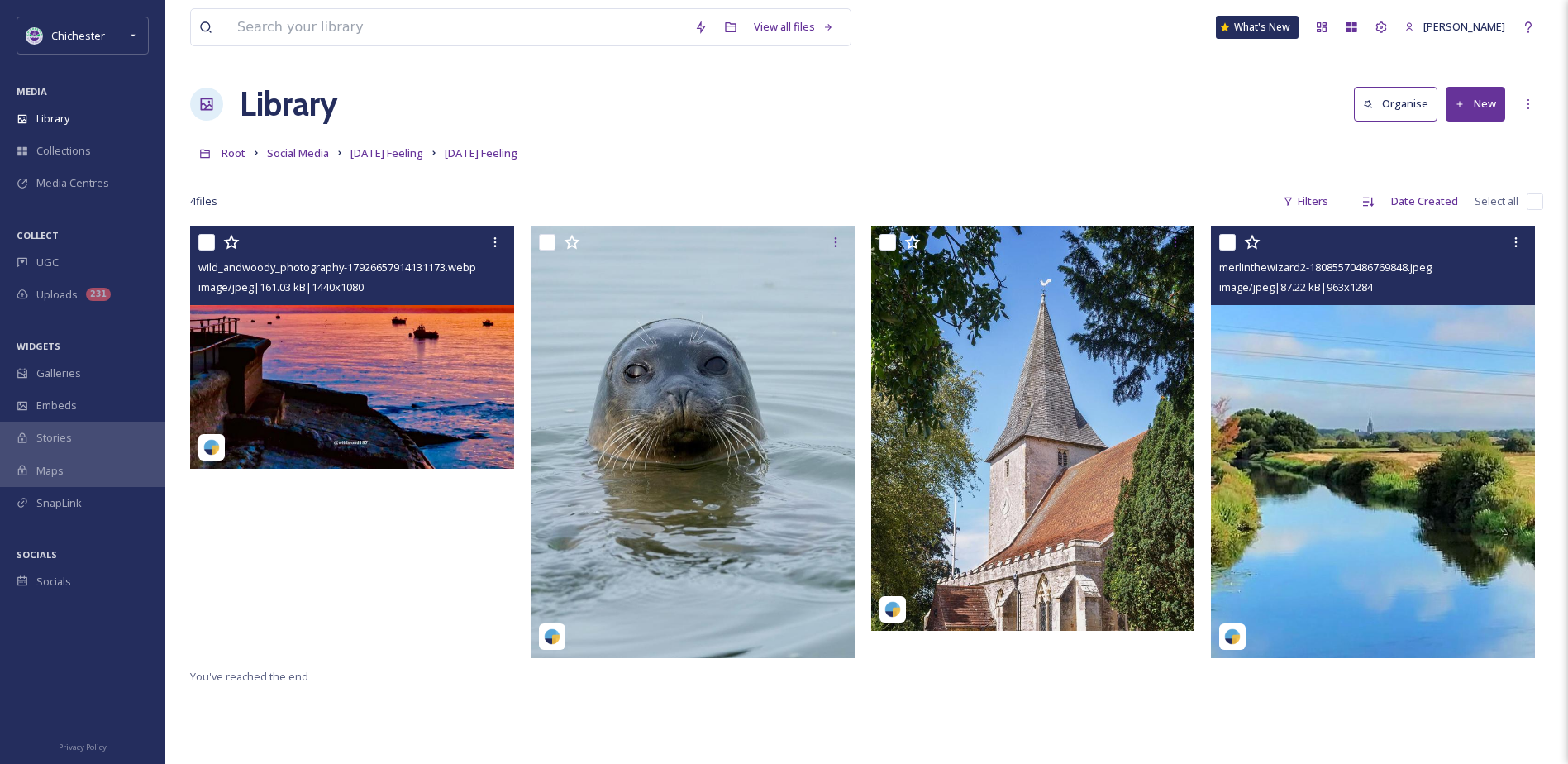
click at [1365, 479] on img at bounding box center [1373, 441] width 324 height 431
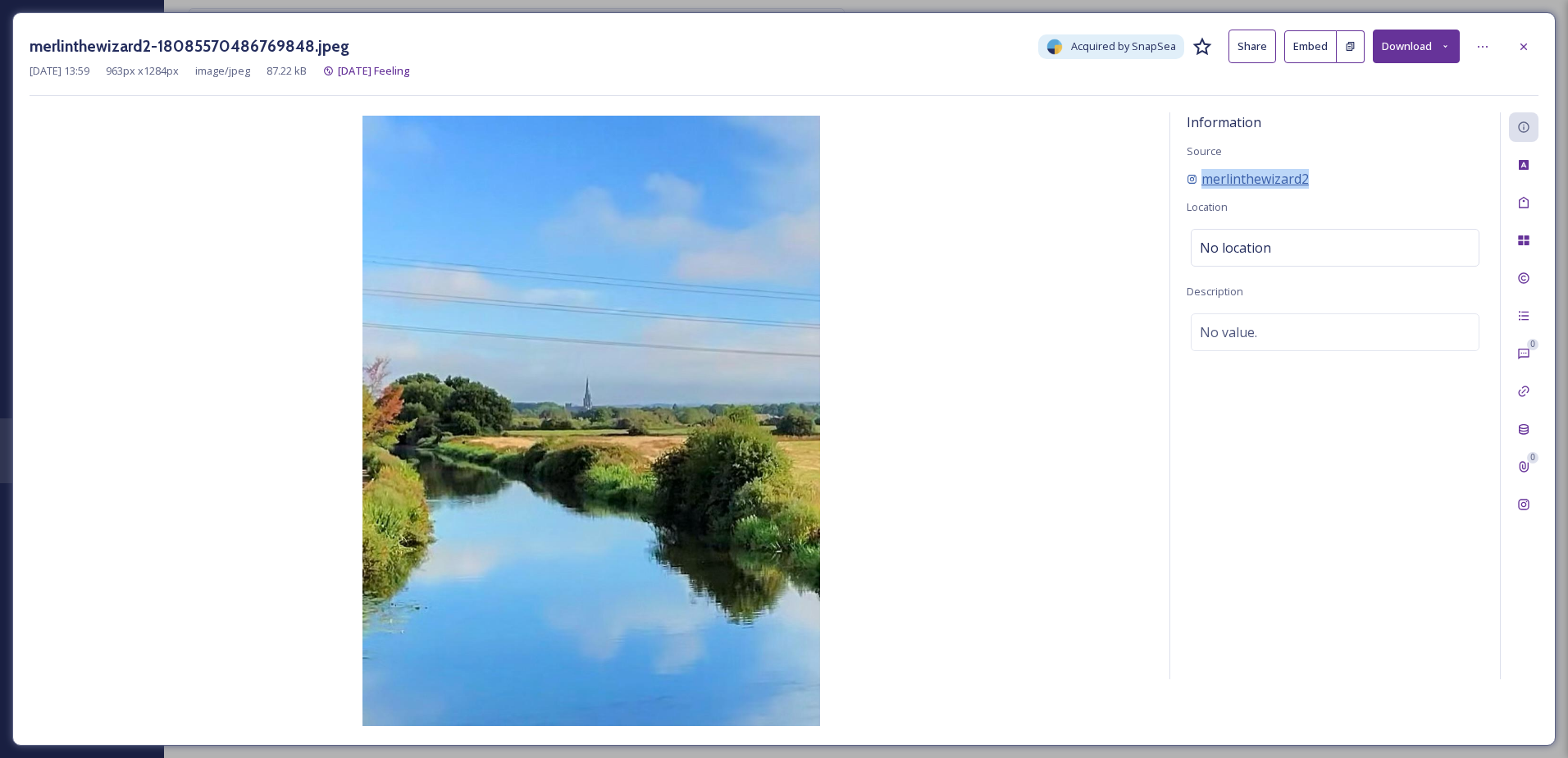
drag, startPoint x: 1323, startPoint y: 176, endPoint x: 1205, endPoint y: 171, distance: 118.1
click at [1205, 171] on div "merlinthewizard2" at bounding box center [1335, 179] width 297 height 20
drag, startPoint x: 1205, startPoint y: 171, endPoint x: 1226, endPoint y: 168, distance: 21.2
copy span "merlinthewizard2"
click at [1527, 43] on icon at bounding box center [1524, 46] width 7 height 7
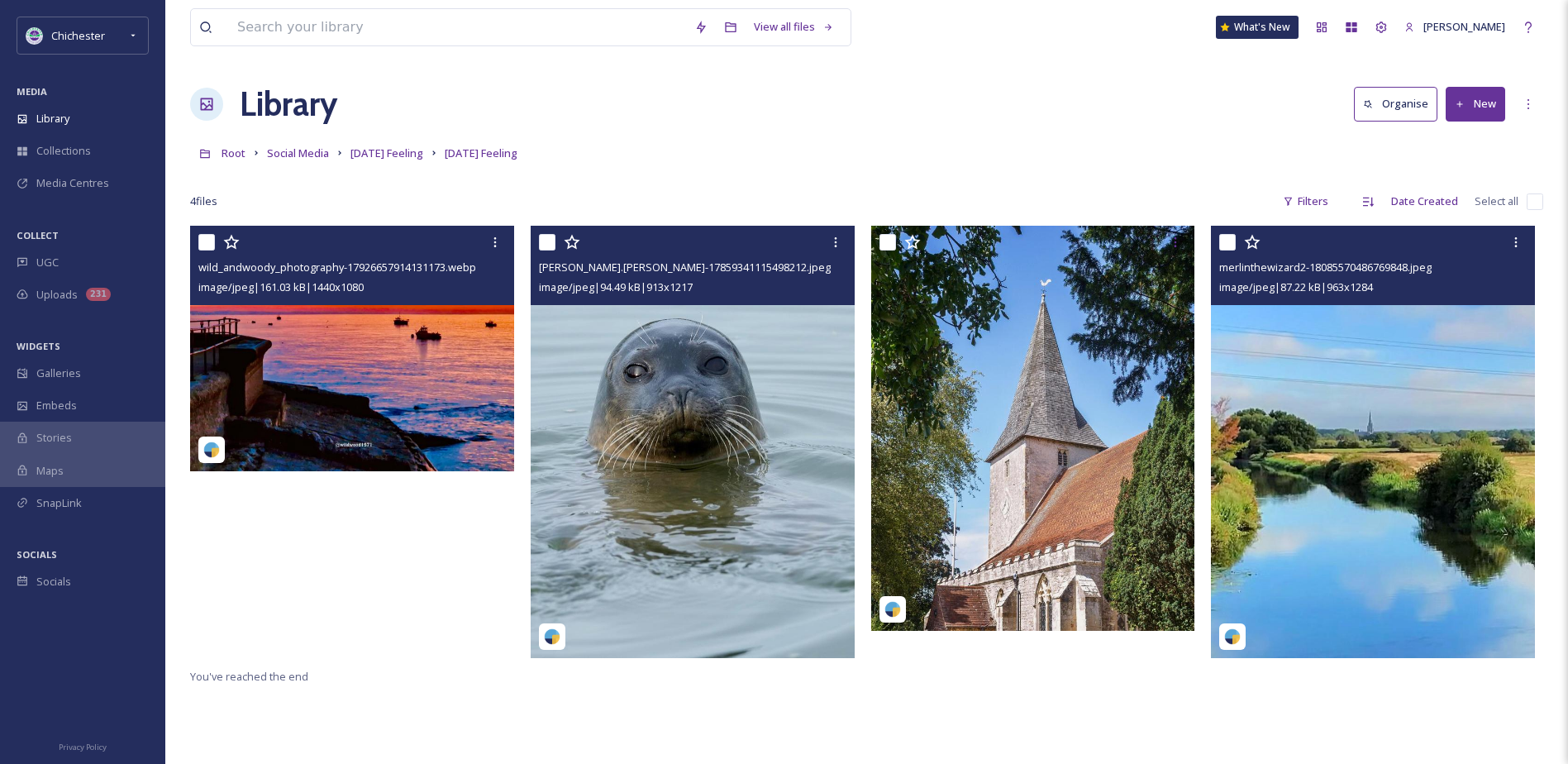
click at [765, 416] on img at bounding box center [693, 441] width 324 height 431
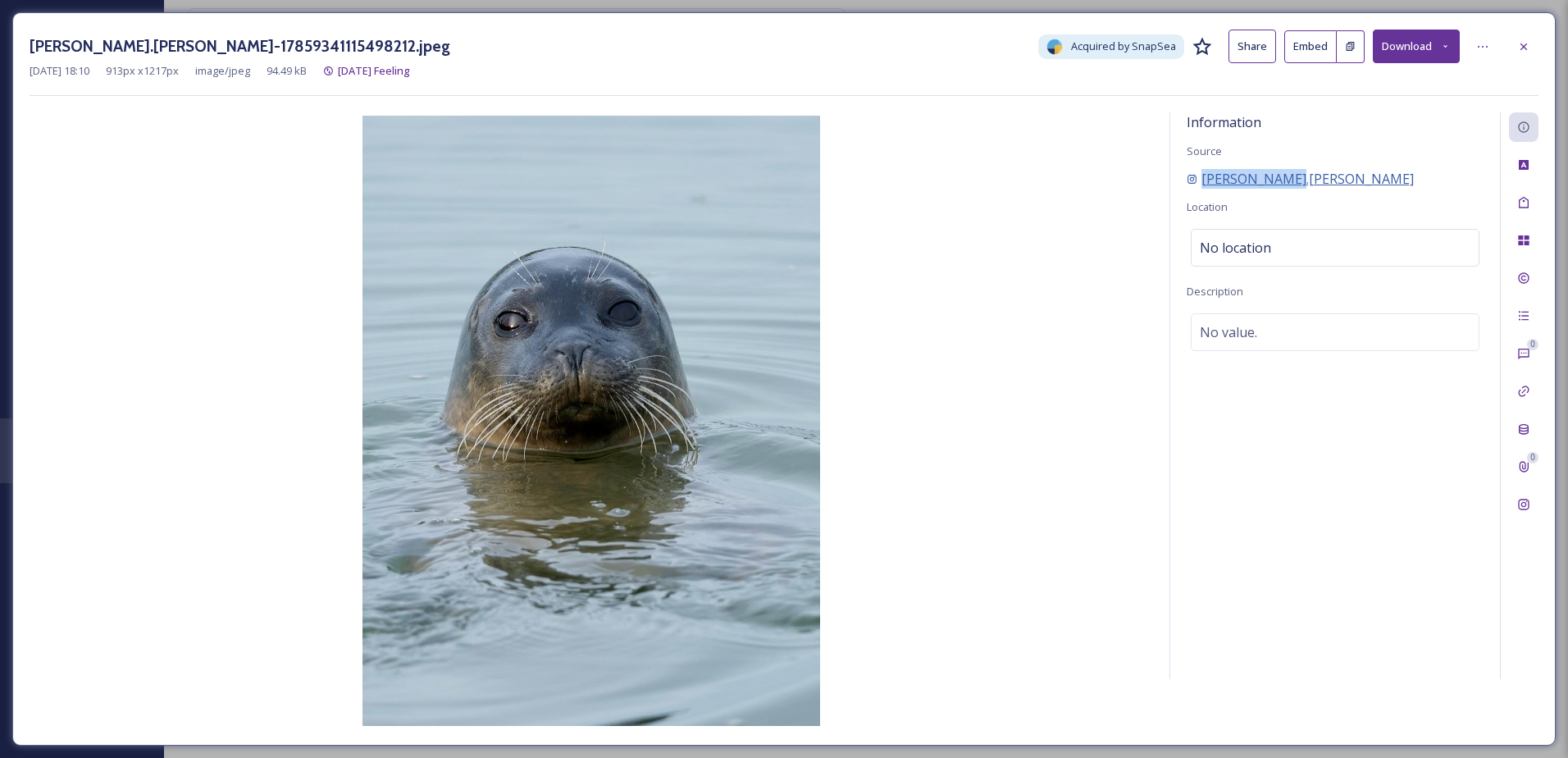
drag, startPoint x: 1281, startPoint y: 177, endPoint x: 1199, endPoint y: 177, distance: 82.0
click at [1199, 177] on div "[PERSON_NAME].[PERSON_NAME]" at bounding box center [1335, 179] width 297 height 20
drag, startPoint x: 1199, startPoint y: 177, endPoint x: 1232, endPoint y: 175, distance: 33.1
copy span "[PERSON_NAME].[PERSON_NAME]"
click at [1505, 49] on div "[PERSON_NAME].[PERSON_NAME]-17859341115498212.jpeg Acquired by SnapSea Share Em…" at bounding box center [784, 46] width 1509 height 34
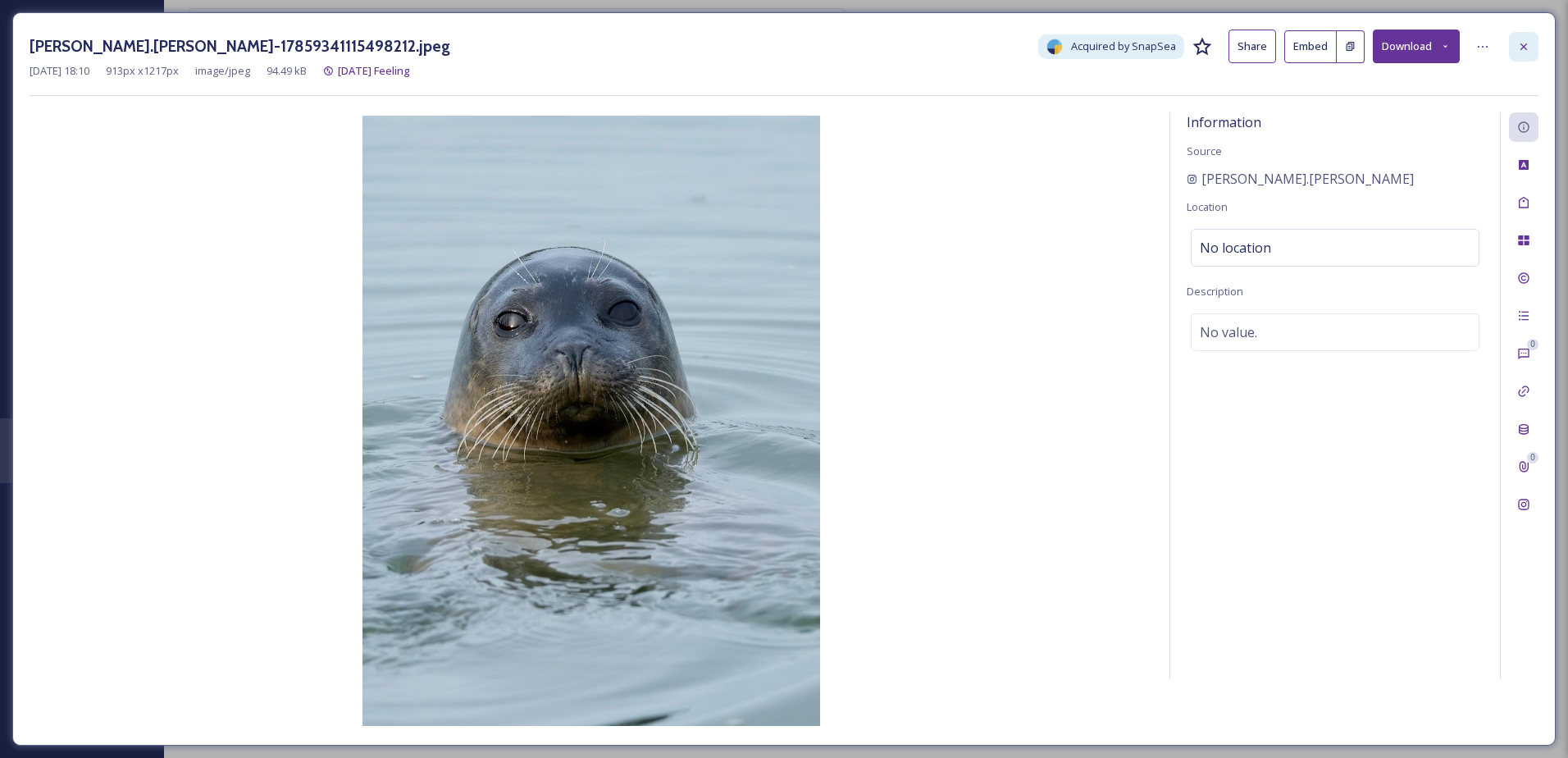
click at [1517, 50] on div at bounding box center [1524, 47] width 30 height 30
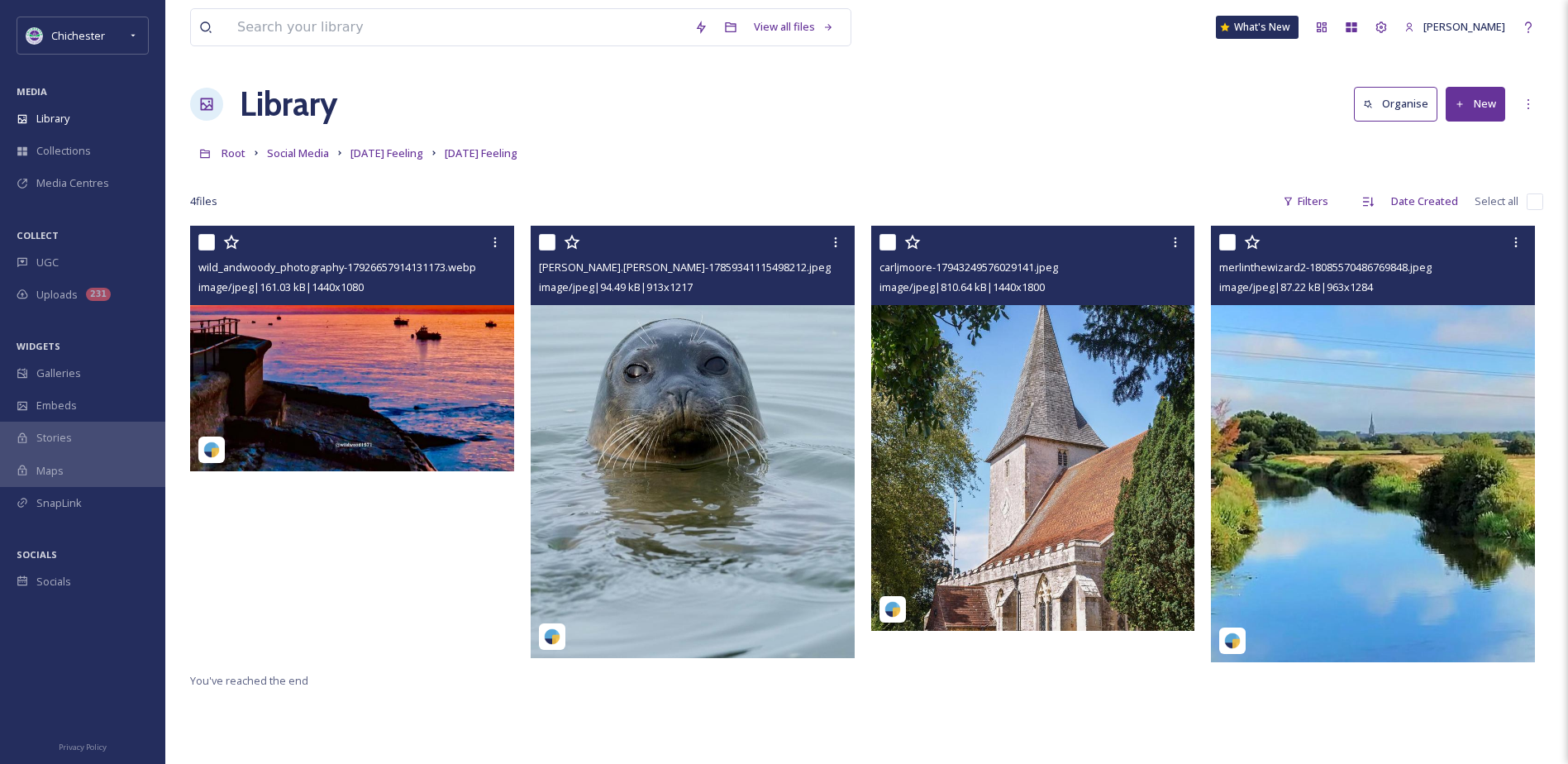
click at [1106, 406] on img at bounding box center [1033, 428] width 324 height 405
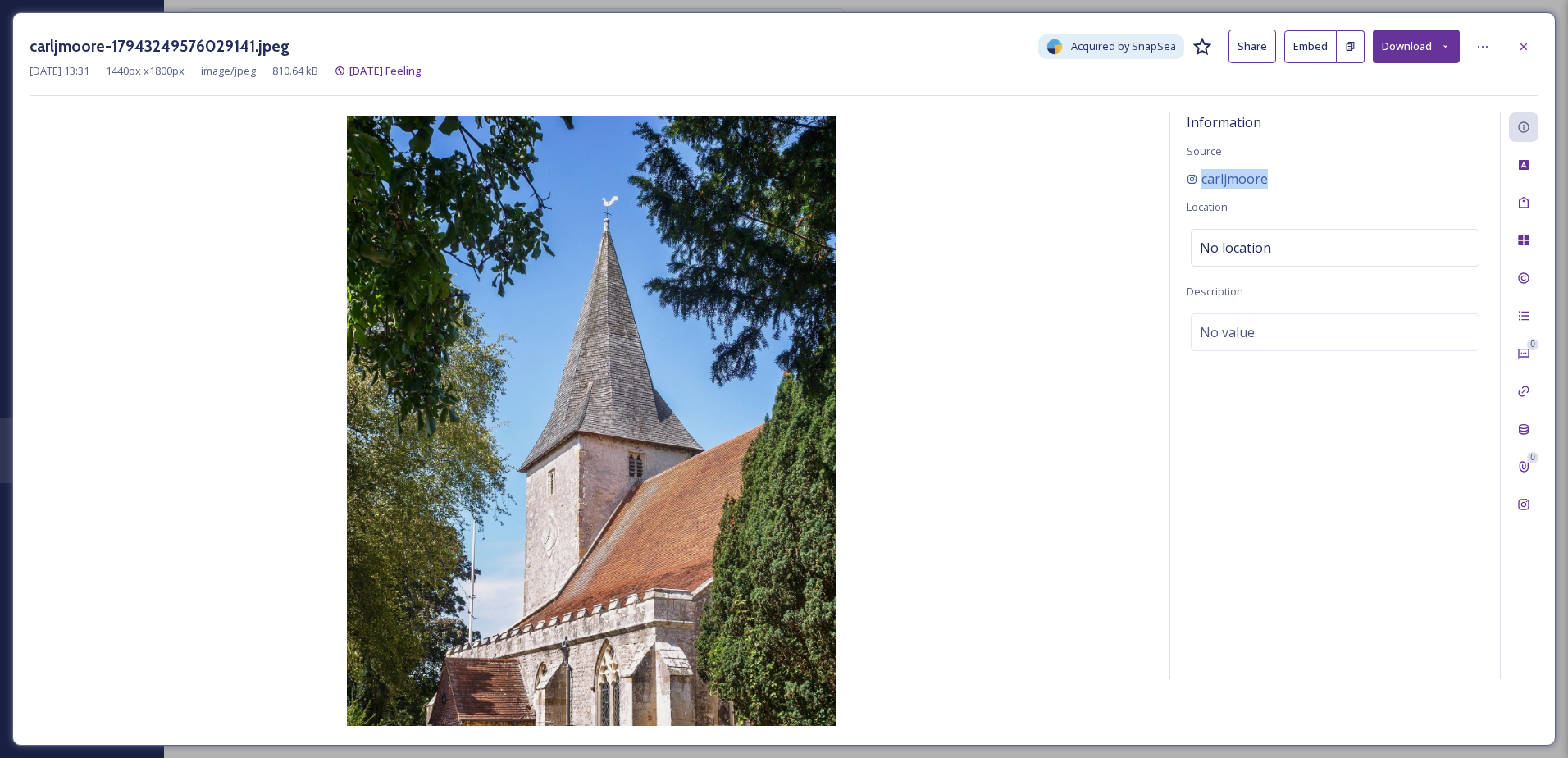
drag, startPoint x: 1279, startPoint y: 179, endPoint x: 1199, endPoint y: 179, distance: 80.0
click at [1199, 179] on div "carljmoore" at bounding box center [1335, 179] width 297 height 20
drag, startPoint x: 1199, startPoint y: 179, endPoint x: 1222, endPoint y: 172, distance: 24.0
copy span "carljmoore"
click at [1517, 63] on div "[DATE] 13:31 1440 px x 1800 px image/jpeg 810.64 kB [DATE] Feeling" at bounding box center [784, 70] width 1509 height 16
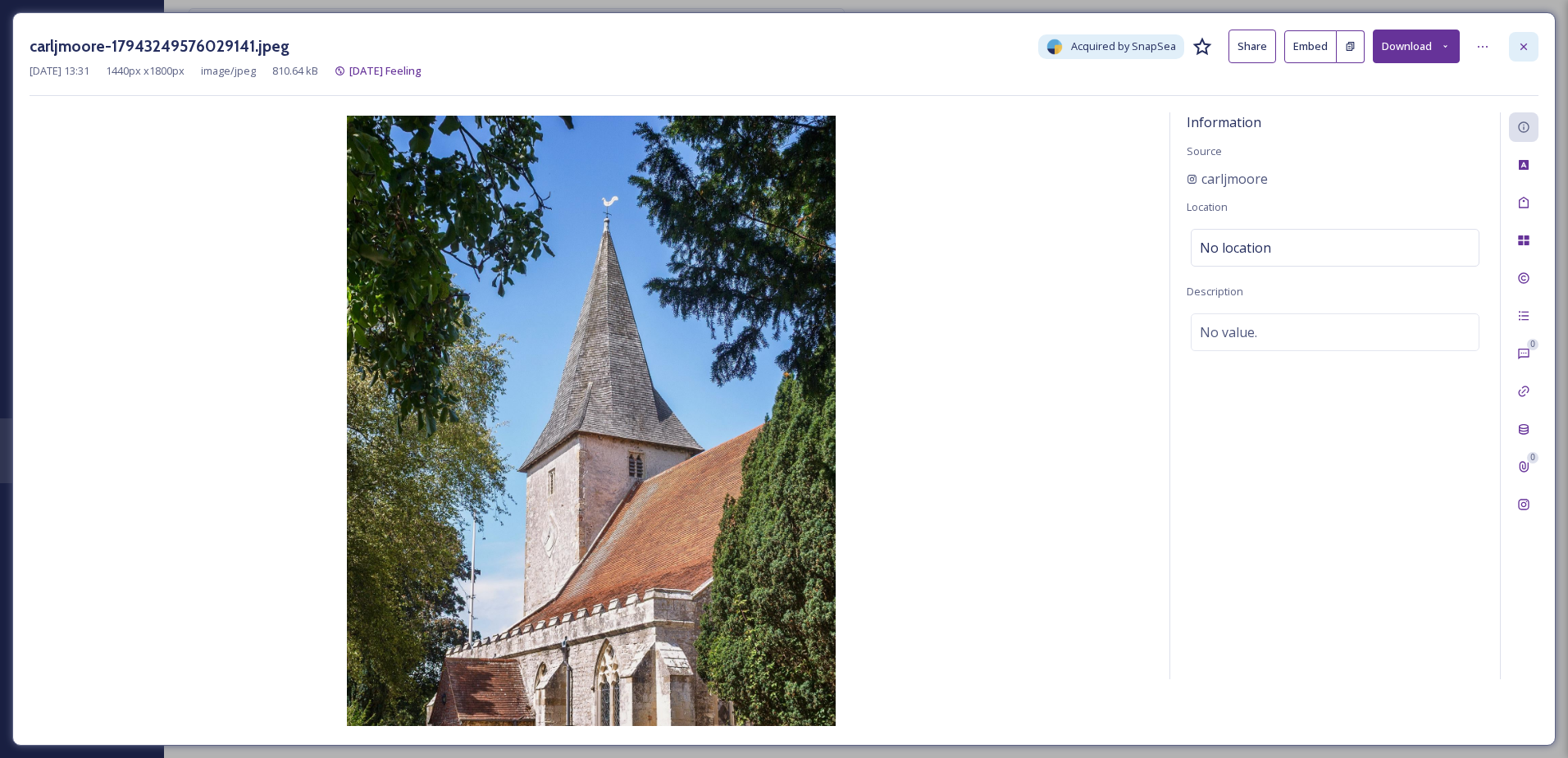
click at [1517, 56] on div at bounding box center [1524, 47] width 30 height 30
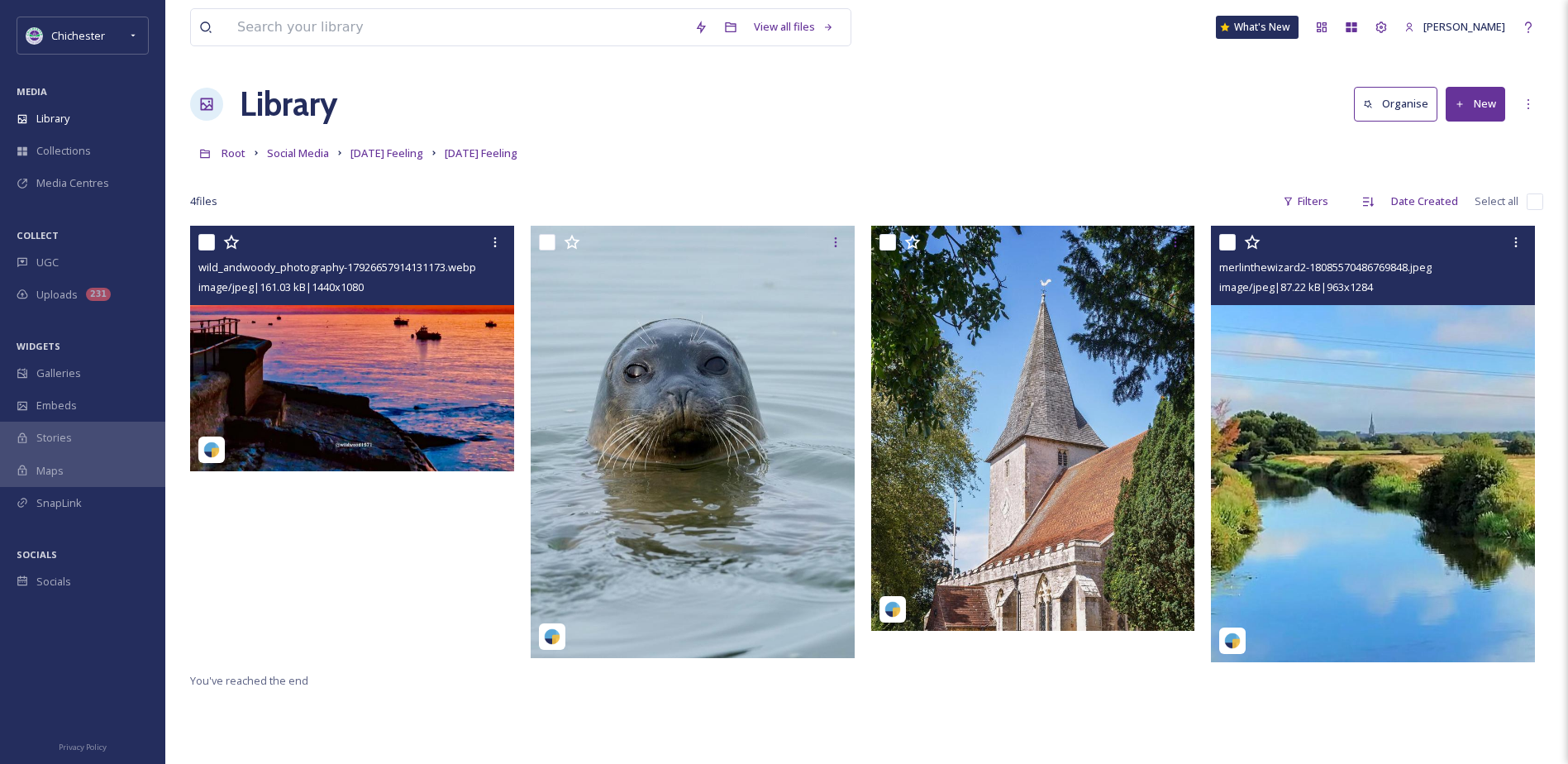
click at [373, 421] on img at bounding box center [354, 349] width 327 height 246
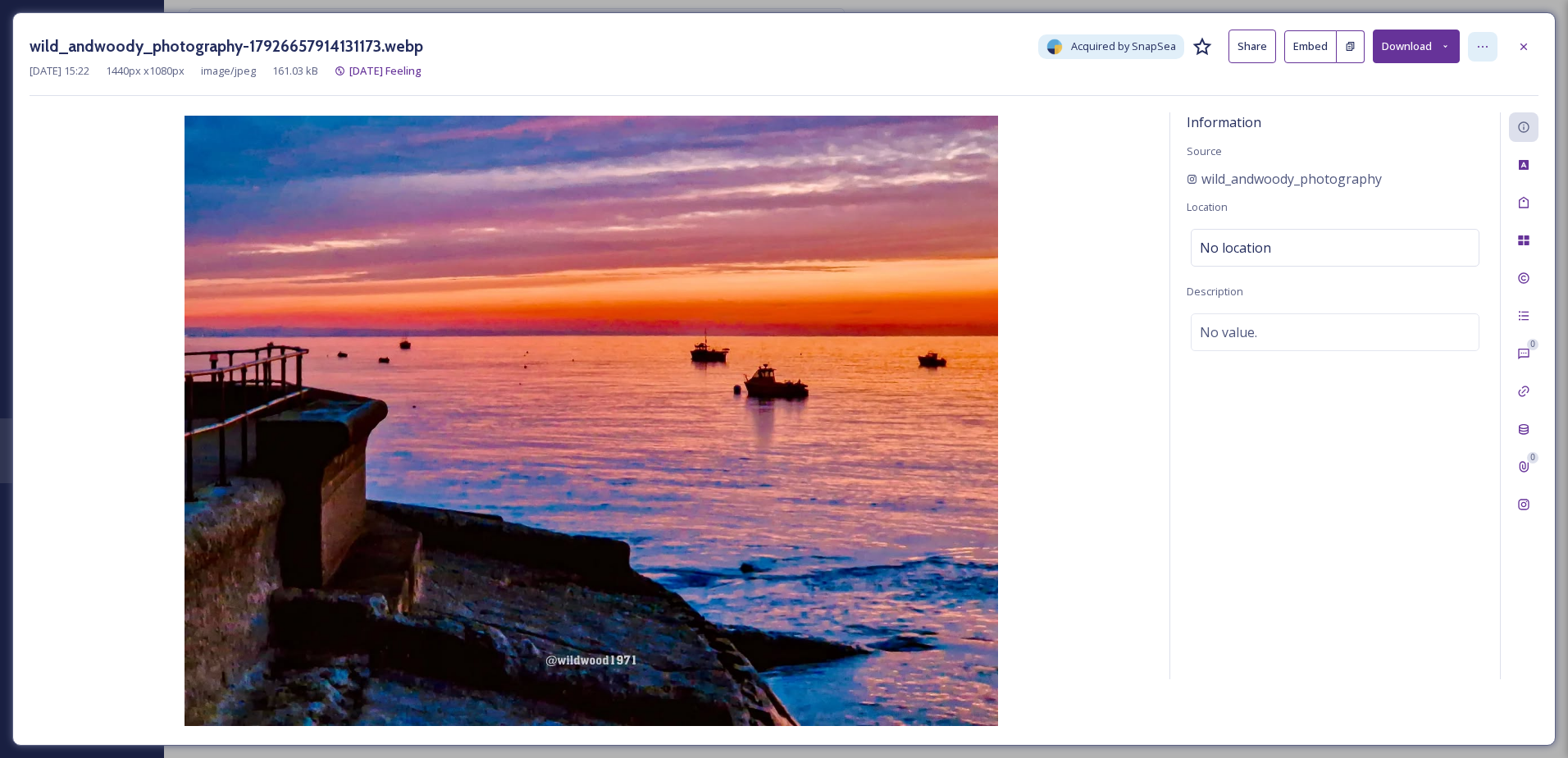
click at [1490, 49] on div at bounding box center [1483, 47] width 30 height 30
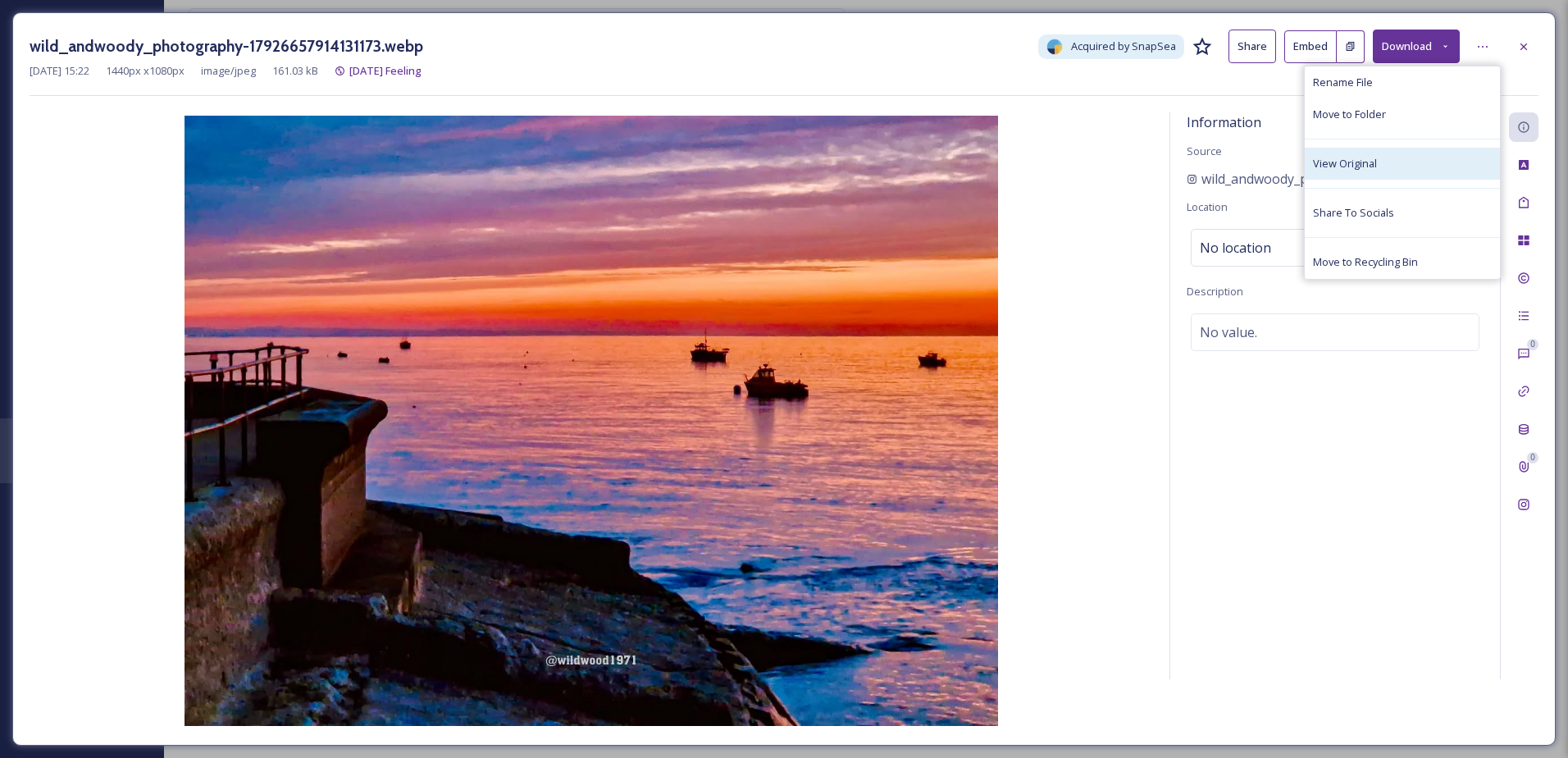
click at [1391, 163] on div "View Original" at bounding box center [1402, 163] width 195 height 32
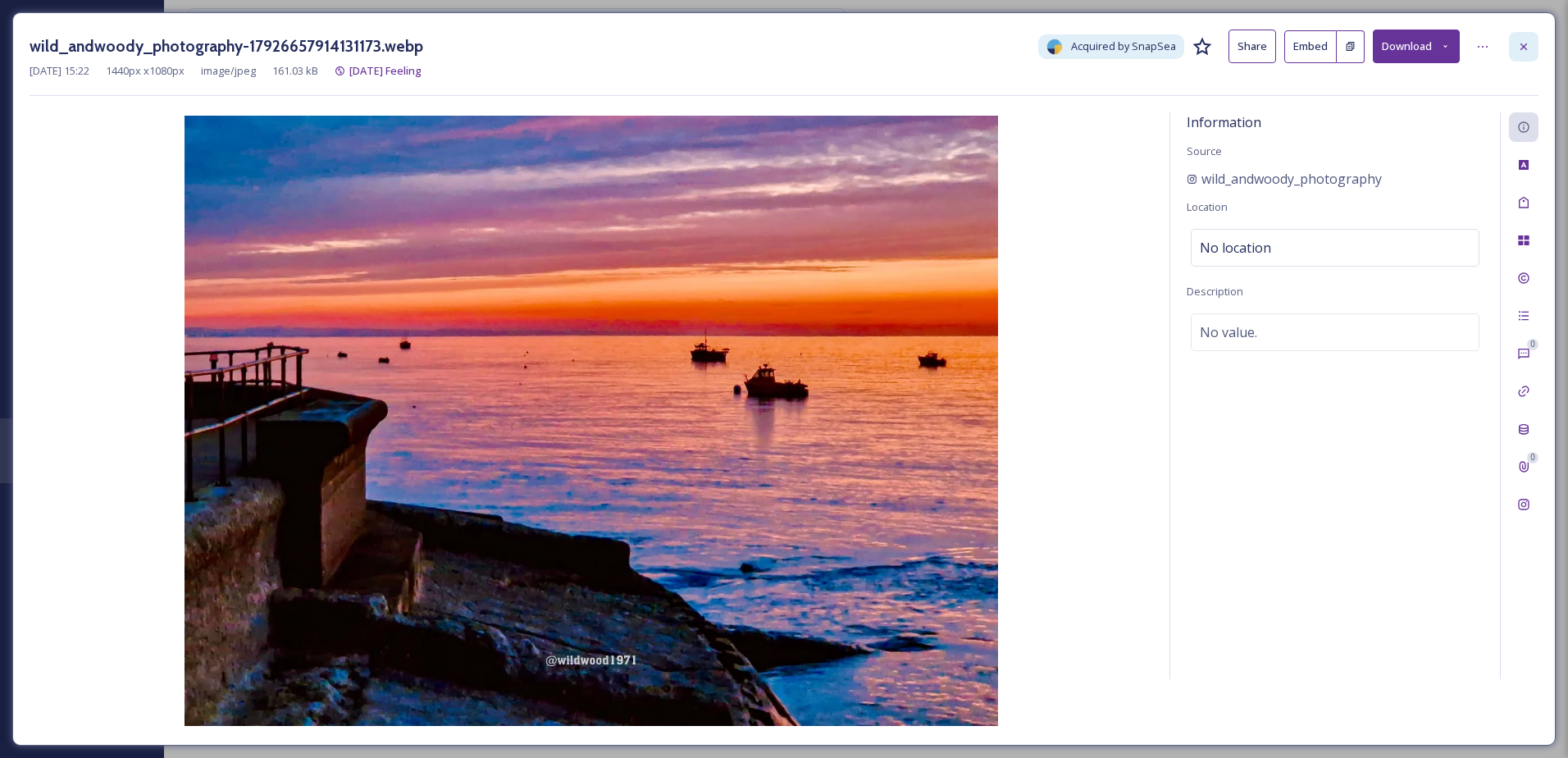
click at [1521, 45] on icon at bounding box center [1524, 46] width 13 height 13
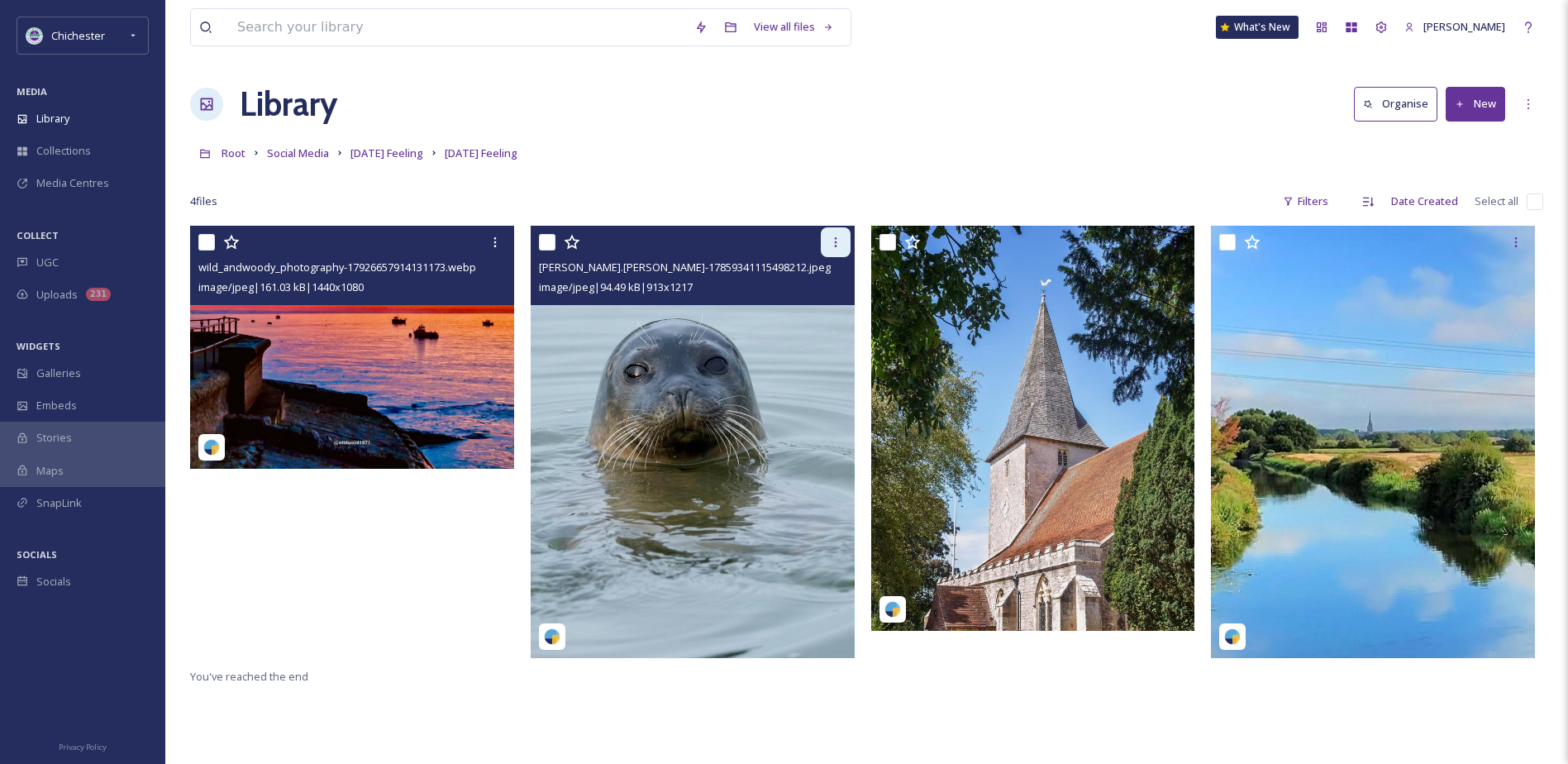
click at [840, 242] on icon at bounding box center [835, 242] width 13 height 13
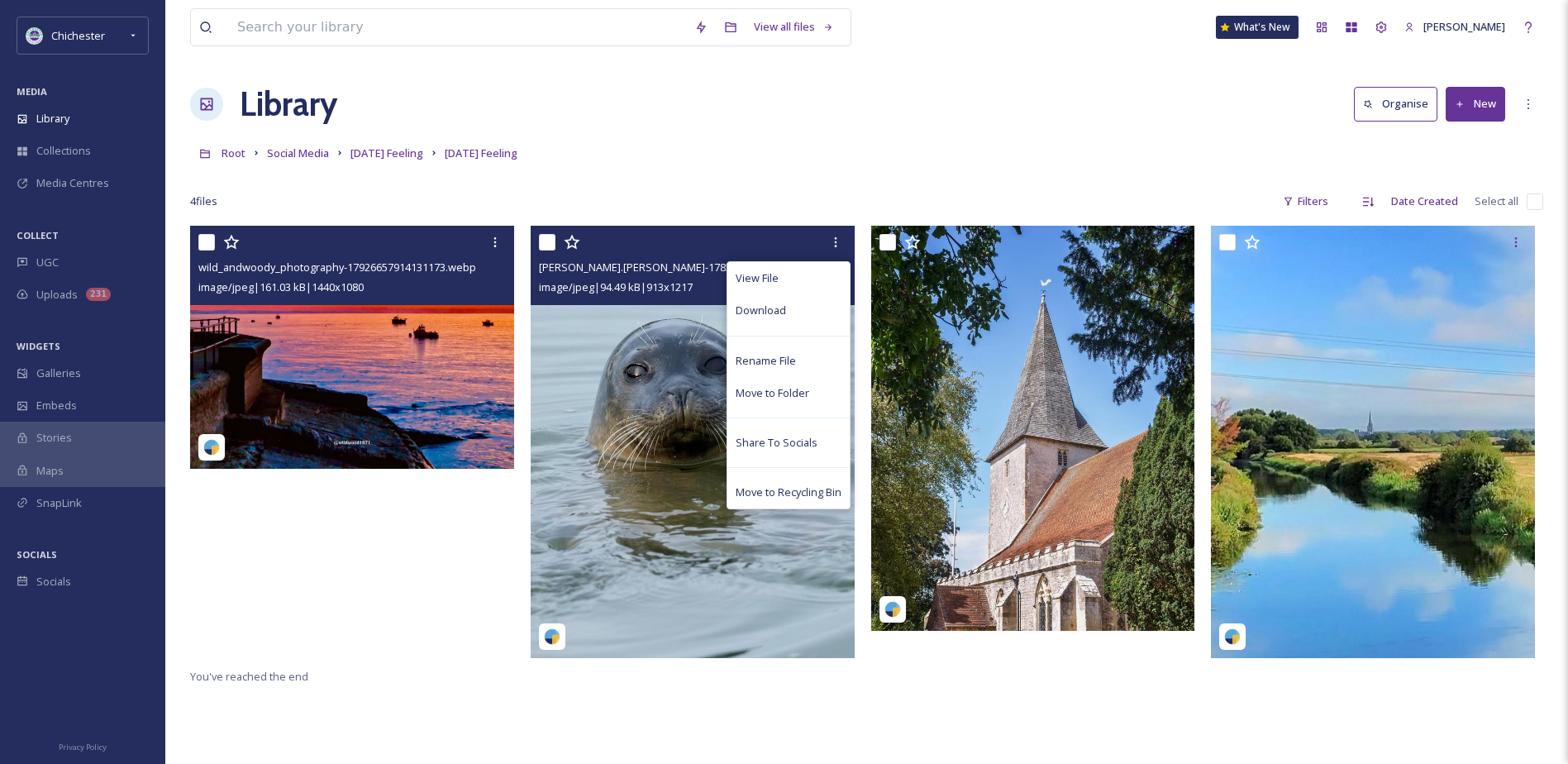
click at [685, 410] on img at bounding box center [693, 441] width 324 height 431
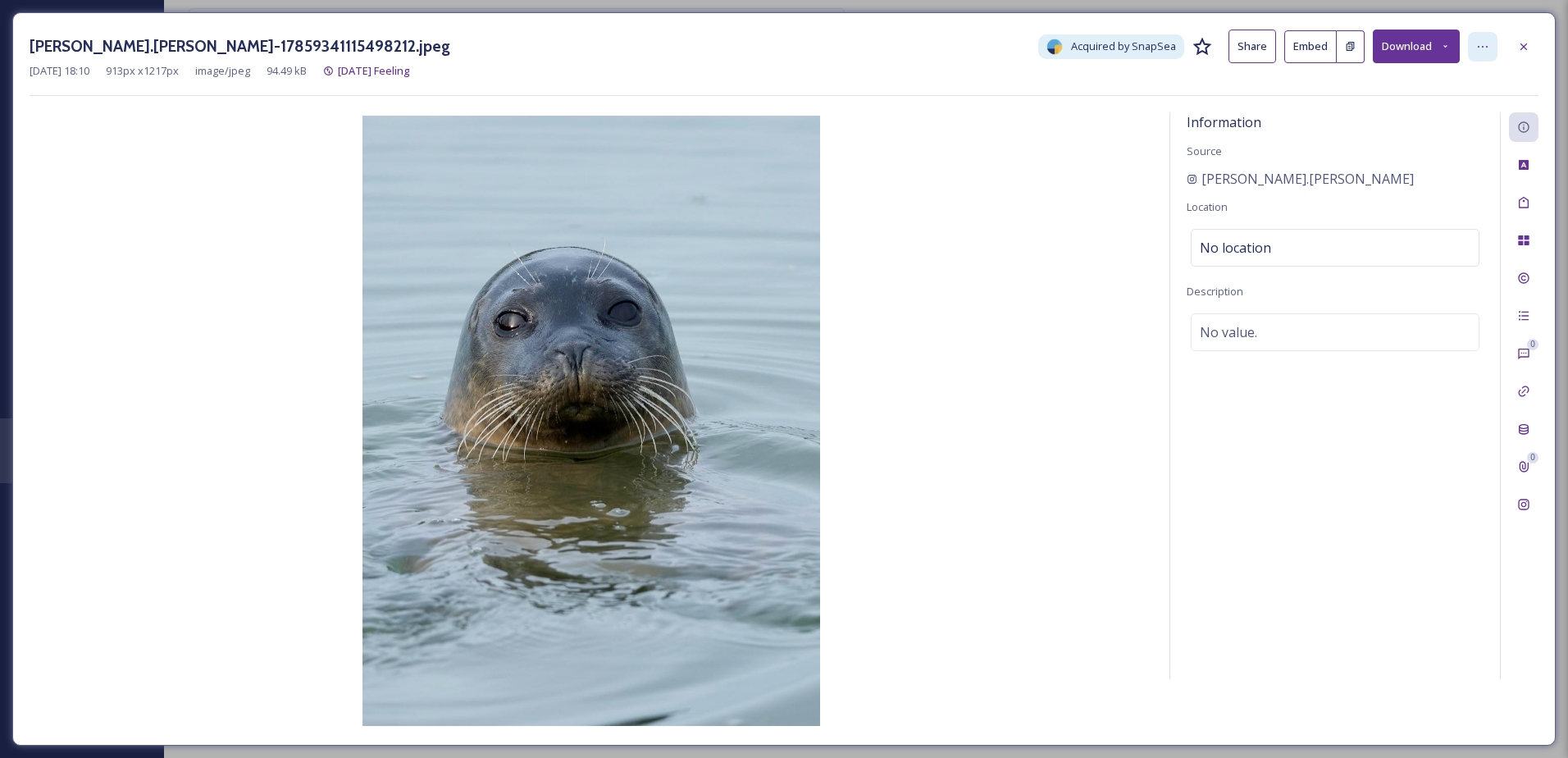
click at [1483, 49] on icon at bounding box center [1483, 46] width 13 height 13
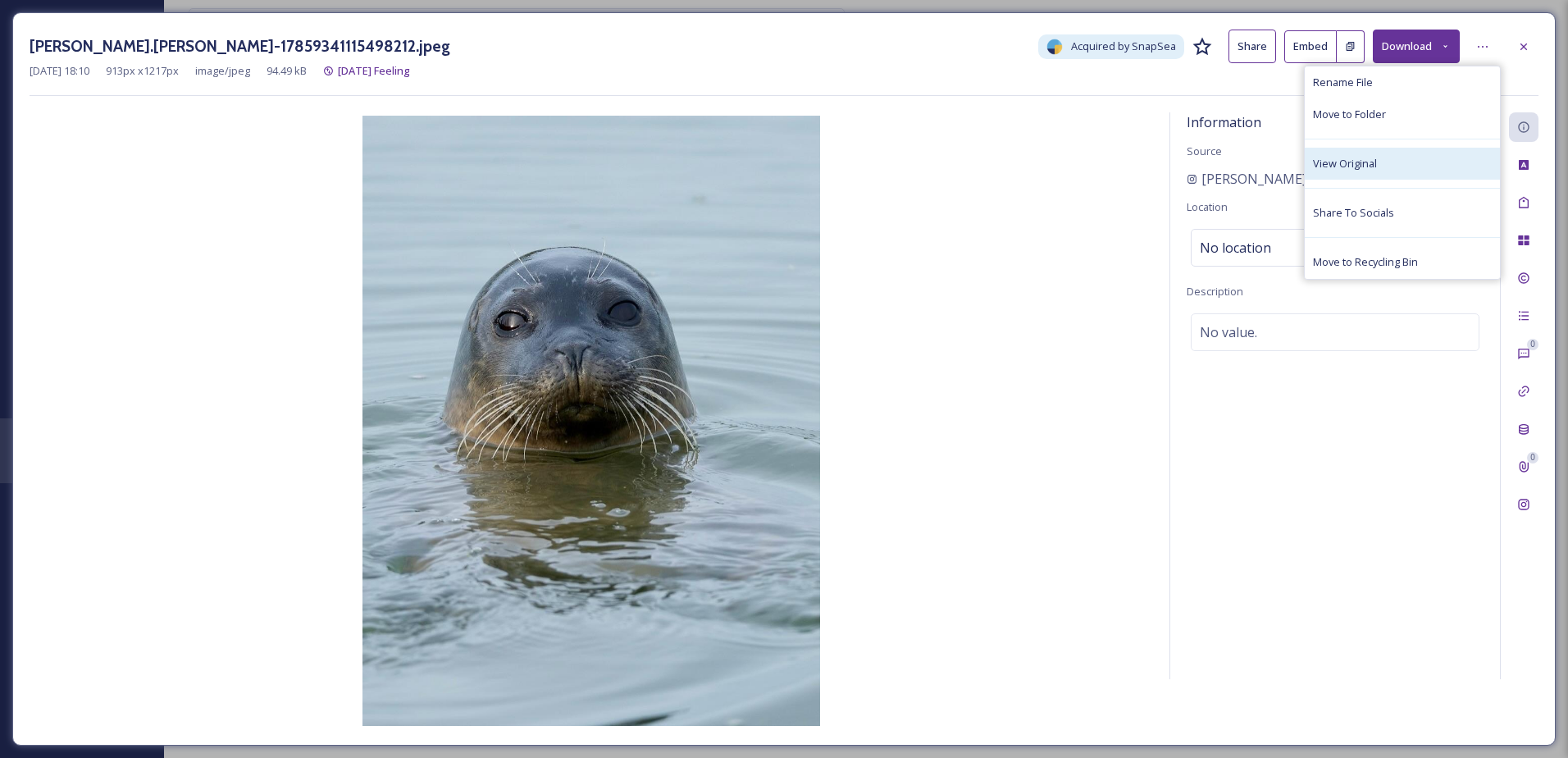
click at [1338, 172] on span "View Original" at bounding box center [1345, 163] width 64 height 16
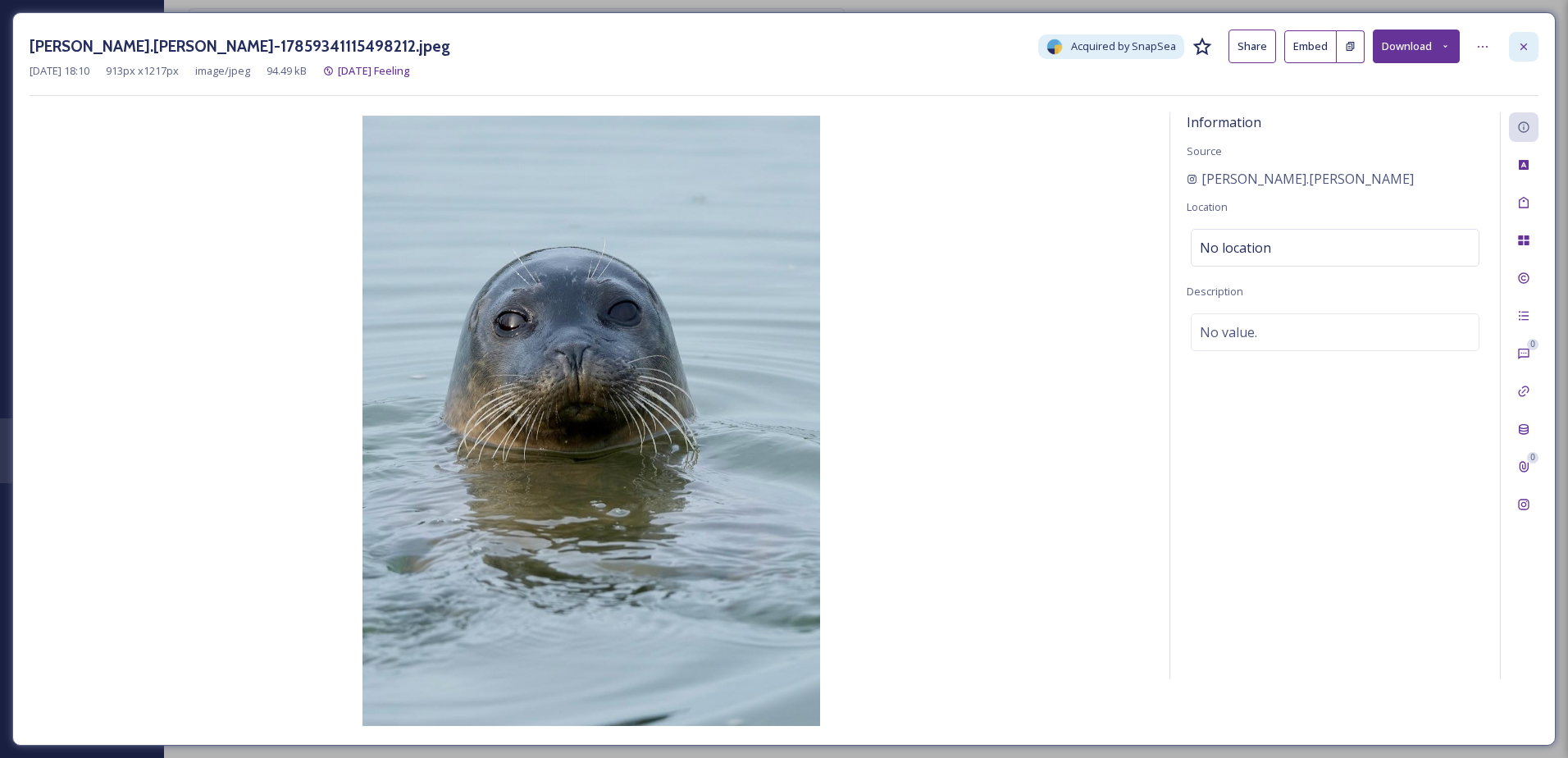
click at [1522, 53] on div at bounding box center [1524, 47] width 30 height 30
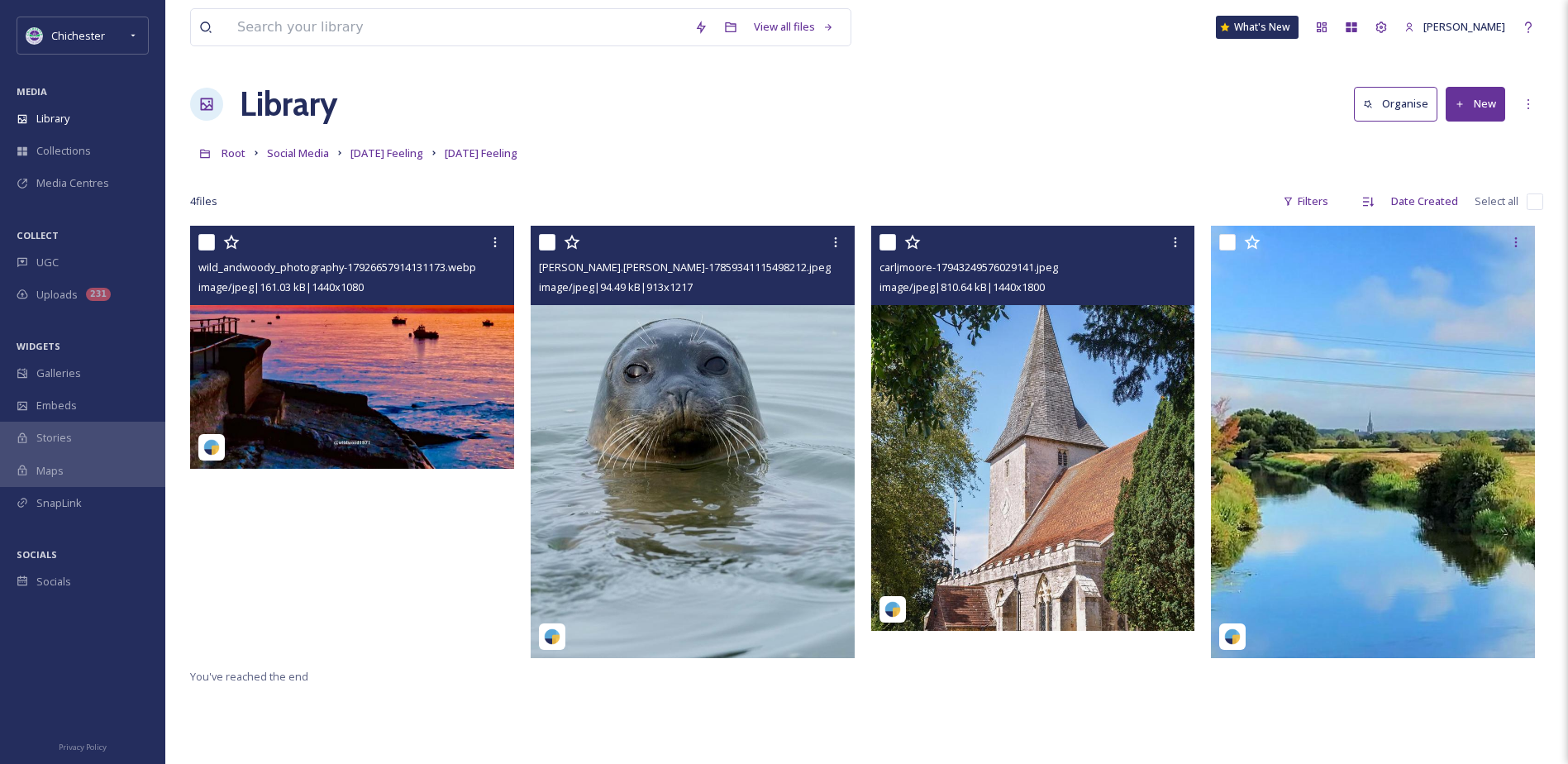
click at [790, 508] on img at bounding box center [693, 441] width 324 height 431
